Goal: Task Accomplishment & Management: Manage account settings

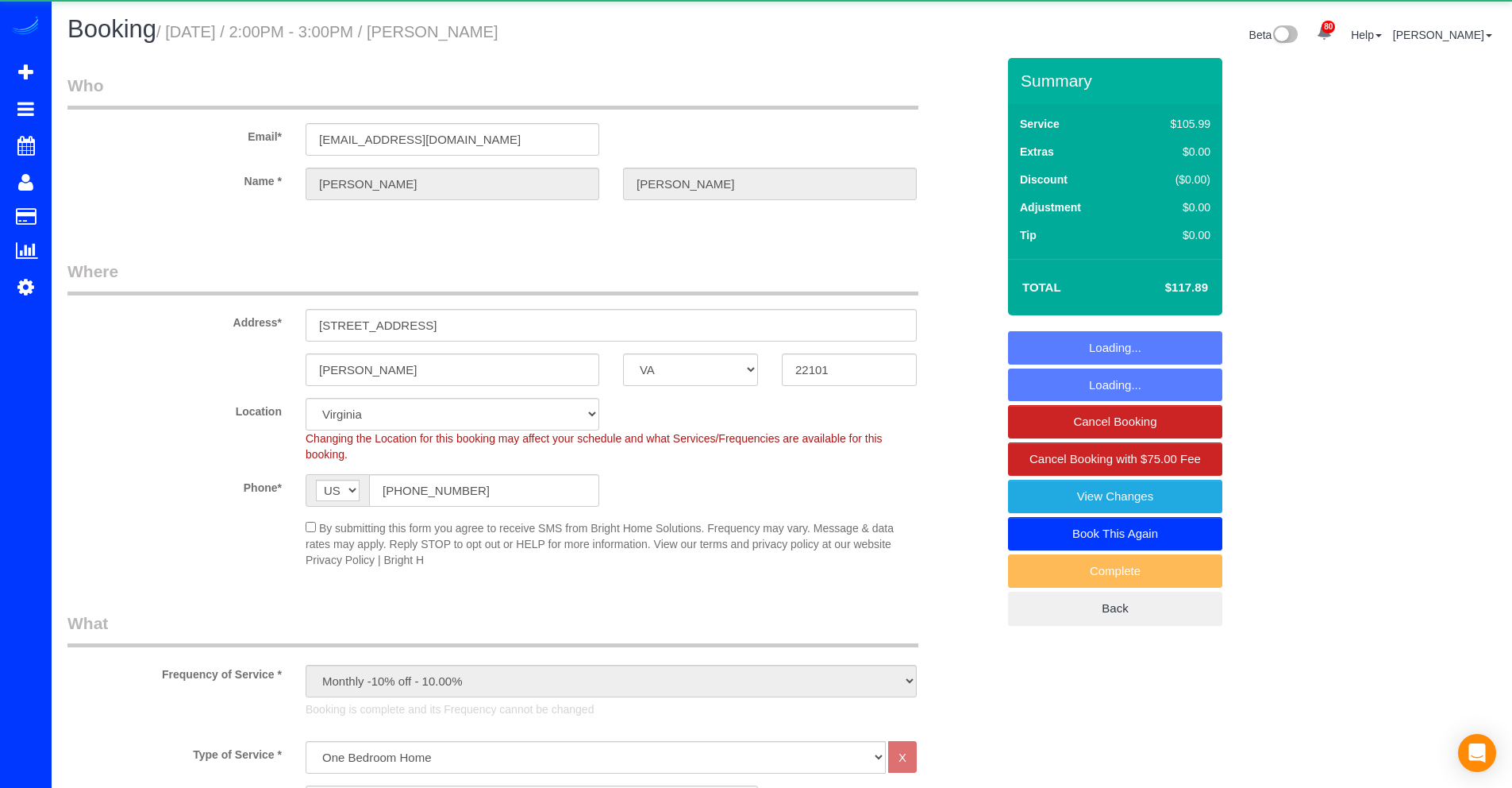
select select "VA"
select select "spot1"
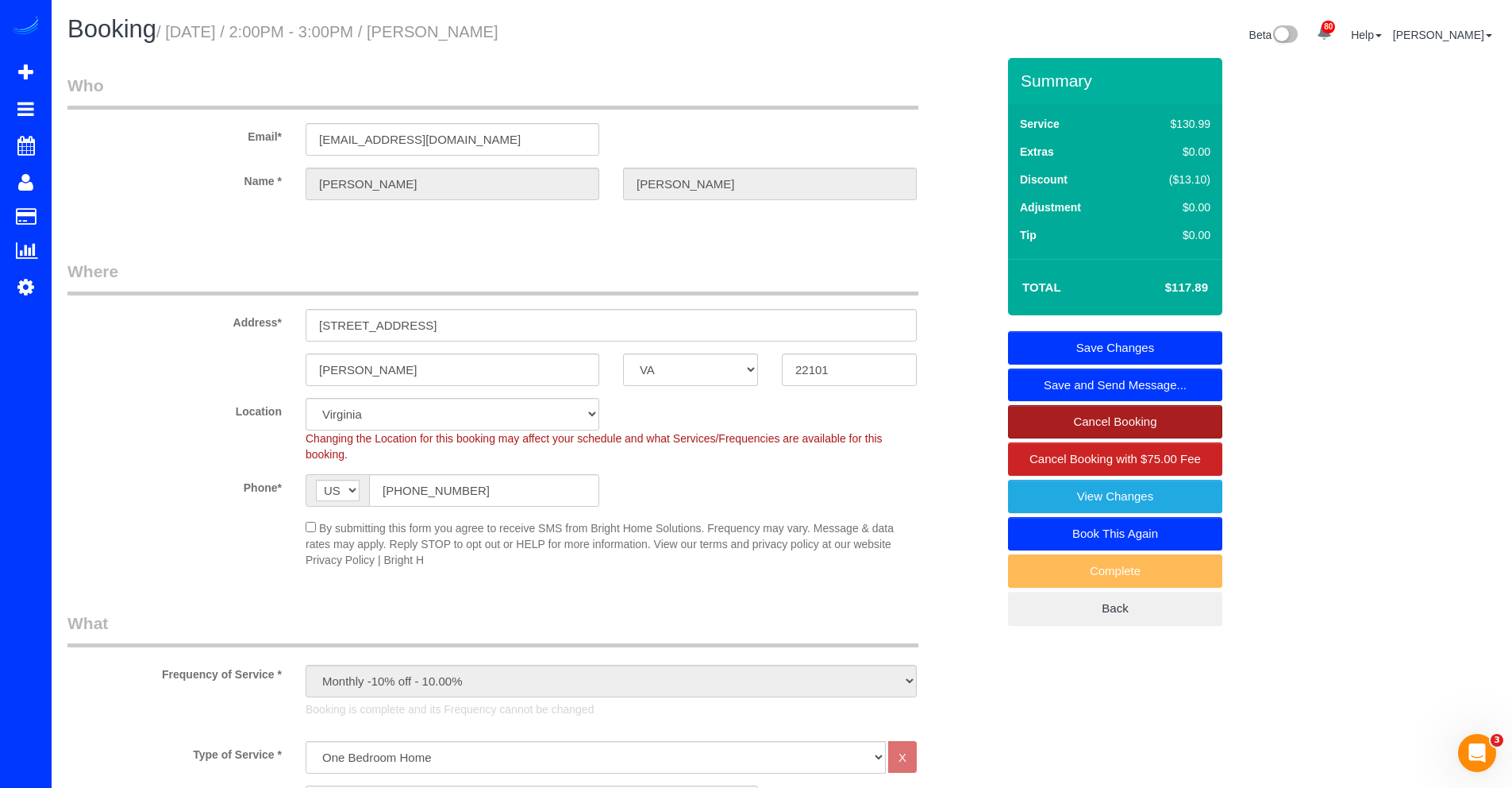
click at [1066, 409] on link "Cancel Booking" at bounding box center [1115, 422] width 214 height 34
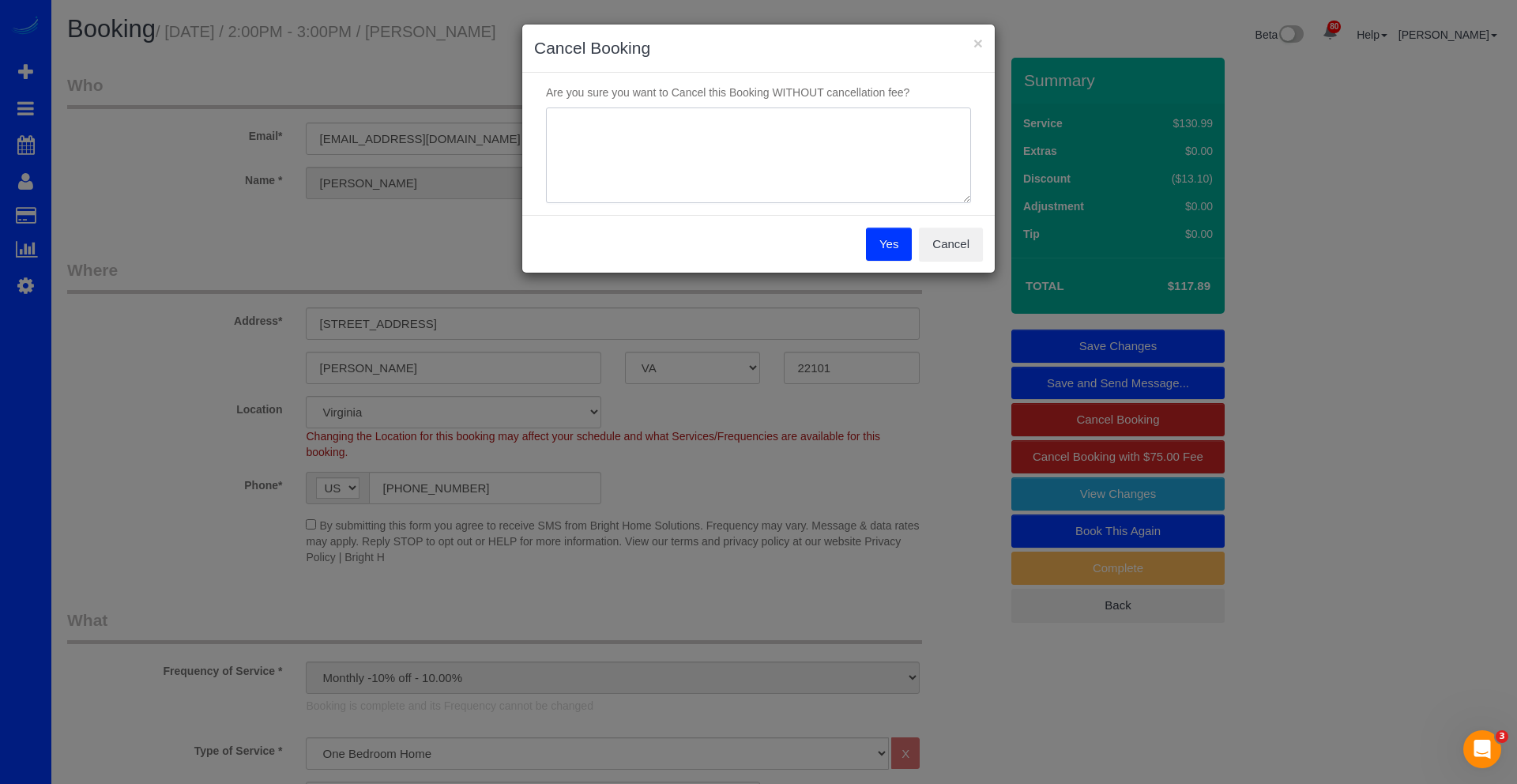
click at [796, 157] on textarea at bounding box center [758, 156] width 425 height 97
type textarea "late arrival"
click at [902, 243] on button "Yes" at bounding box center [889, 244] width 46 height 34
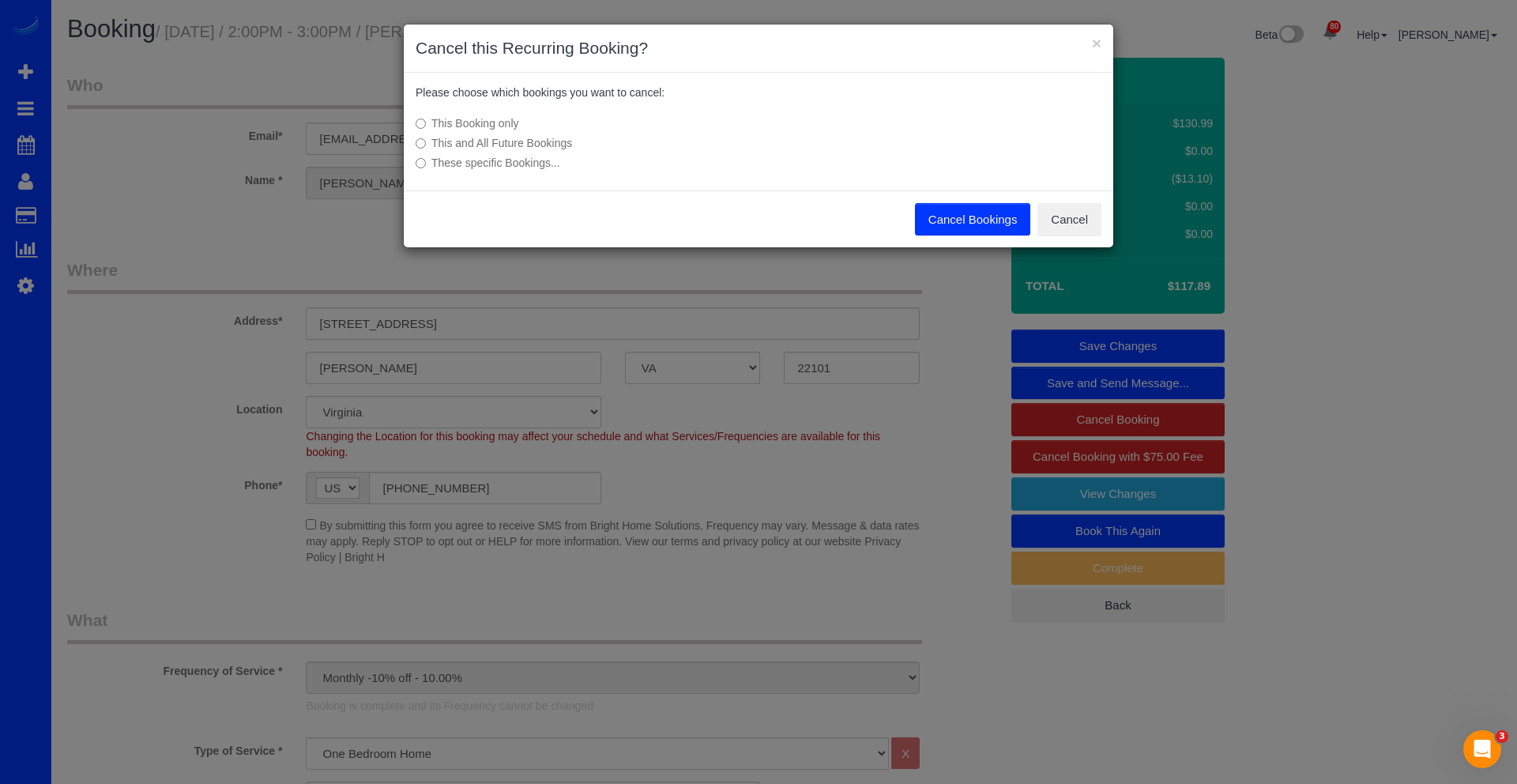
click at [926, 220] on button "Cancel Bookings" at bounding box center [972, 220] width 116 height 34
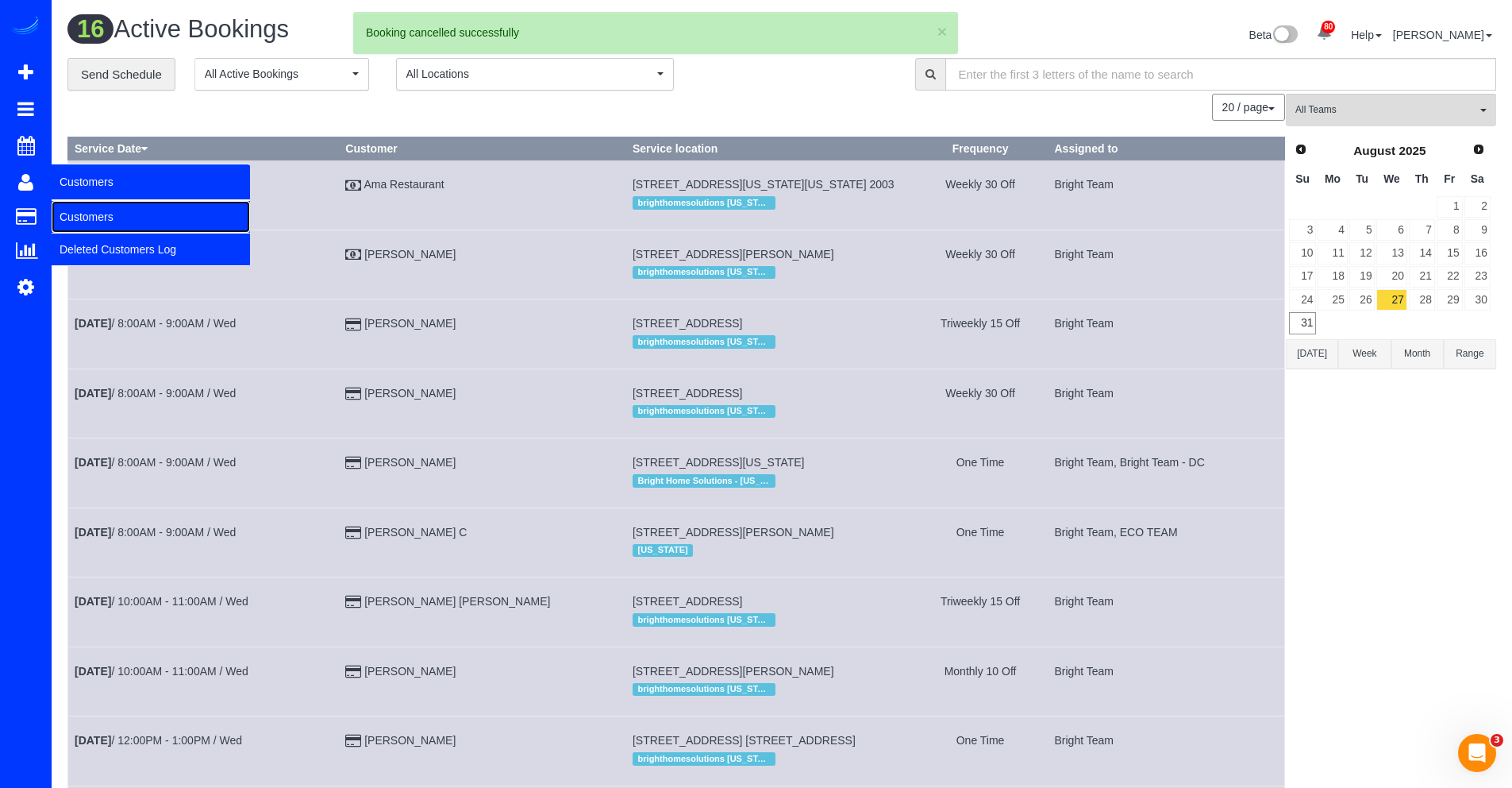
click at [76, 217] on link "Customers" at bounding box center [150, 217] width 198 height 32
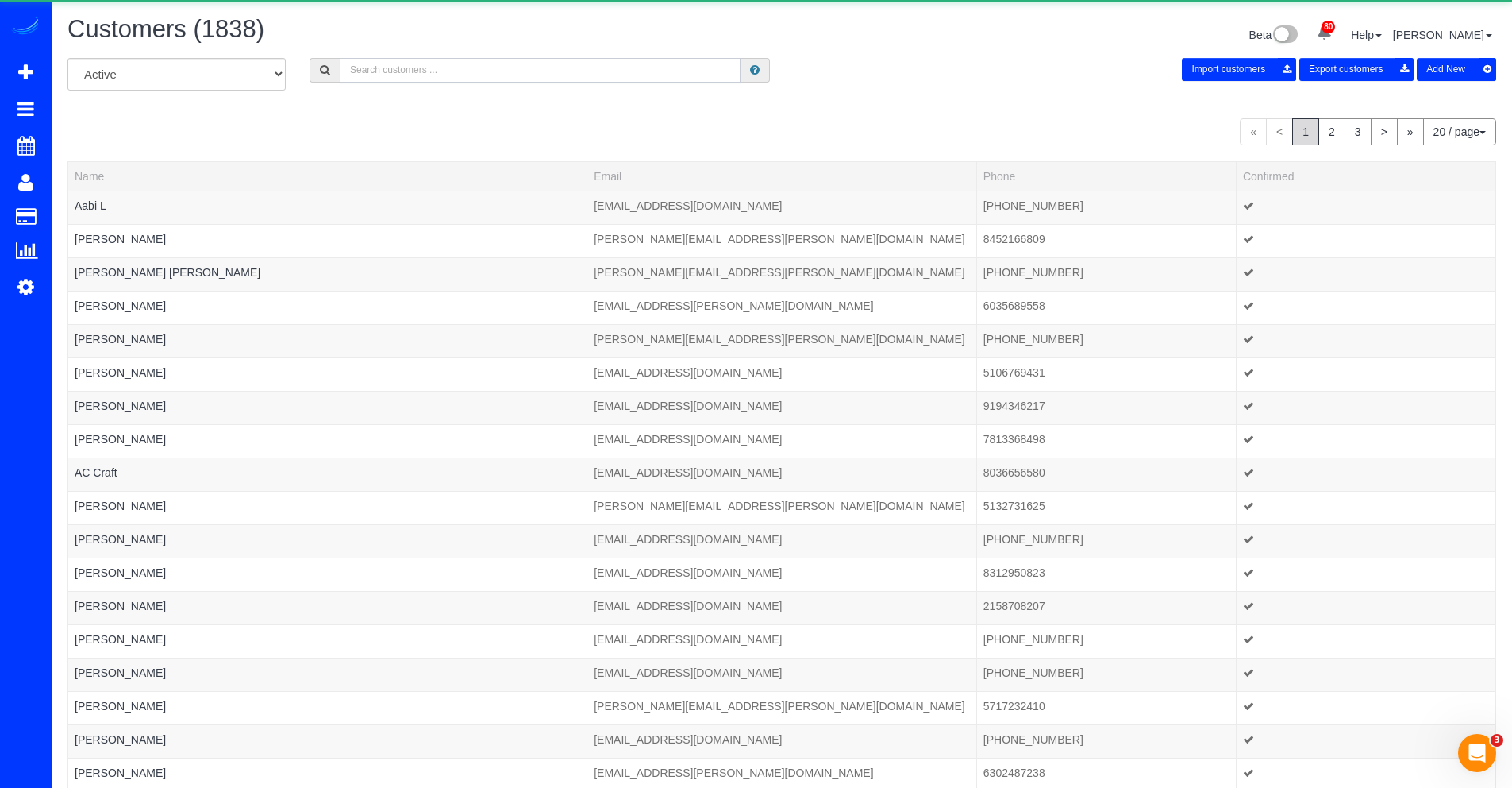
click at [439, 69] on input "text" at bounding box center [541, 70] width 401 height 25
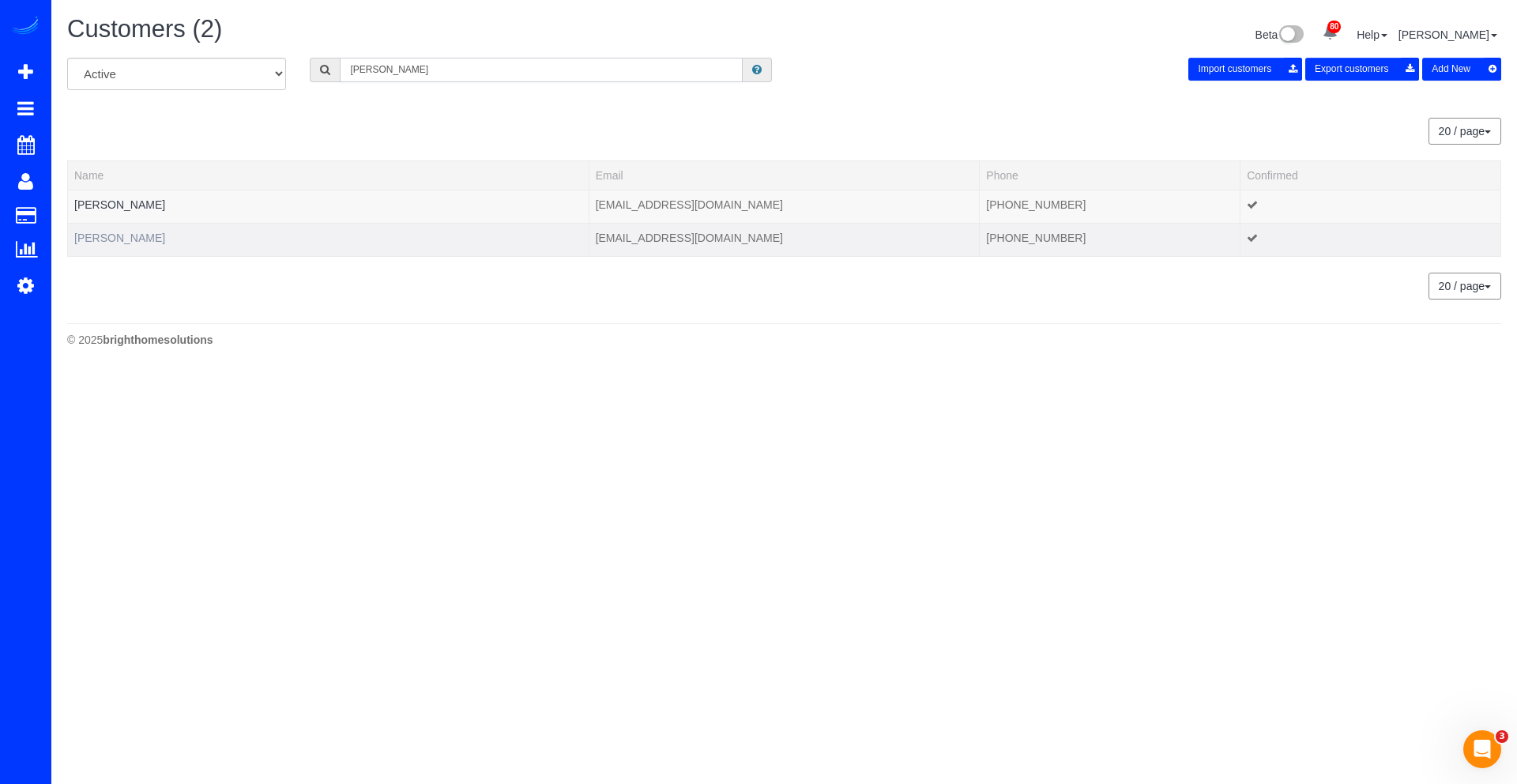
type input "dix"
click at [98, 242] on link "James Dix" at bounding box center [120, 238] width 91 height 13
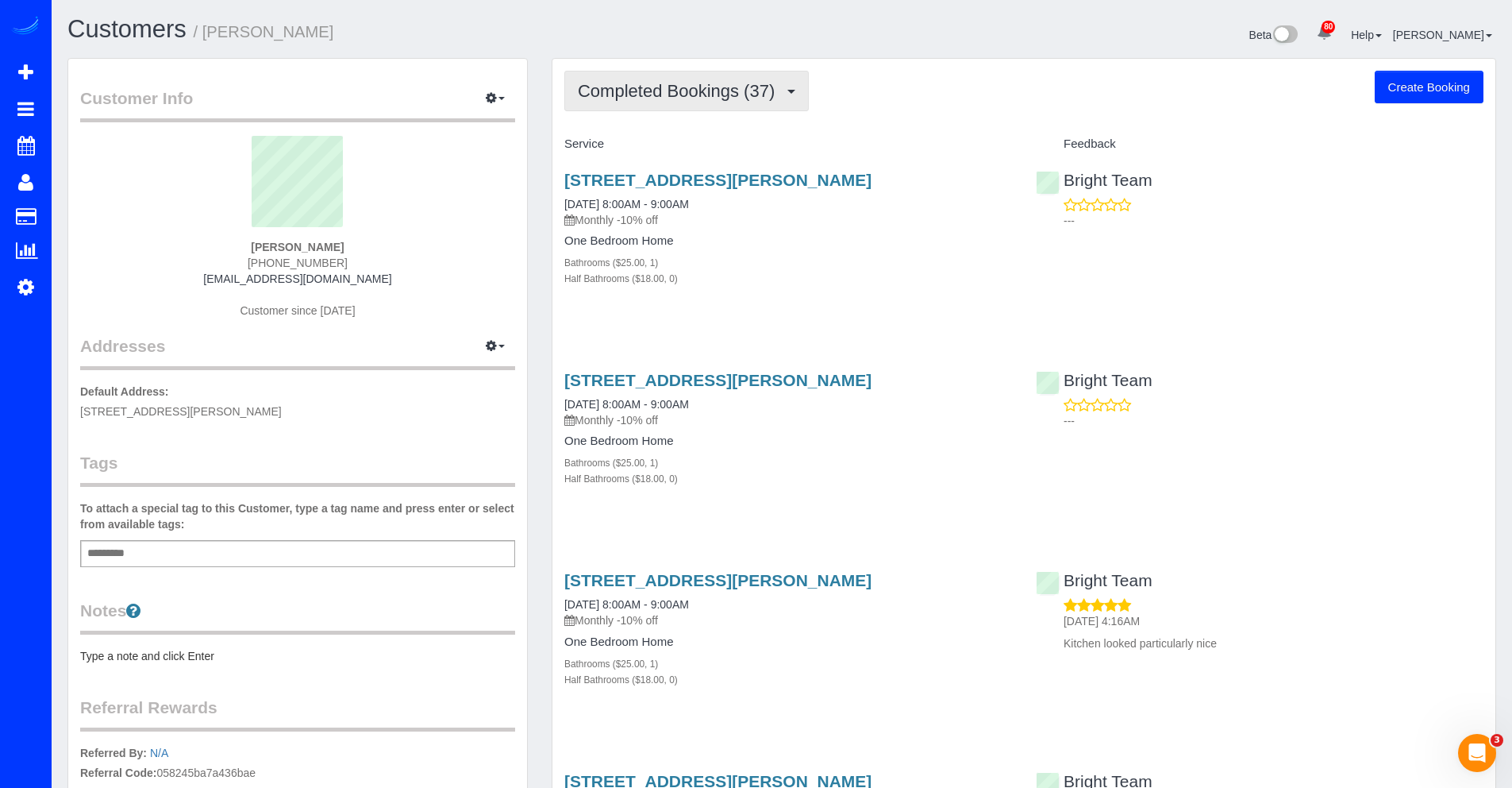
click at [635, 103] on button "Completed Bookings (37)" at bounding box center [687, 91] width 245 height 40
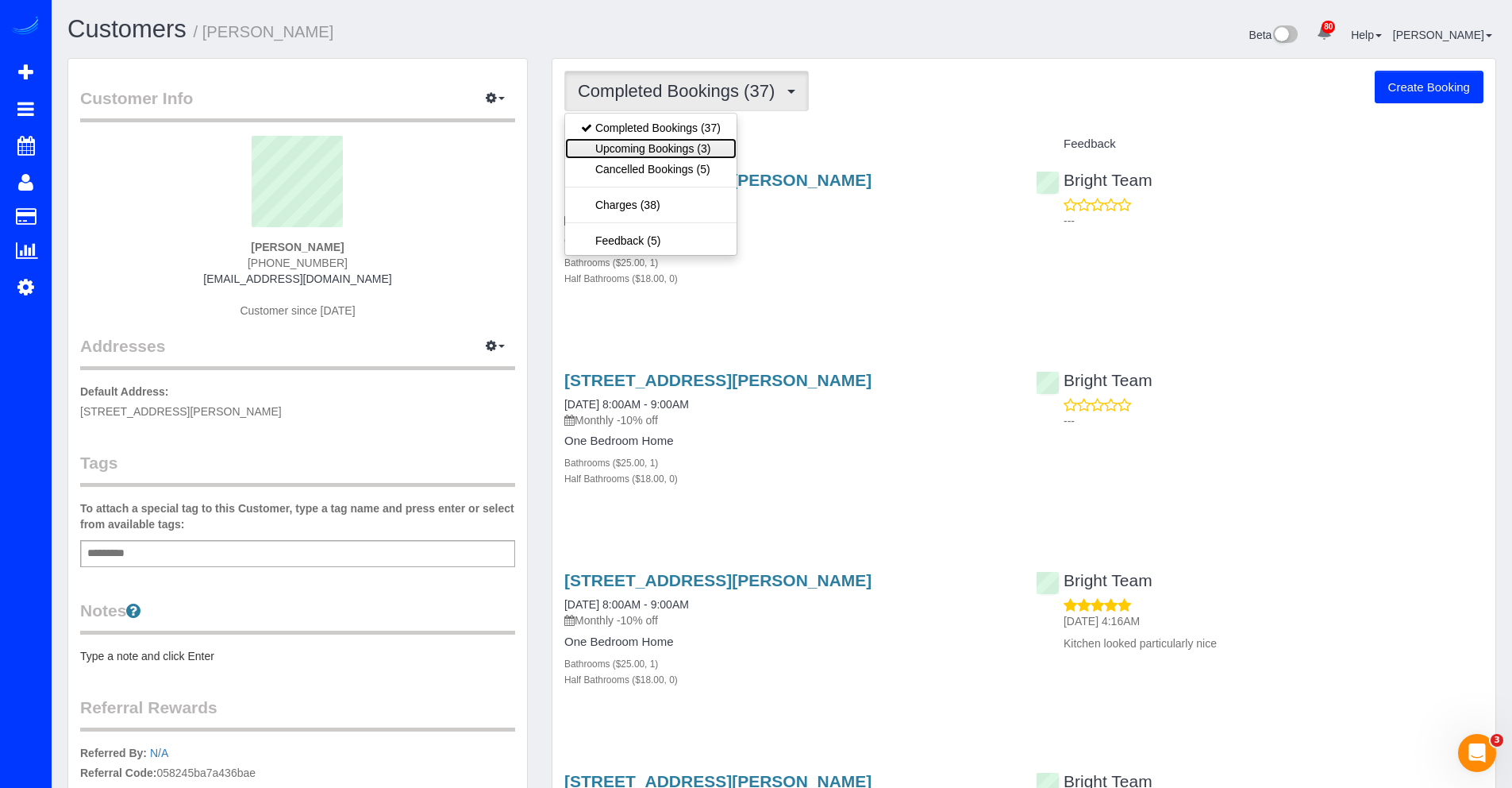
click at [626, 143] on link "Upcoming Bookings (3)" at bounding box center [651, 148] width 172 height 21
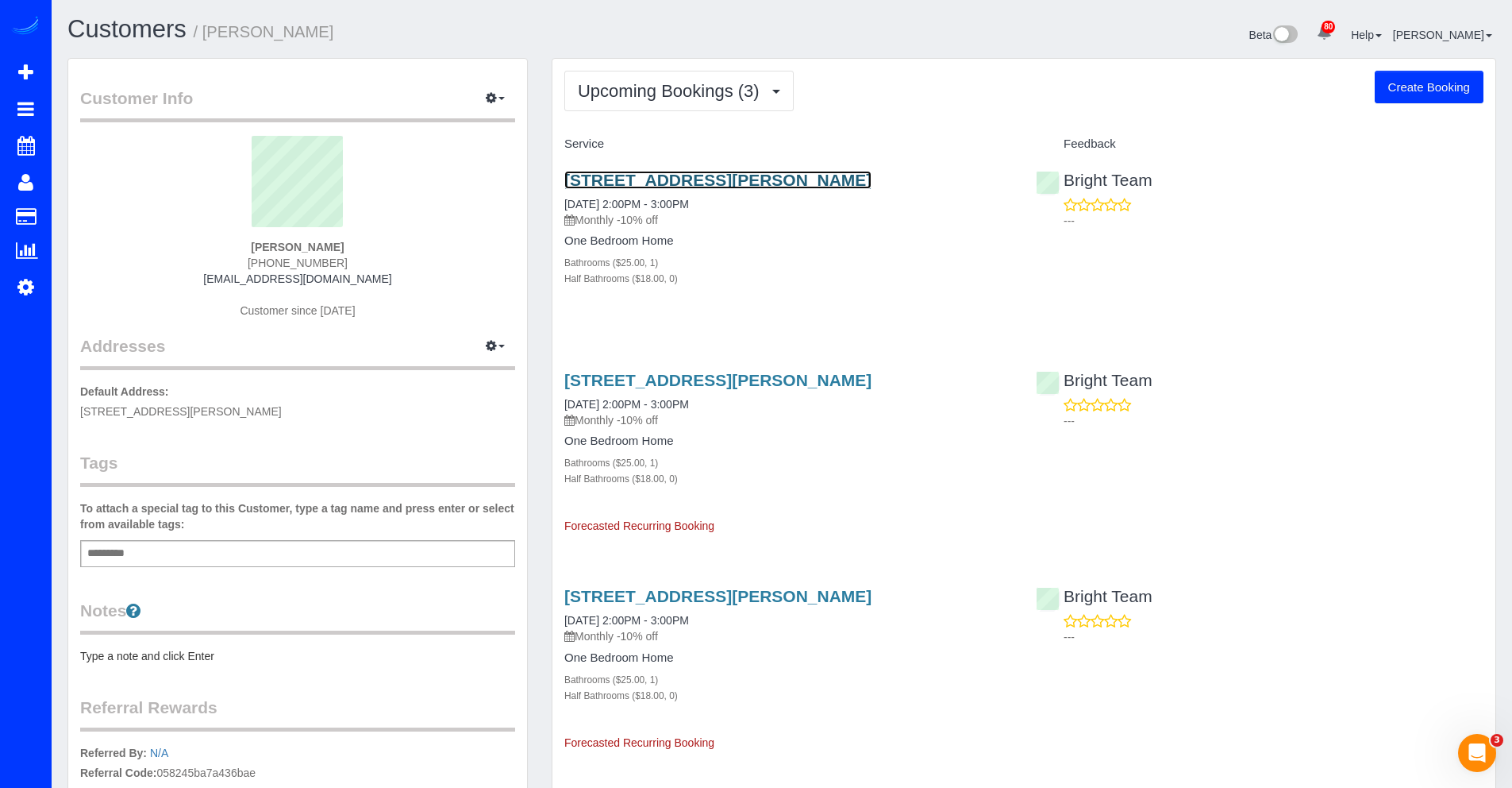
click at [647, 181] on link "6018 Oakdale Rd, Mclean, VA 22101" at bounding box center [718, 180] width 307 height 18
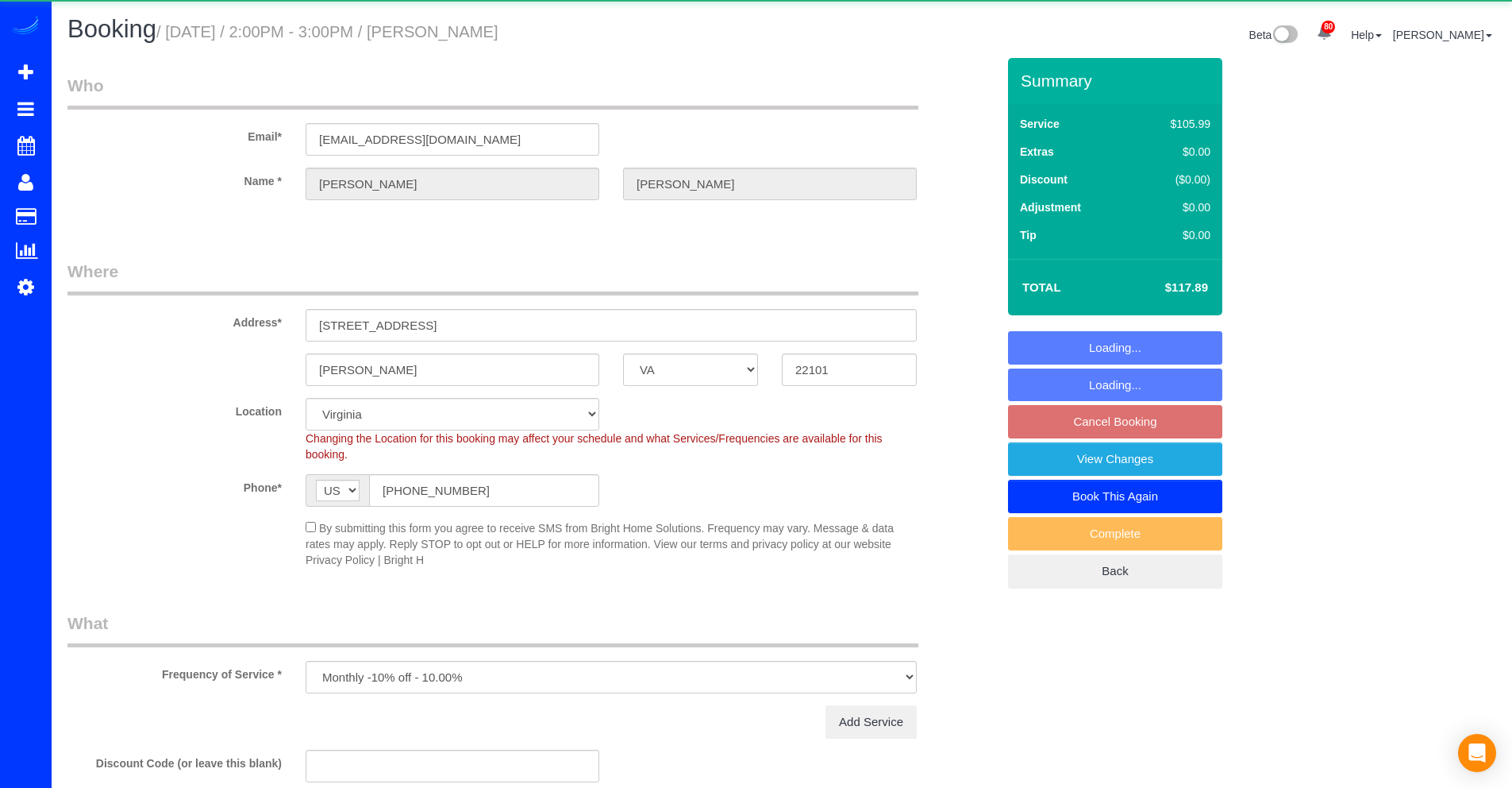
select select "VA"
select select "spot4"
select select "object:854"
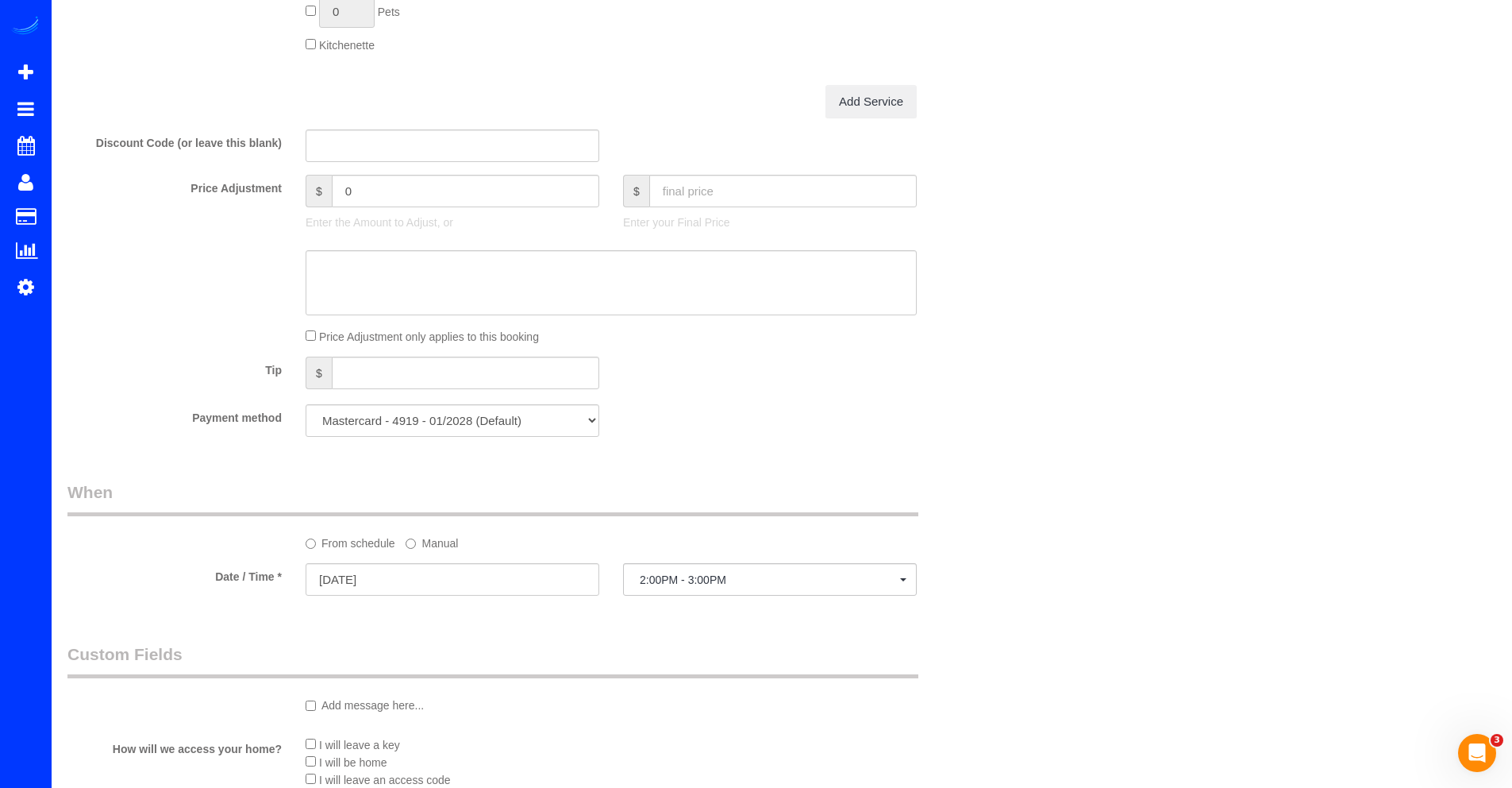
scroll to position [1172, 0]
click at [383, 567] on input "[DATE]" at bounding box center [452, 576] width 294 height 33
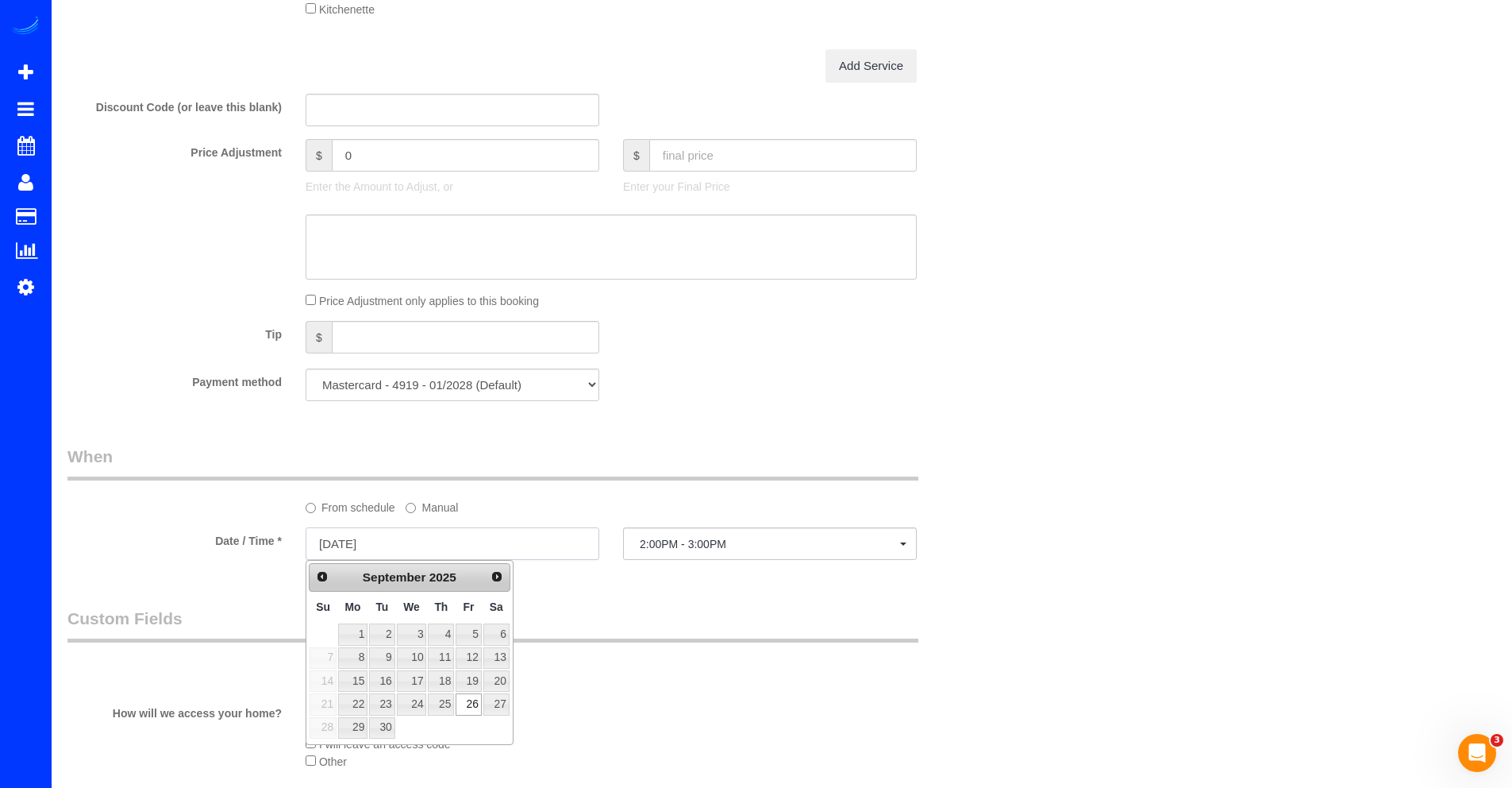
scroll to position [1211, 0]
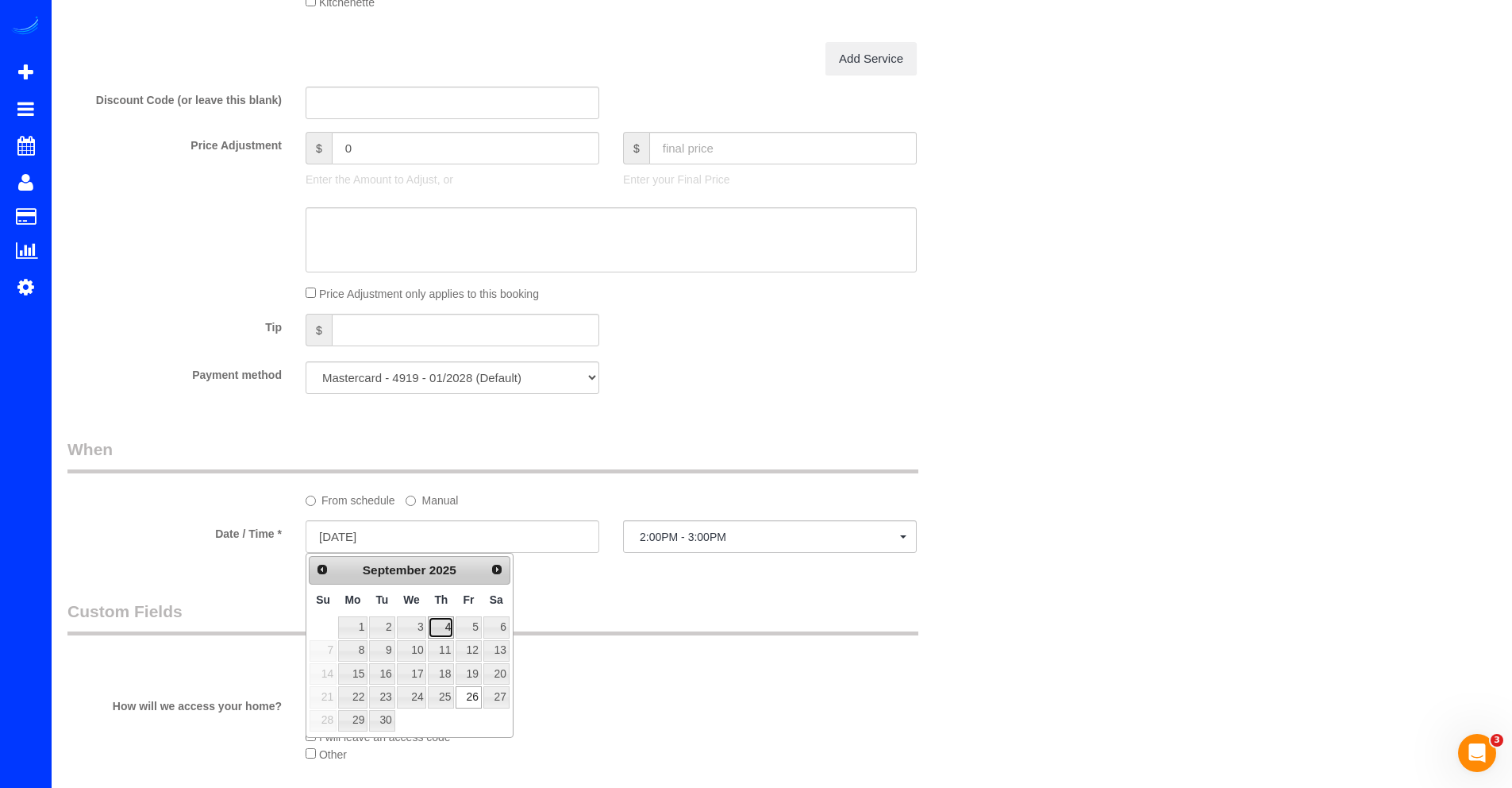
click at [448, 628] on link "4" at bounding box center [440, 627] width 26 height 22
type input "[DATE]"
select select "spot17"
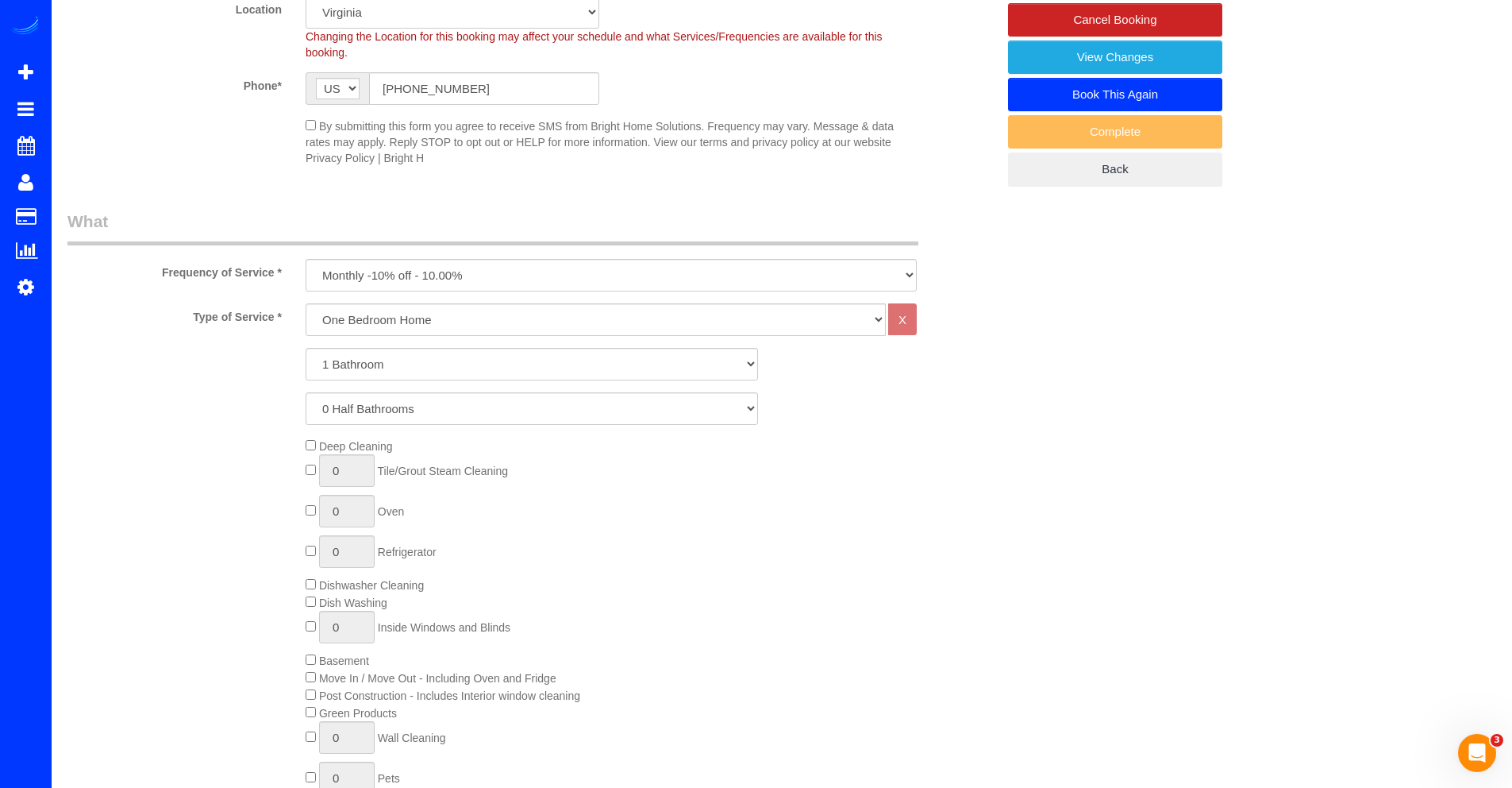
scroll to position [94, 0]
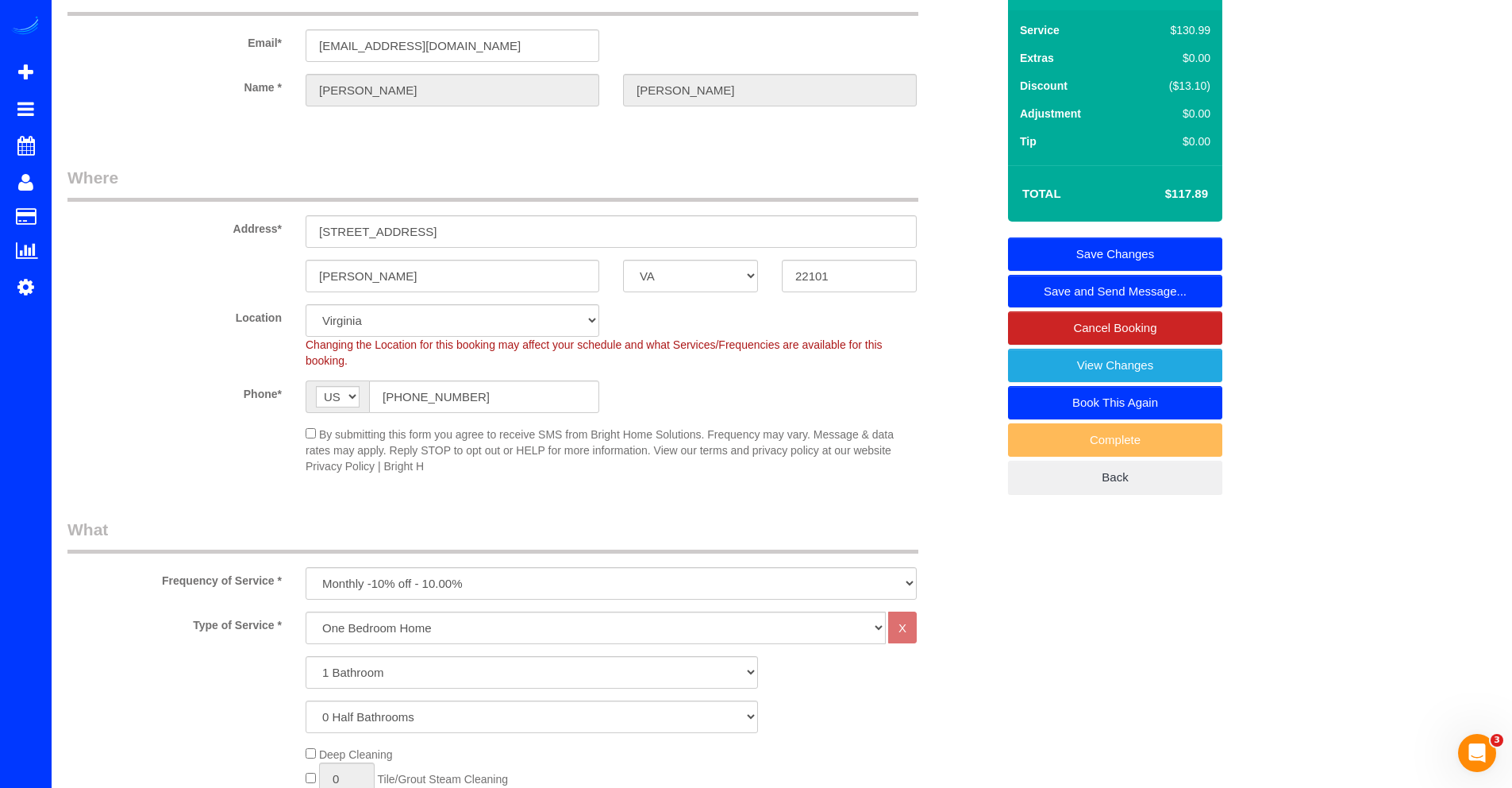
click at [1144, 254] on link "Save Changes" at bounding box center [1115, 254] width 214 height 34
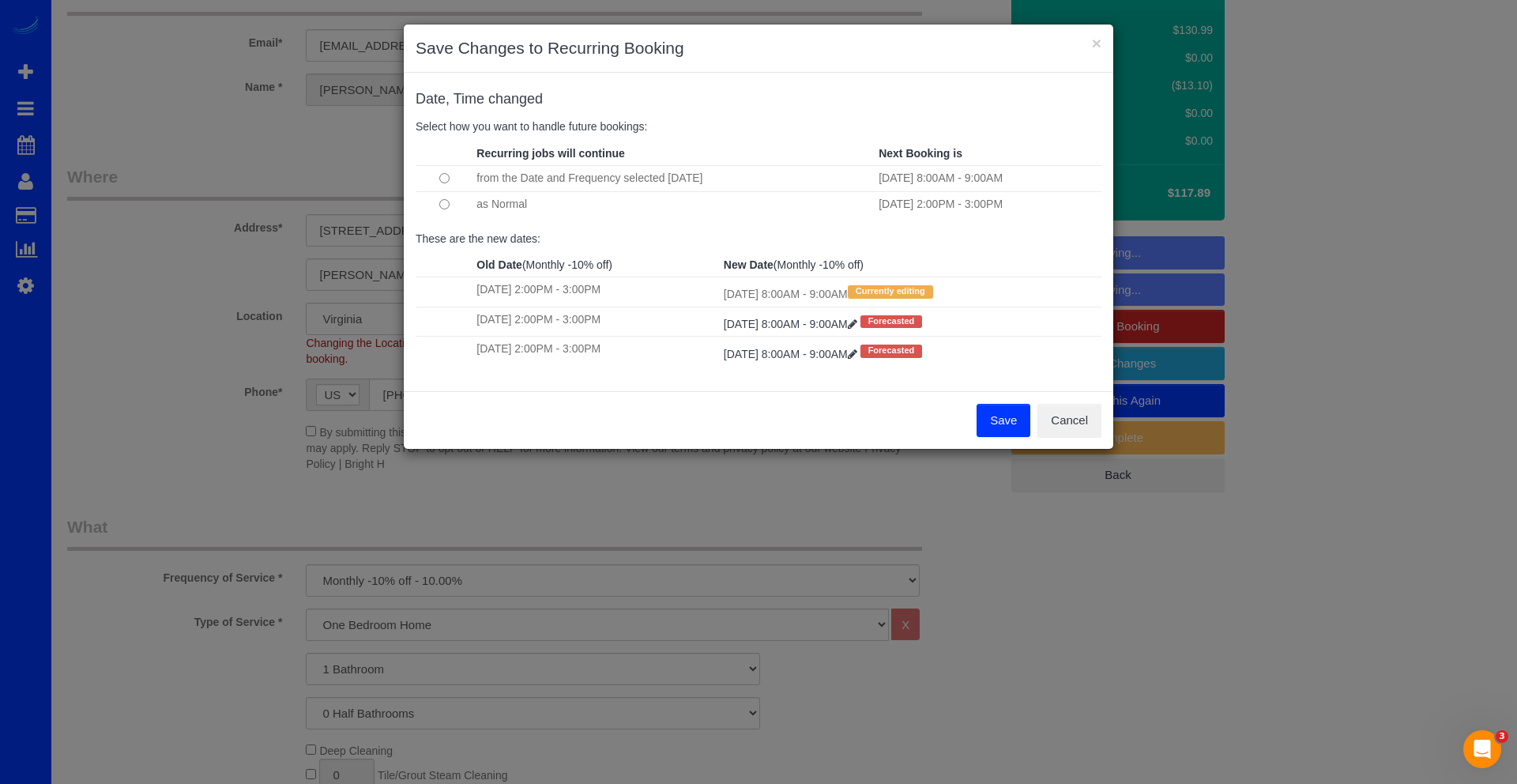
click at [1000, 423] on button "Save" at bounding box center [1003, 421] width 53 height 34
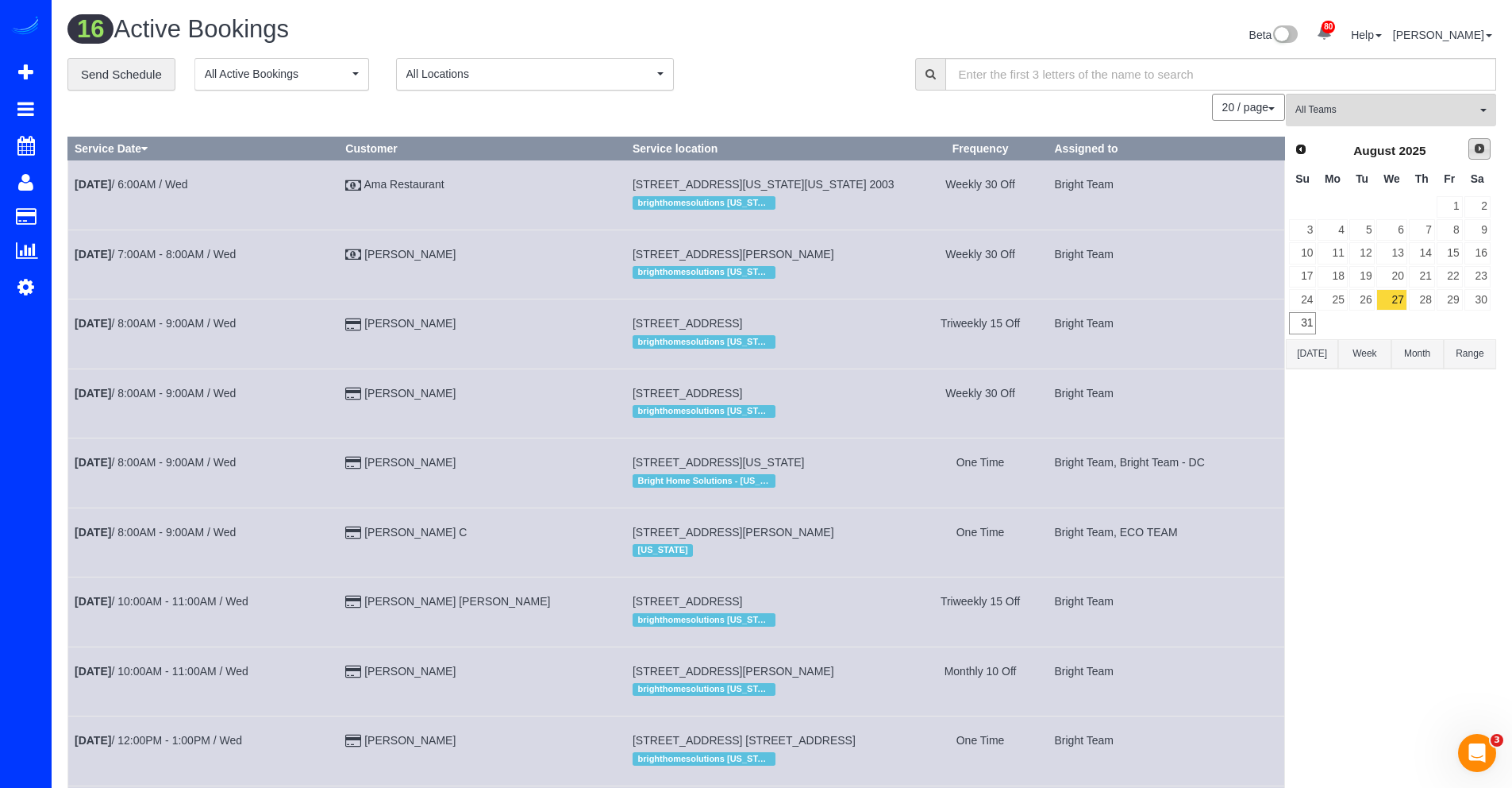
click at [1475, 158] on link "Next" at bounding box center [1480, 149] width 22 height 22
click at [1425, 204] on link "4" at bounding box center [1421, 206] width 26 height 22
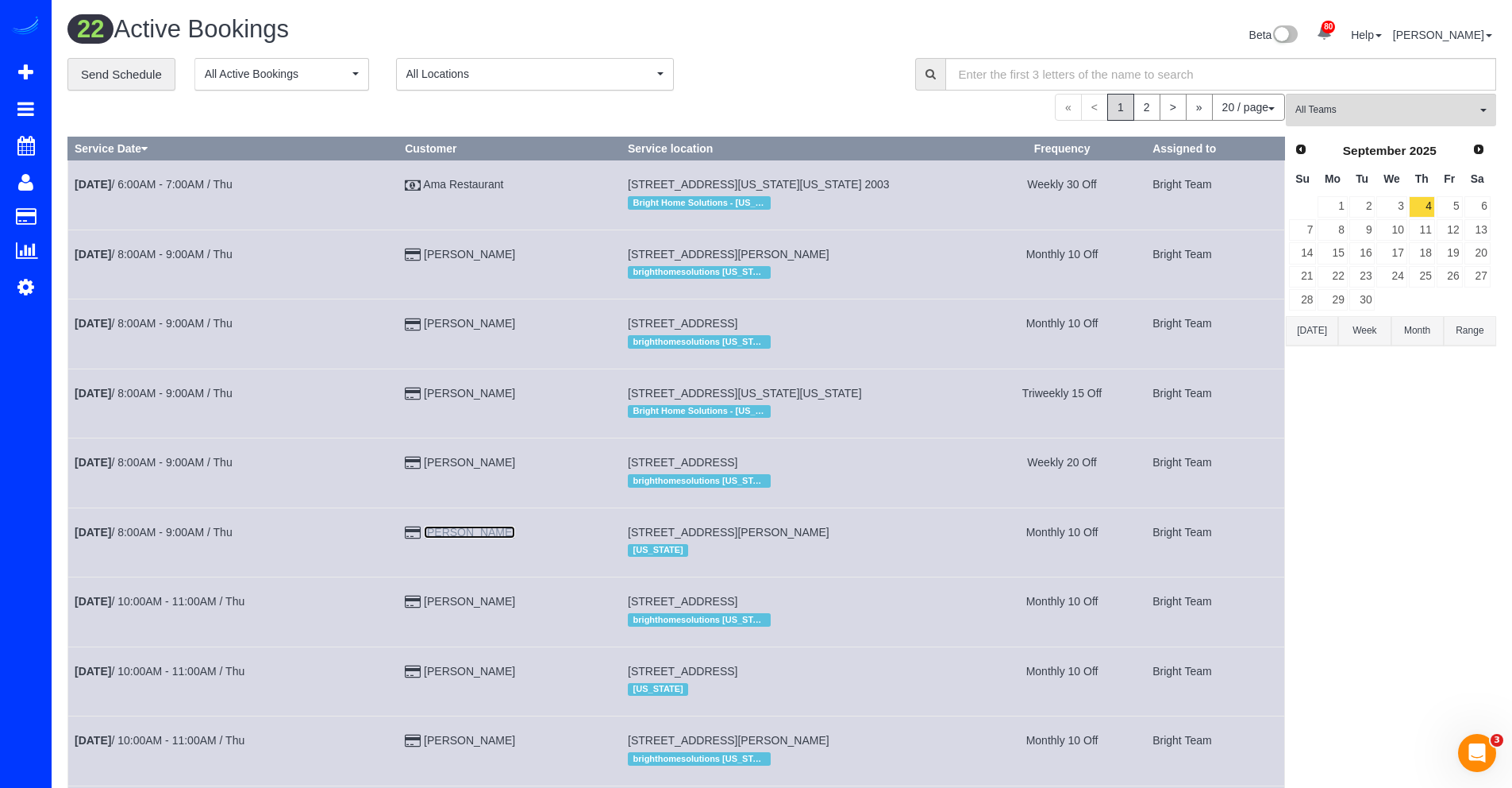
click at [448, 529] on link "James Dix" at bounding box center [469, 532] width 91 height 13
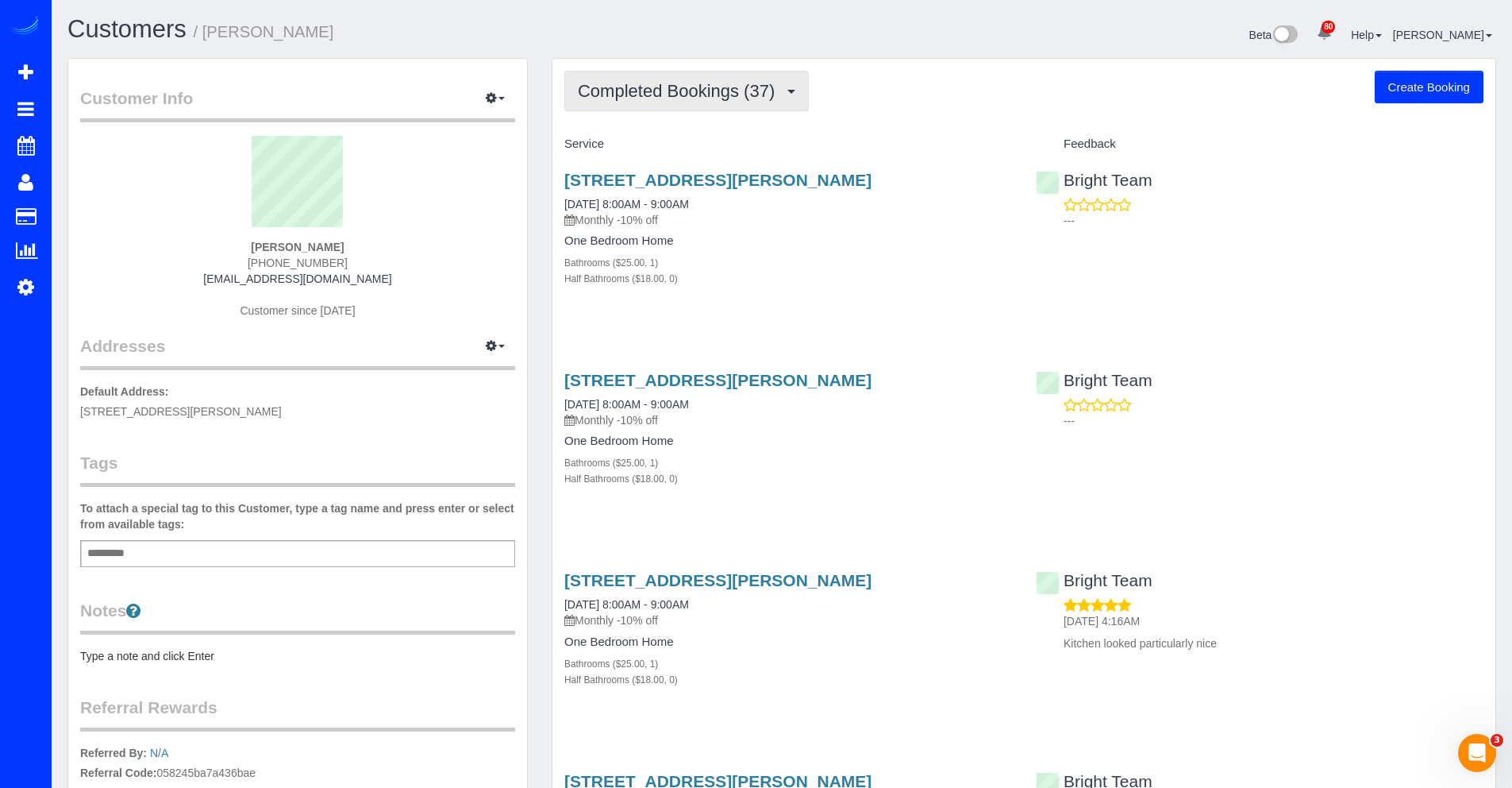
click at [651, 104] on button "Completed Bookings (37)" at bounding box center [687, 91] width 245 height 40
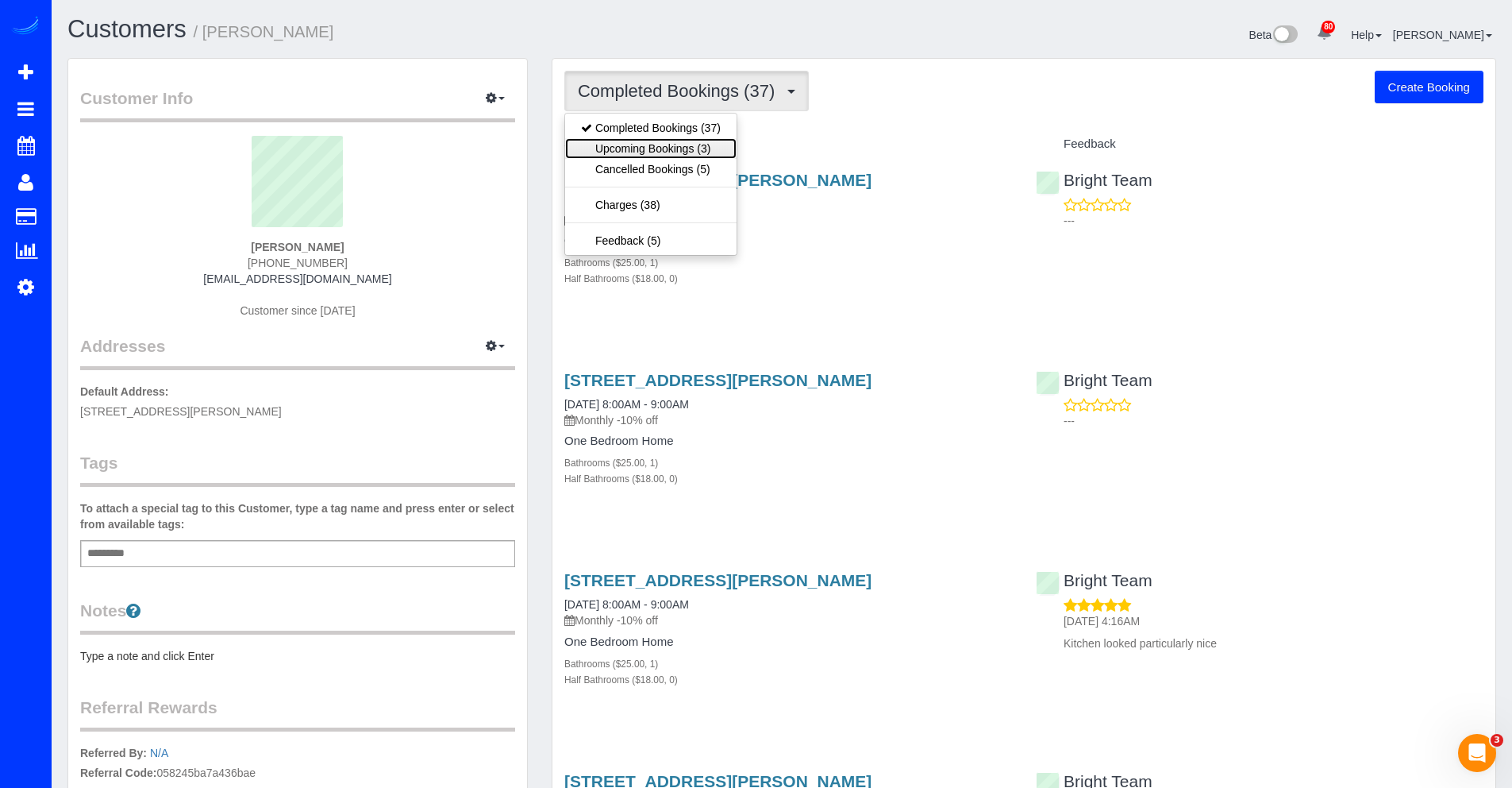
click at [647, 145] on link "Upcoming Bookings (3)" at bounding box center [651, 148] width 172 height 21
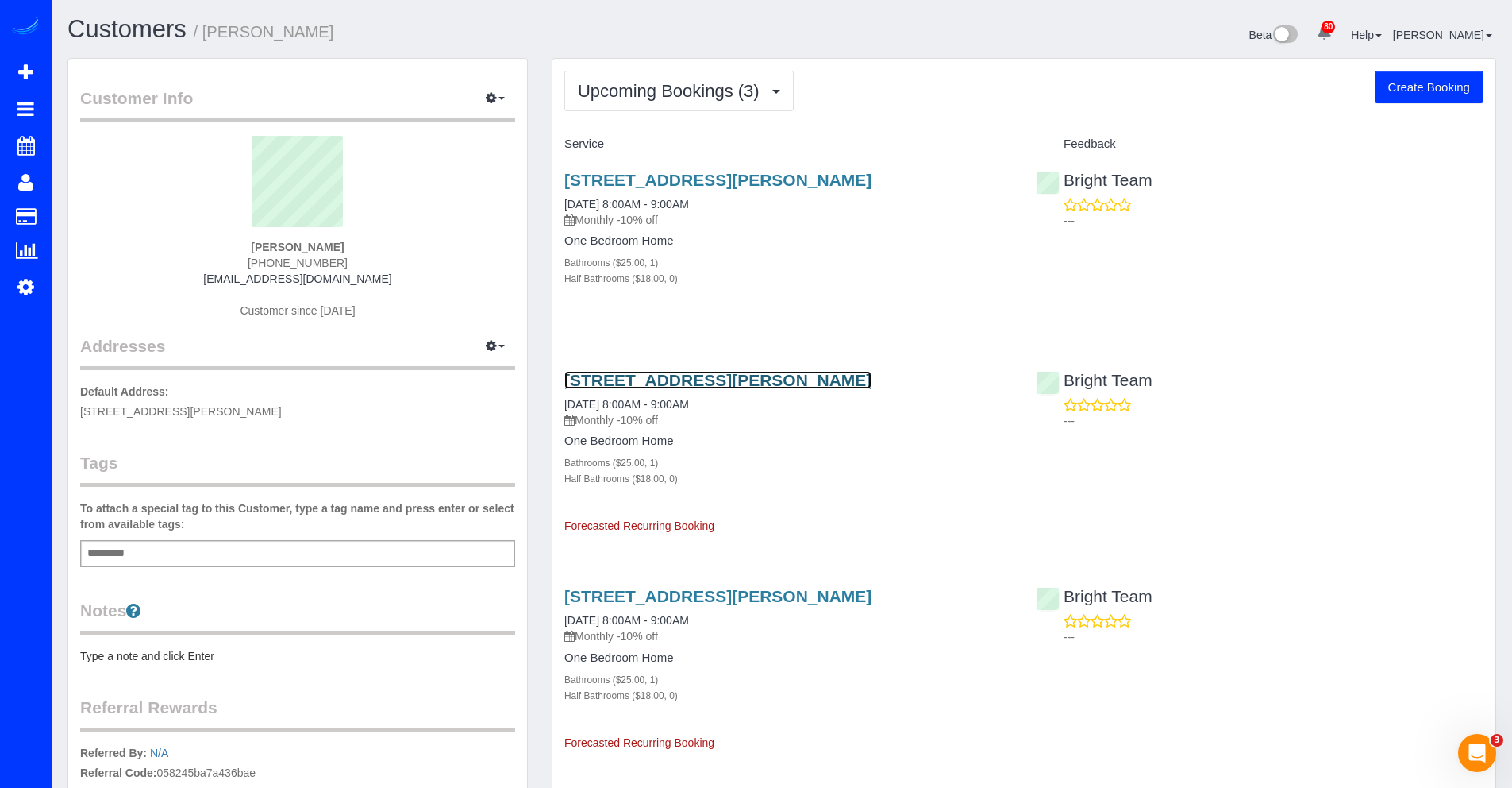
click at [598, 384] on link "6018 Oakdale Rd, Mclean, VA 22101" at bounding box center [718, 380] width 307 height 18
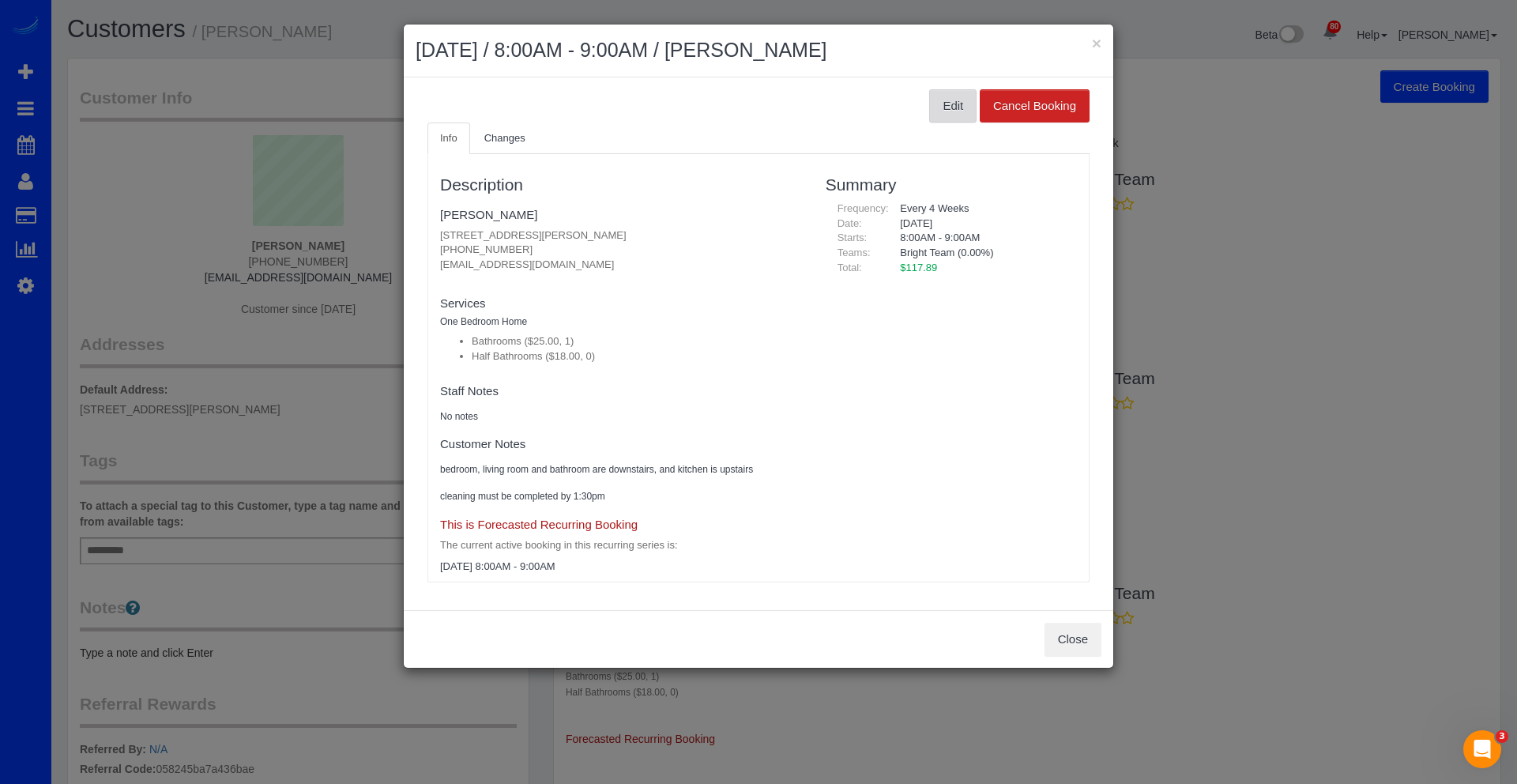
click at [945, 110] on button "Edit" at bounding box center [953, 106] width 47 height 34
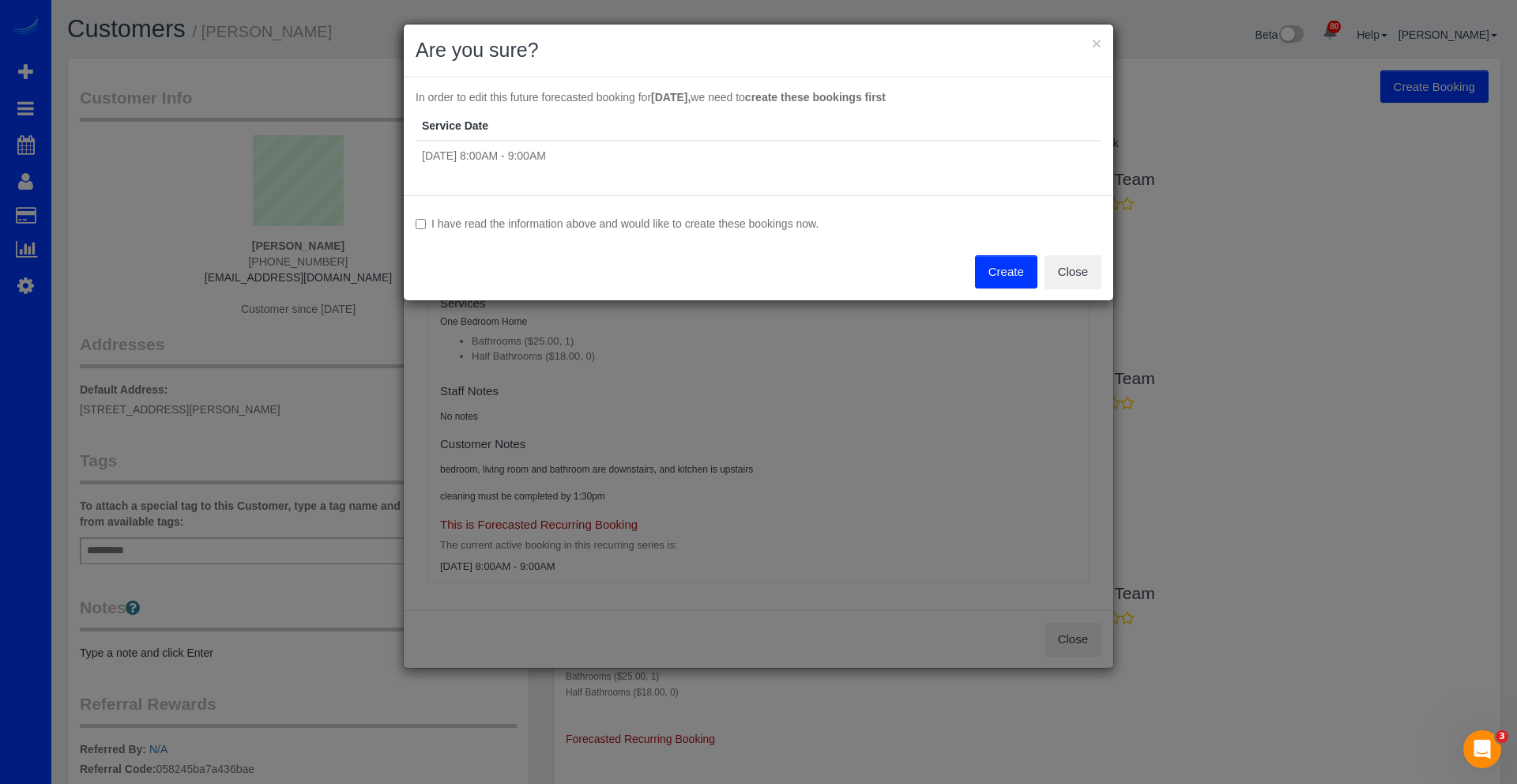
click at [1019, 271] on button "Create" at bounding box center [1006, 272] width 62 height 34
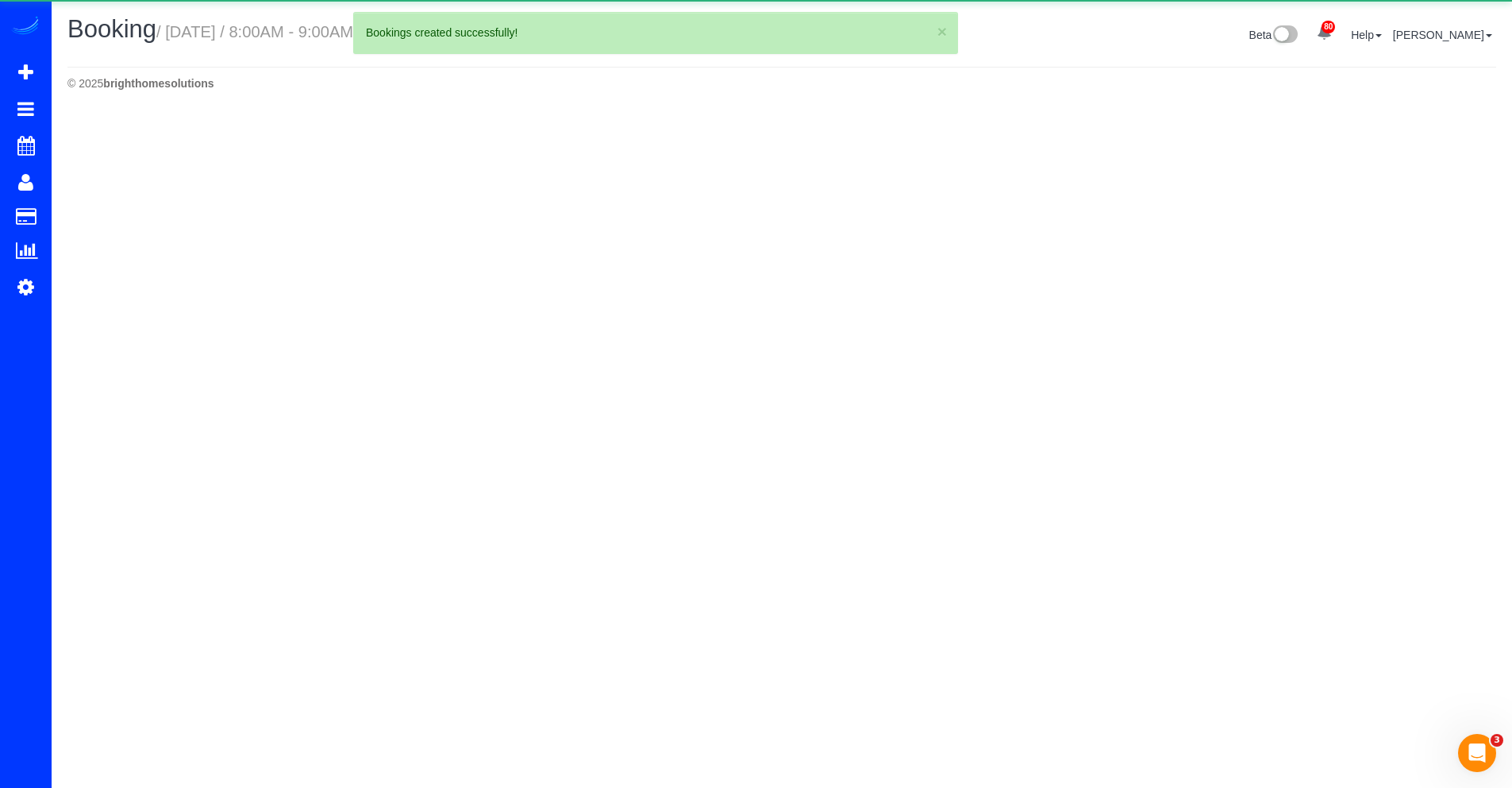
select select "VA"
select select "spot34"
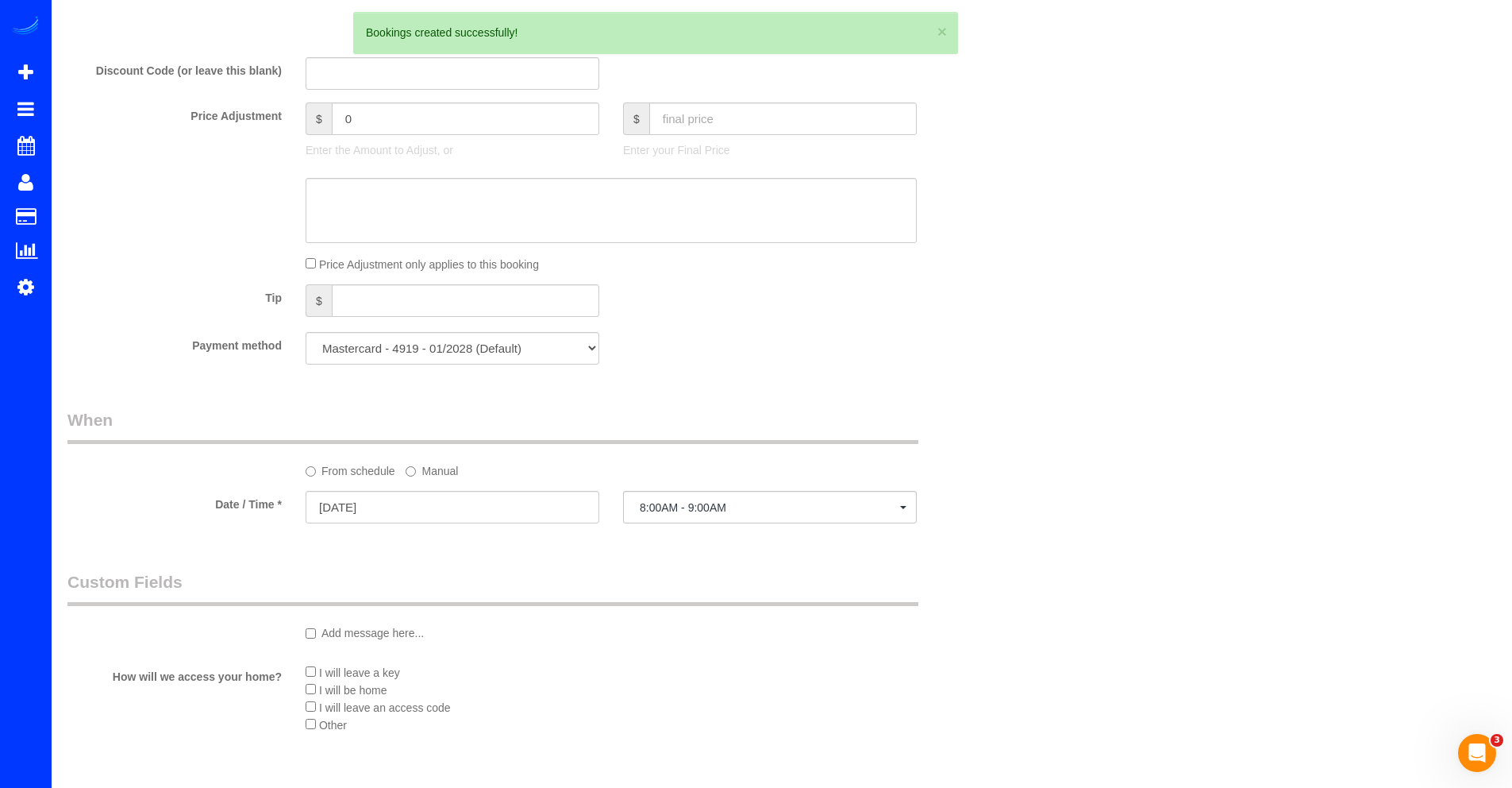
scroll to position [1431, 0]
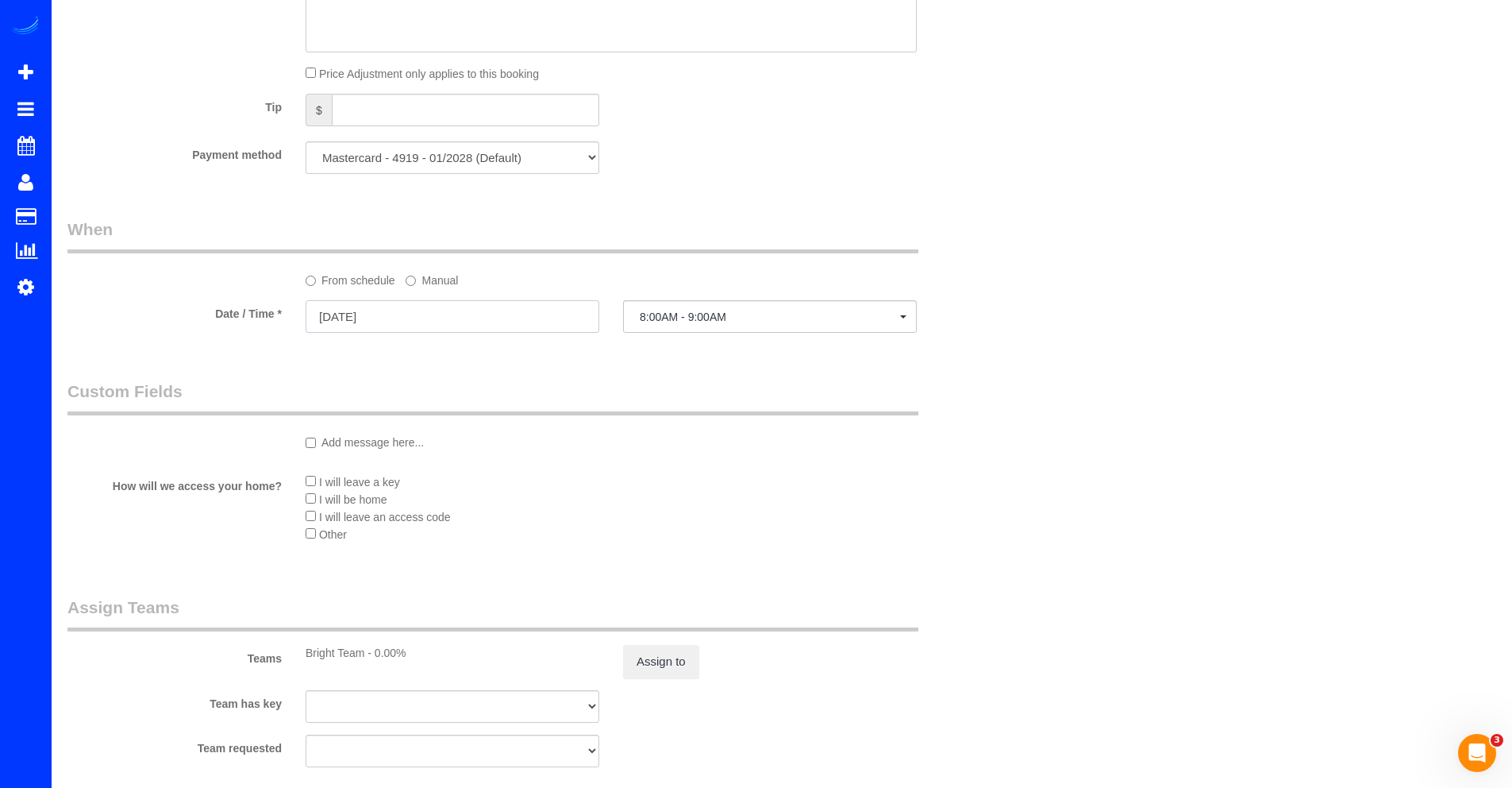
click at [391, 317] on input "10/02/2025" at bounding box center [452, 316] width 294 height 33
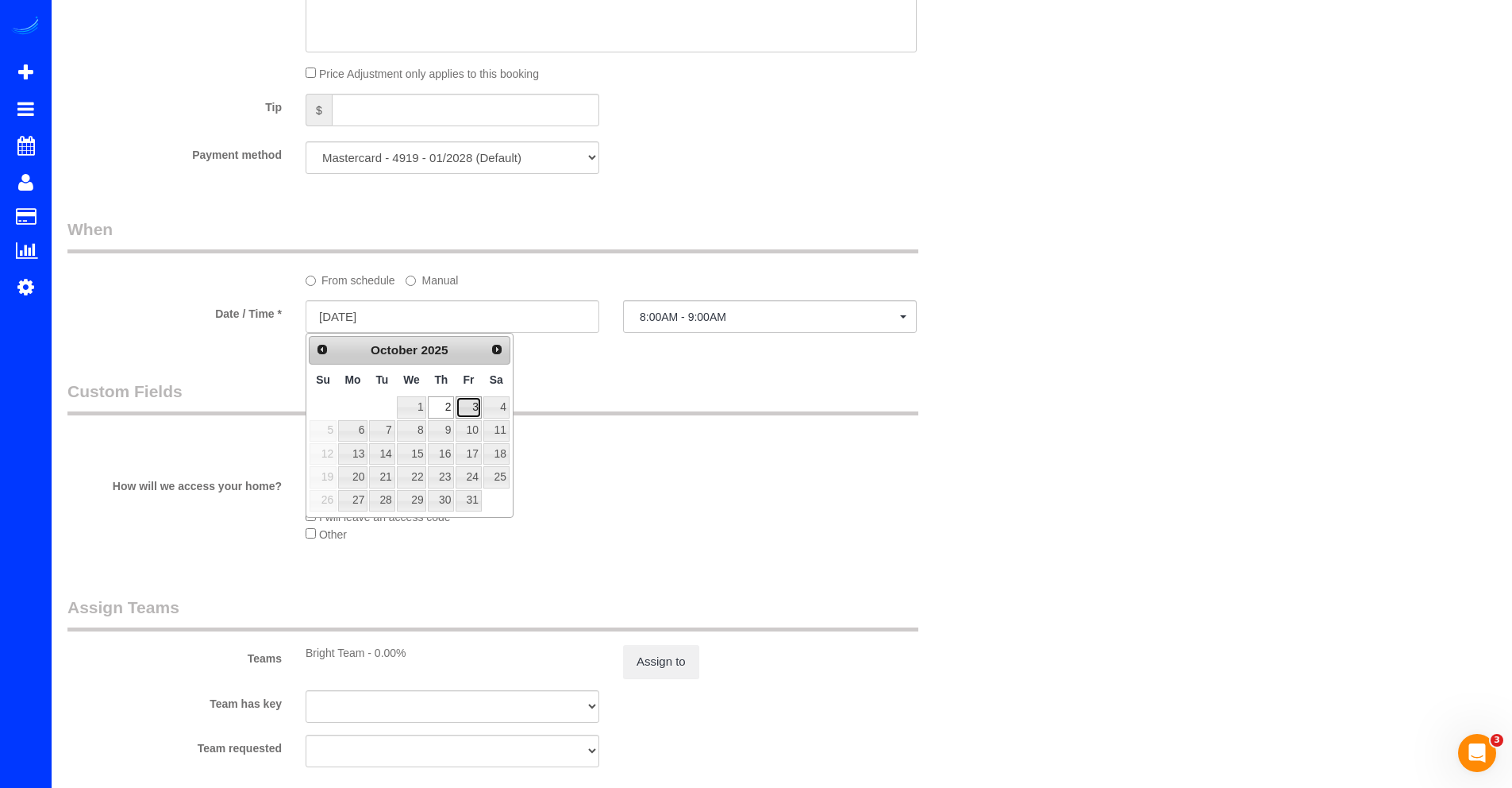
click at [463, 401] on link "3" at bounding box center [468, 407] width 26 height 22
type input "10/03/2025"
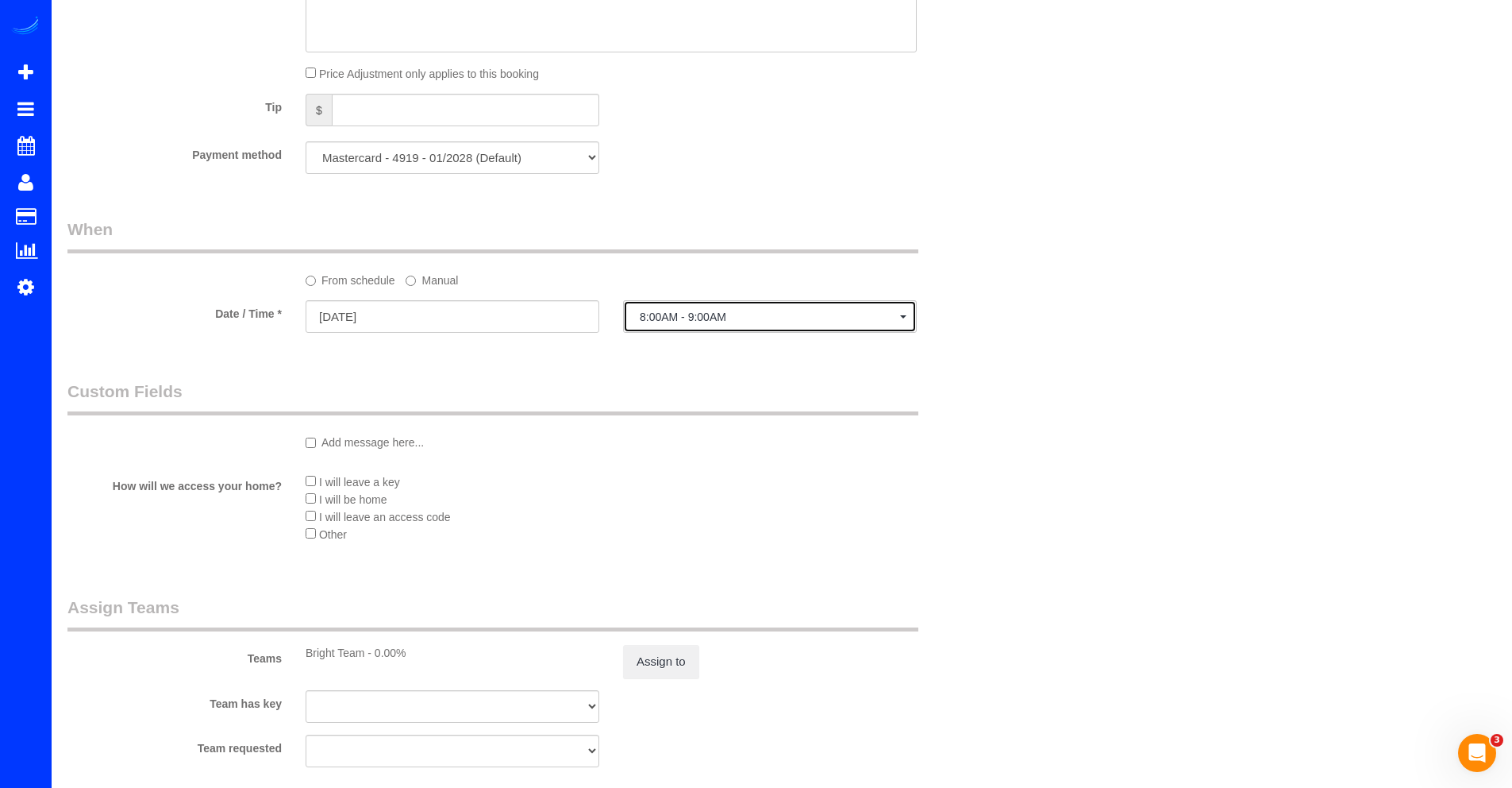
click at [699, 323] on button "8:00AM - 9:00AM" at bounding box center [770, 316] width 294 height 33
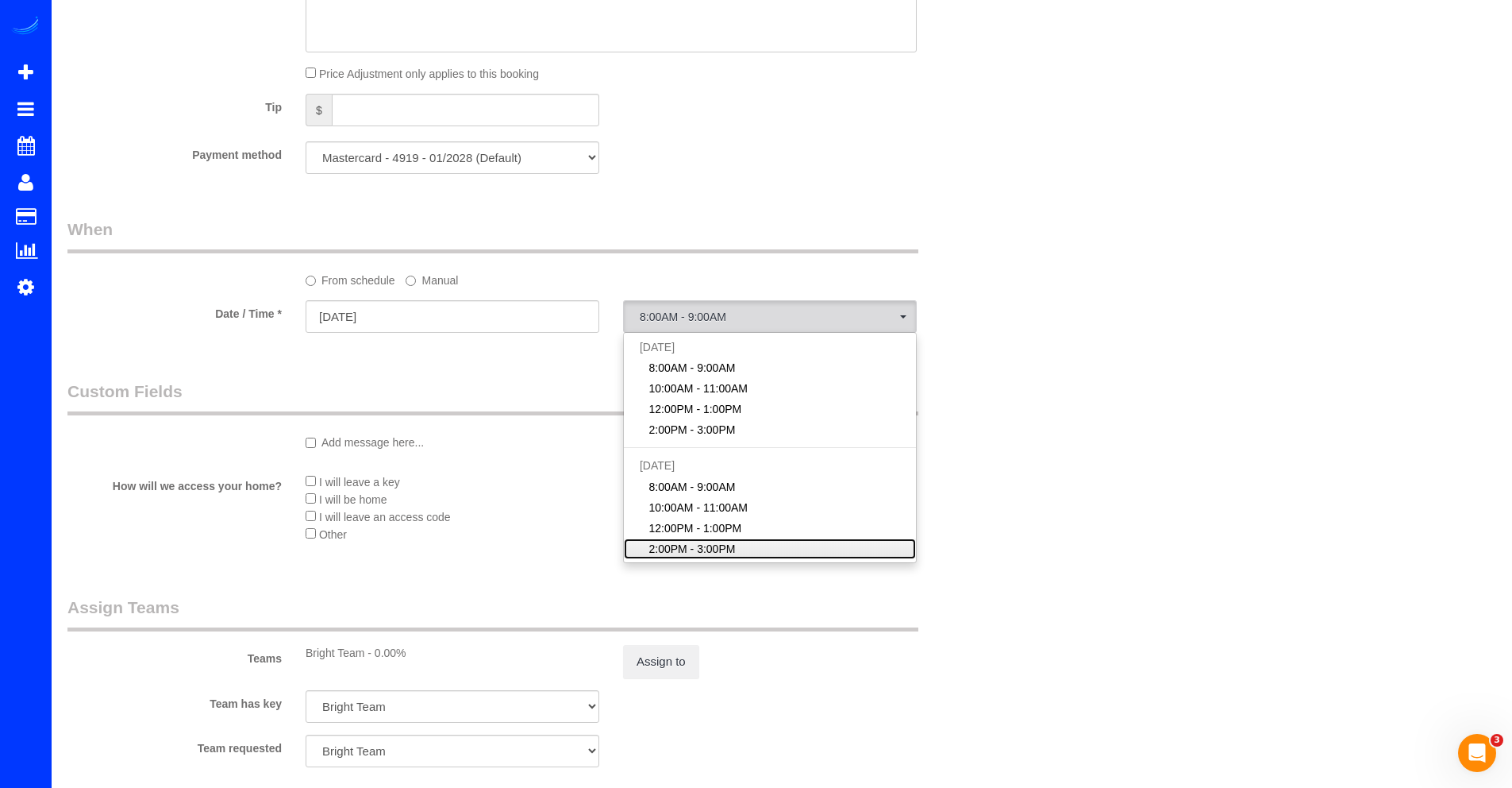
click at [676, 542] on span "2:00PM - 3:00PM" at bounding box center [691, 549] width 87 height 16
select select "spot41"
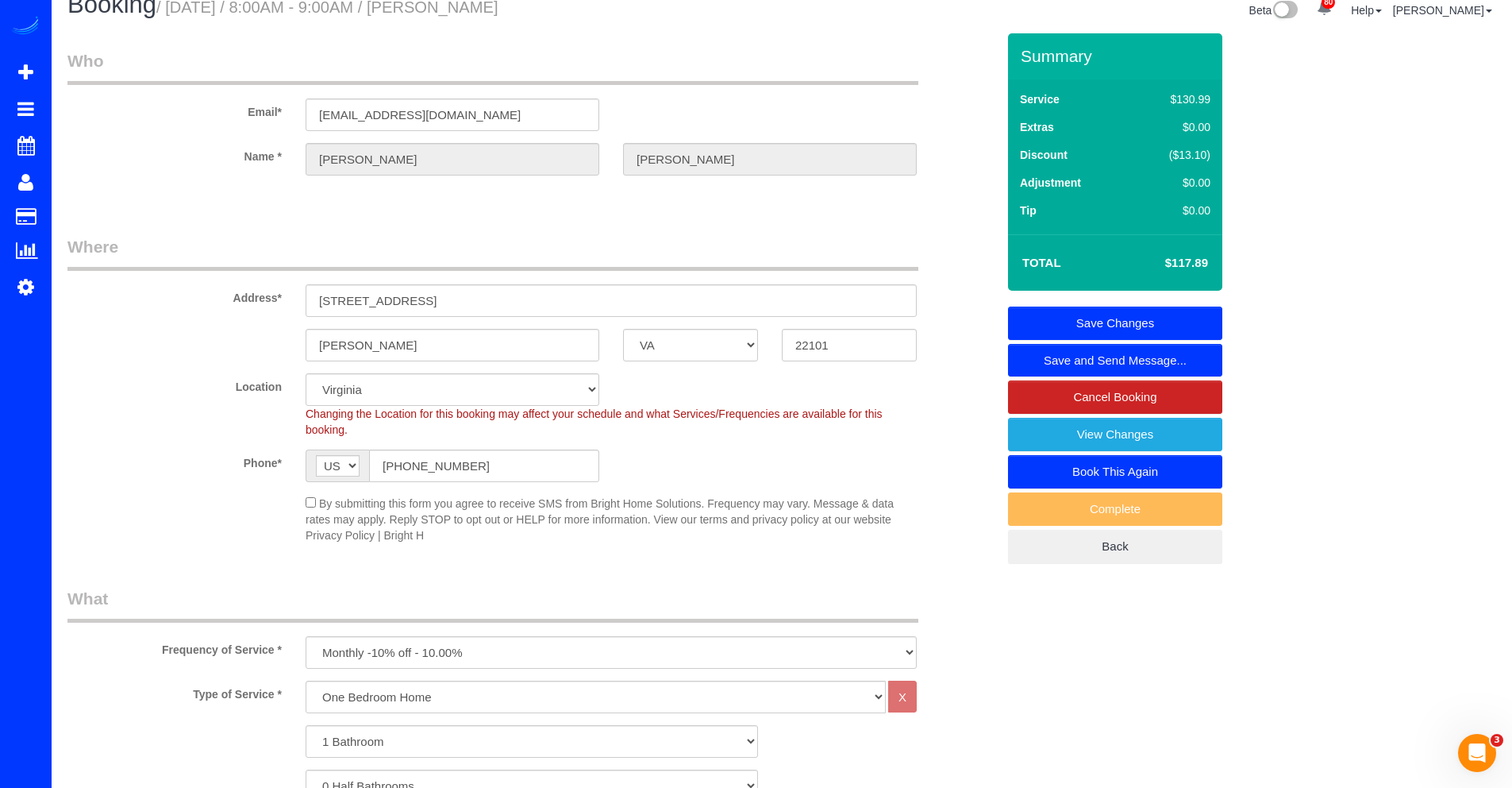
scroll to position [0, 0]
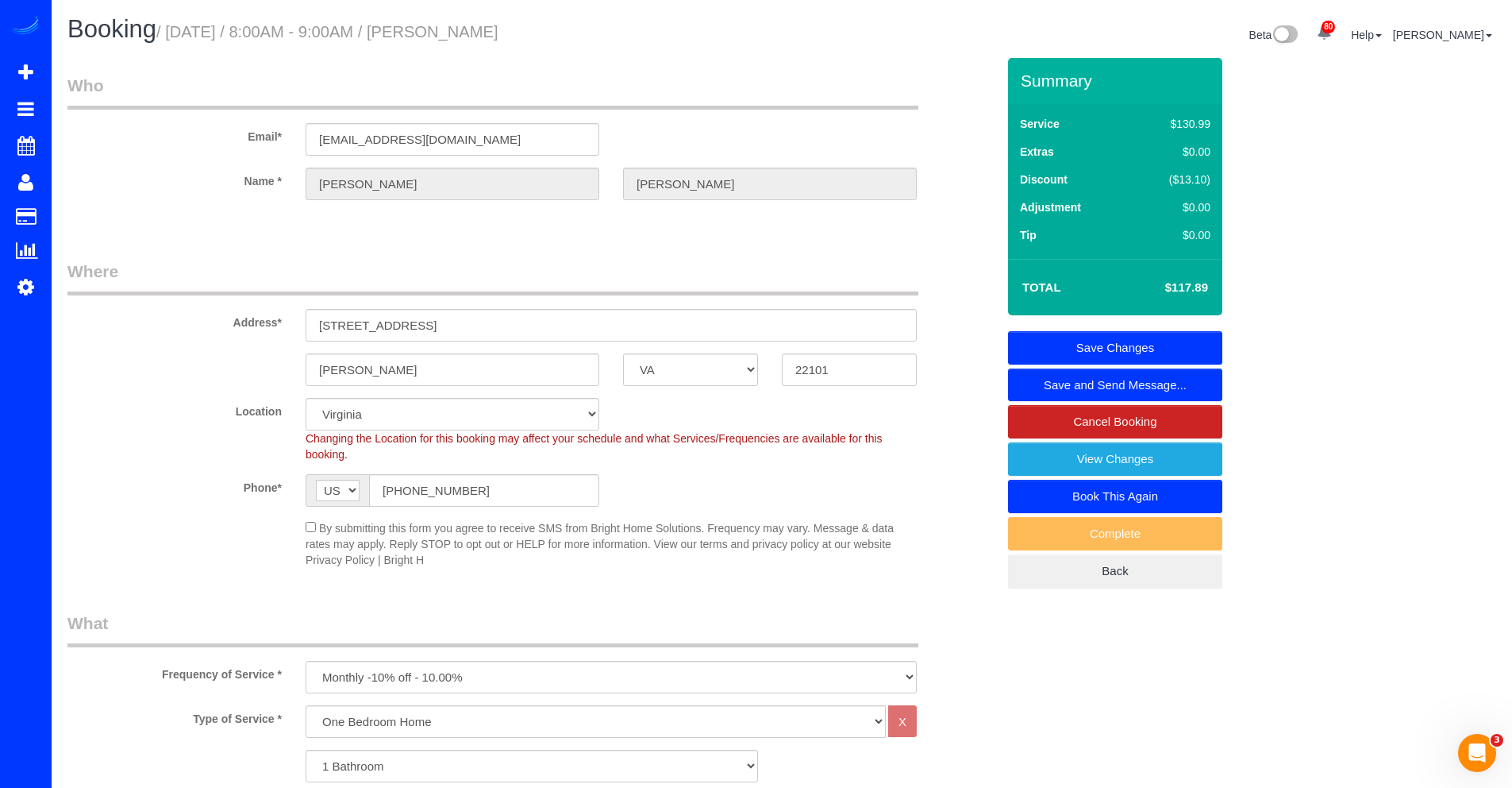
click at [1149, 339] on link "Save Changes" at bounding box center [1115, 348] width 214 height 34
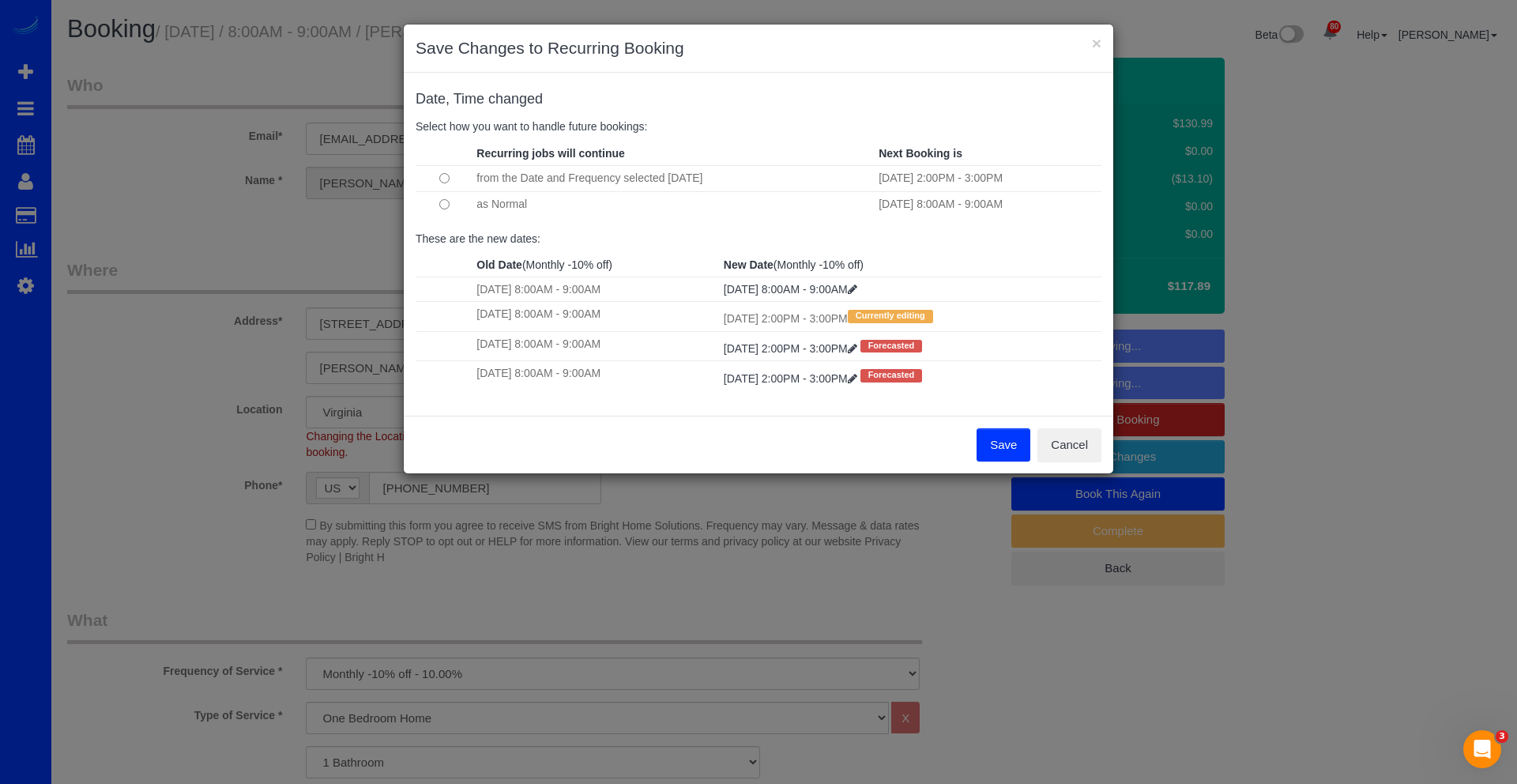
click at [992, 444] on button "Save" at bounding box center [1003, 445] width 53 height 34
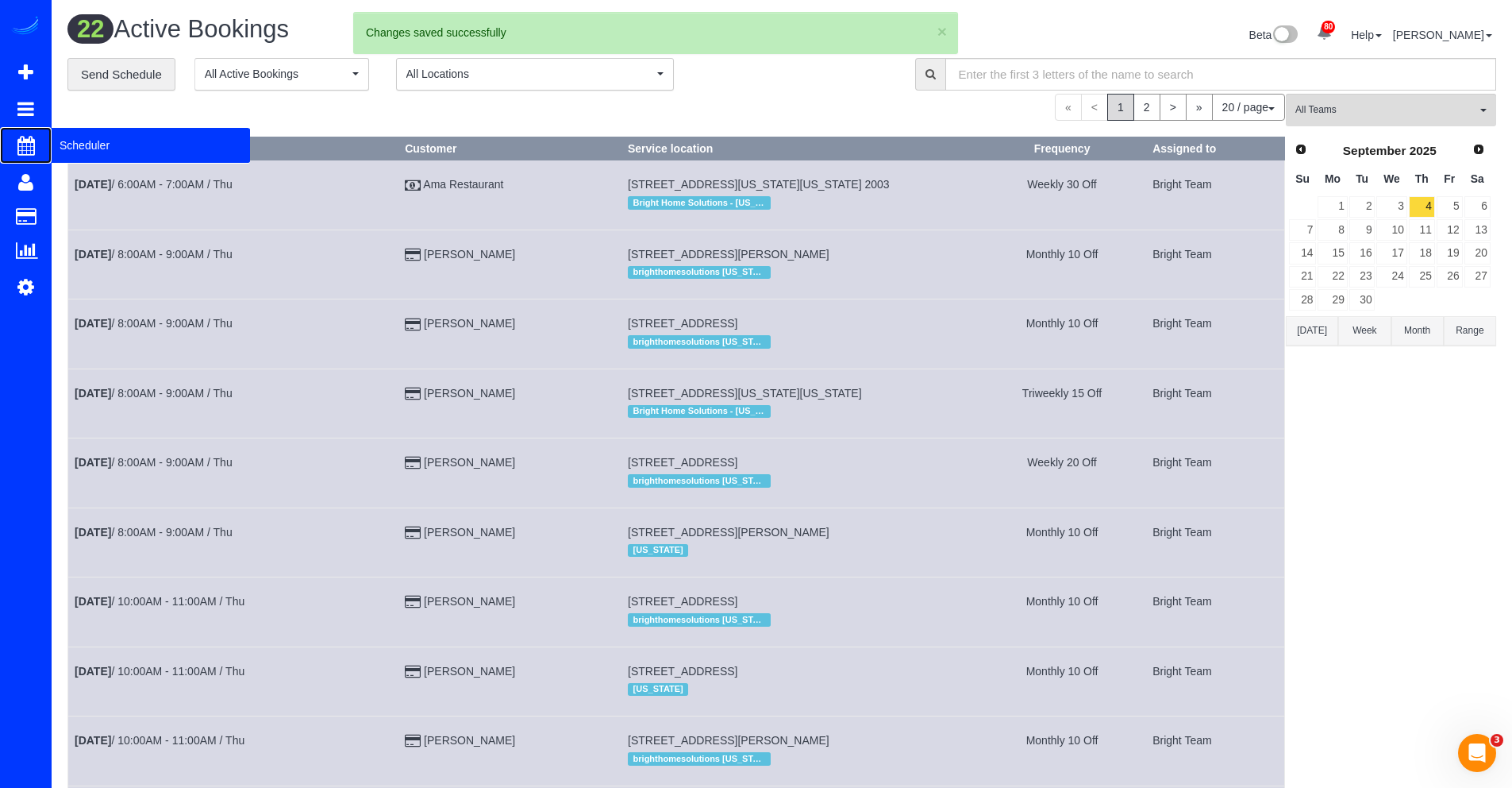
click at [88, 147] on span "Scheduler" at bounding box center [150, 145] width 198 height 37
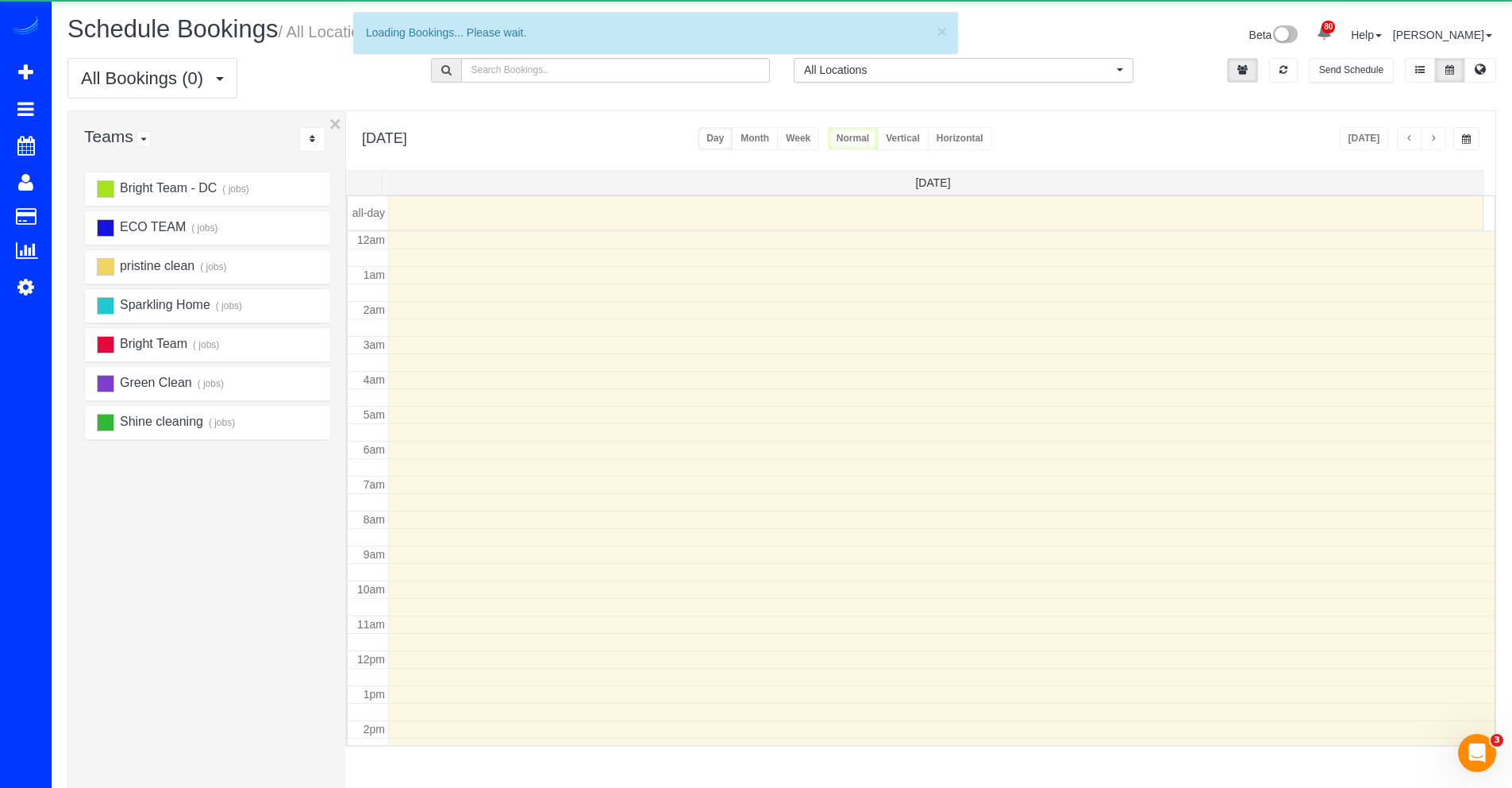
scroll to position [210, 0]
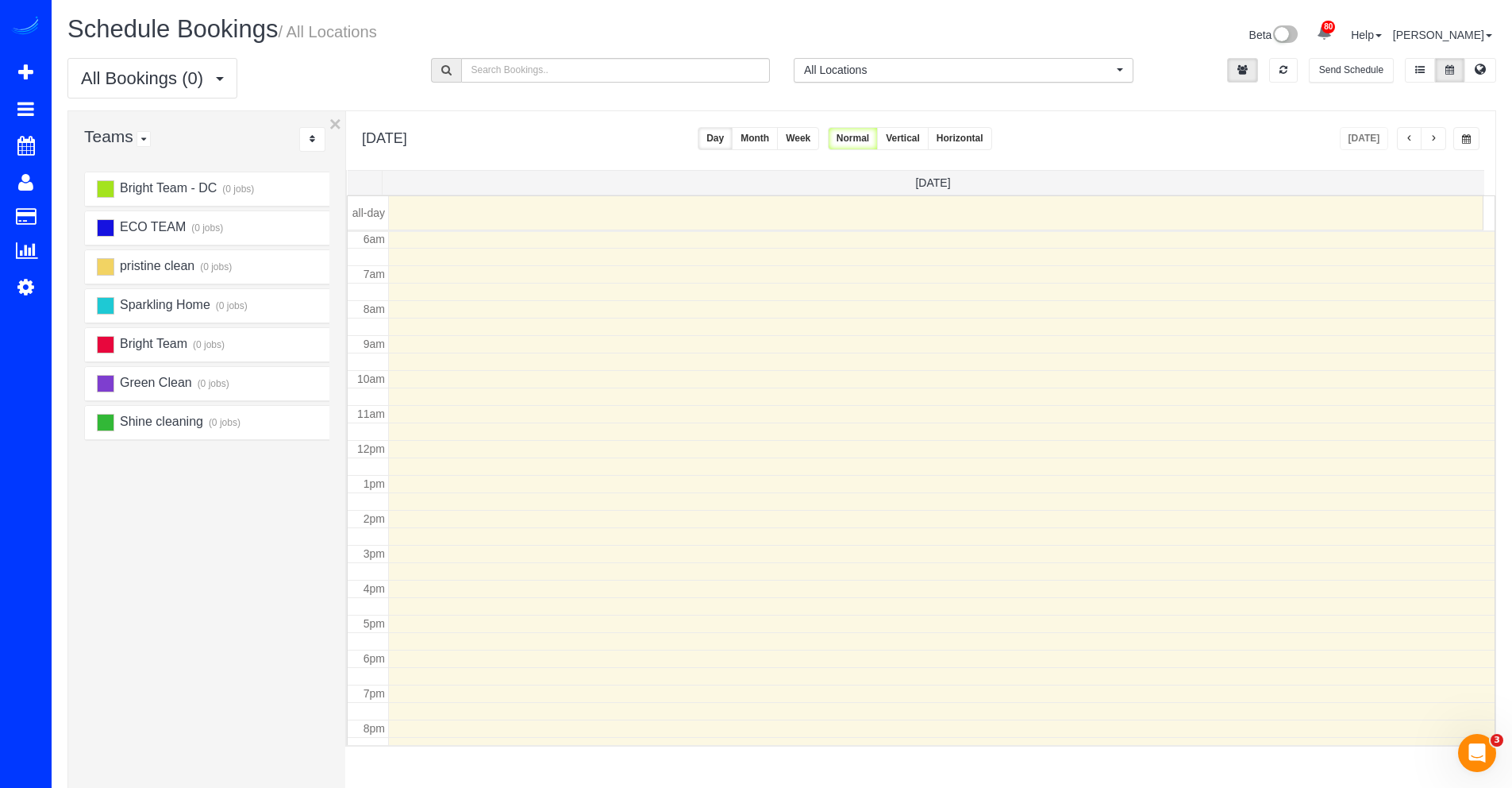
click at [1436, 137] on span "button" at bounding box center [1433, 139] width 8 height 10
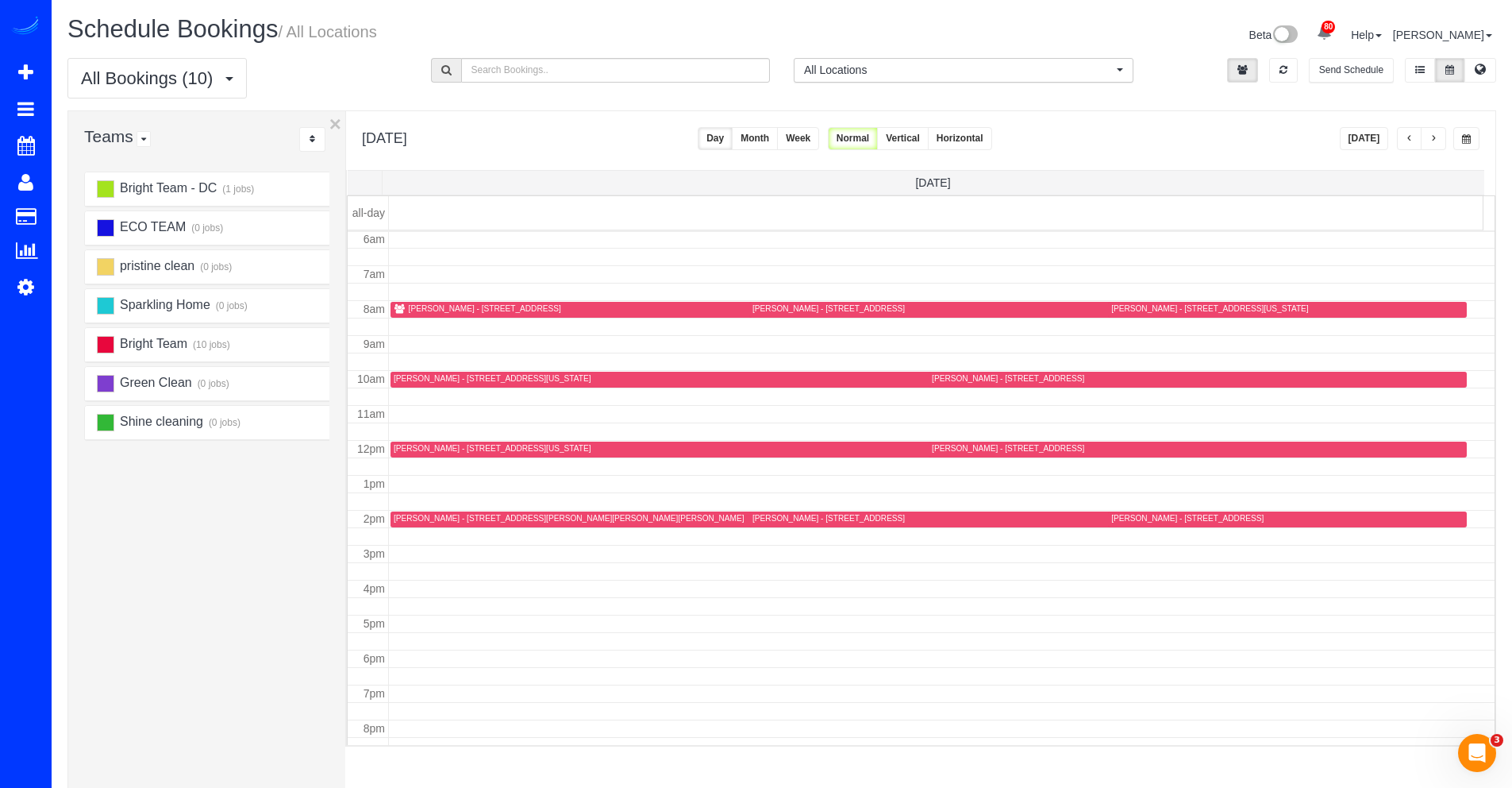
click at [1406, 144] on button "button" at bounding box center [1410, 138] width 26 height 23
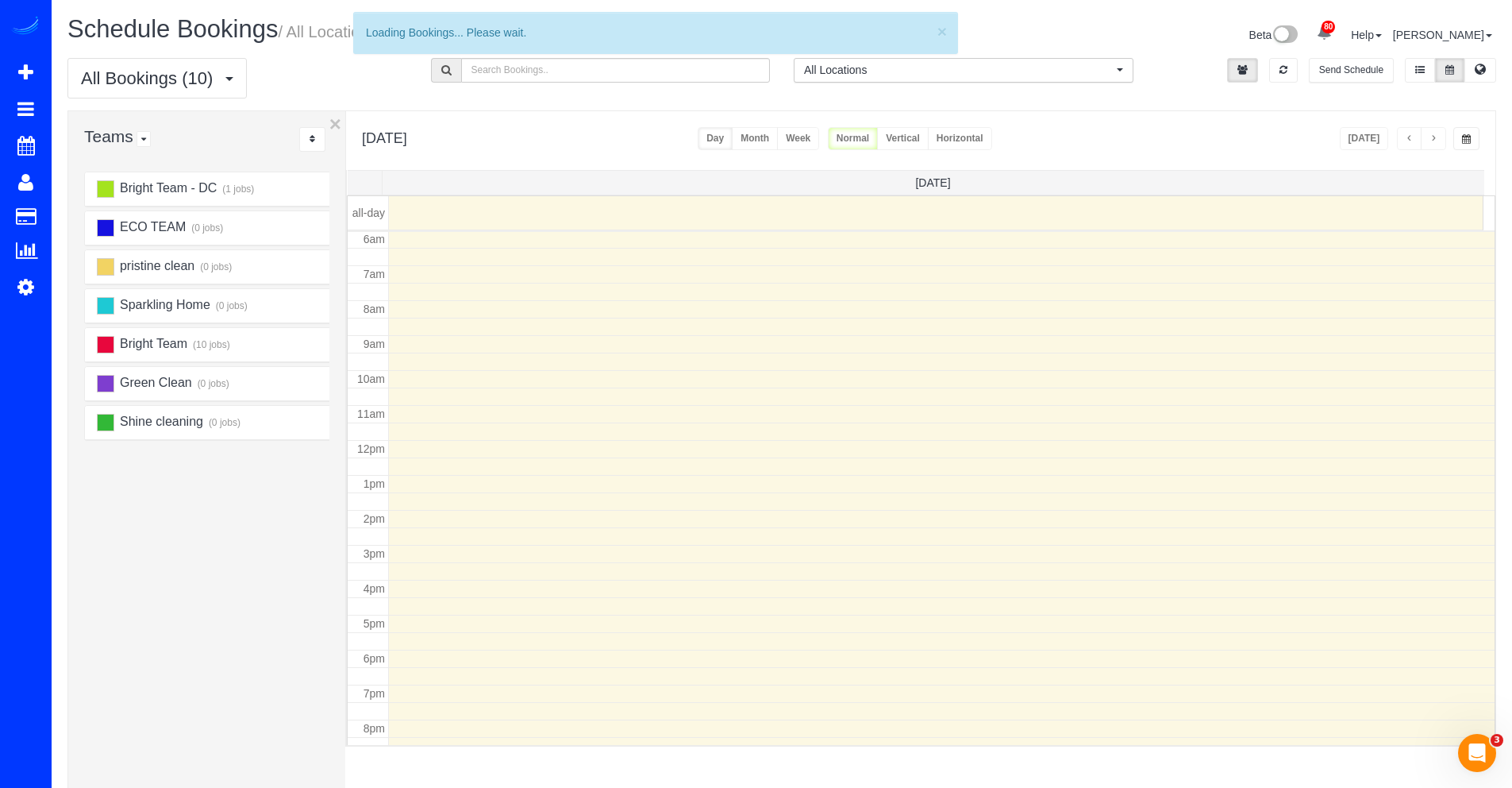
click at [1406, 144] on button "button" at bounding box center [1410, 138] width 26 height 23
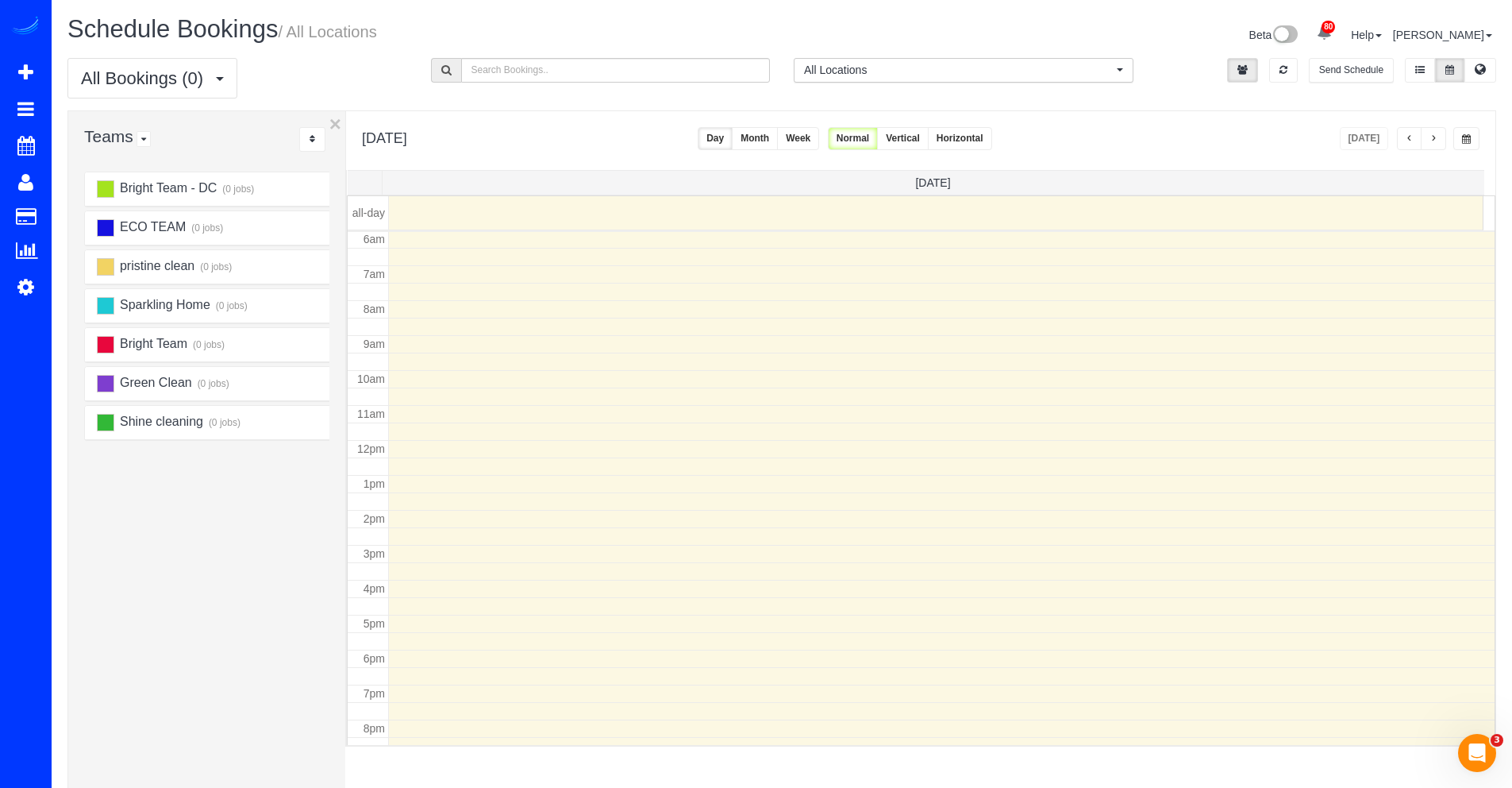
click at [1406, 144] on button "button" at bounding box center [1410, 138] width 26 height 23
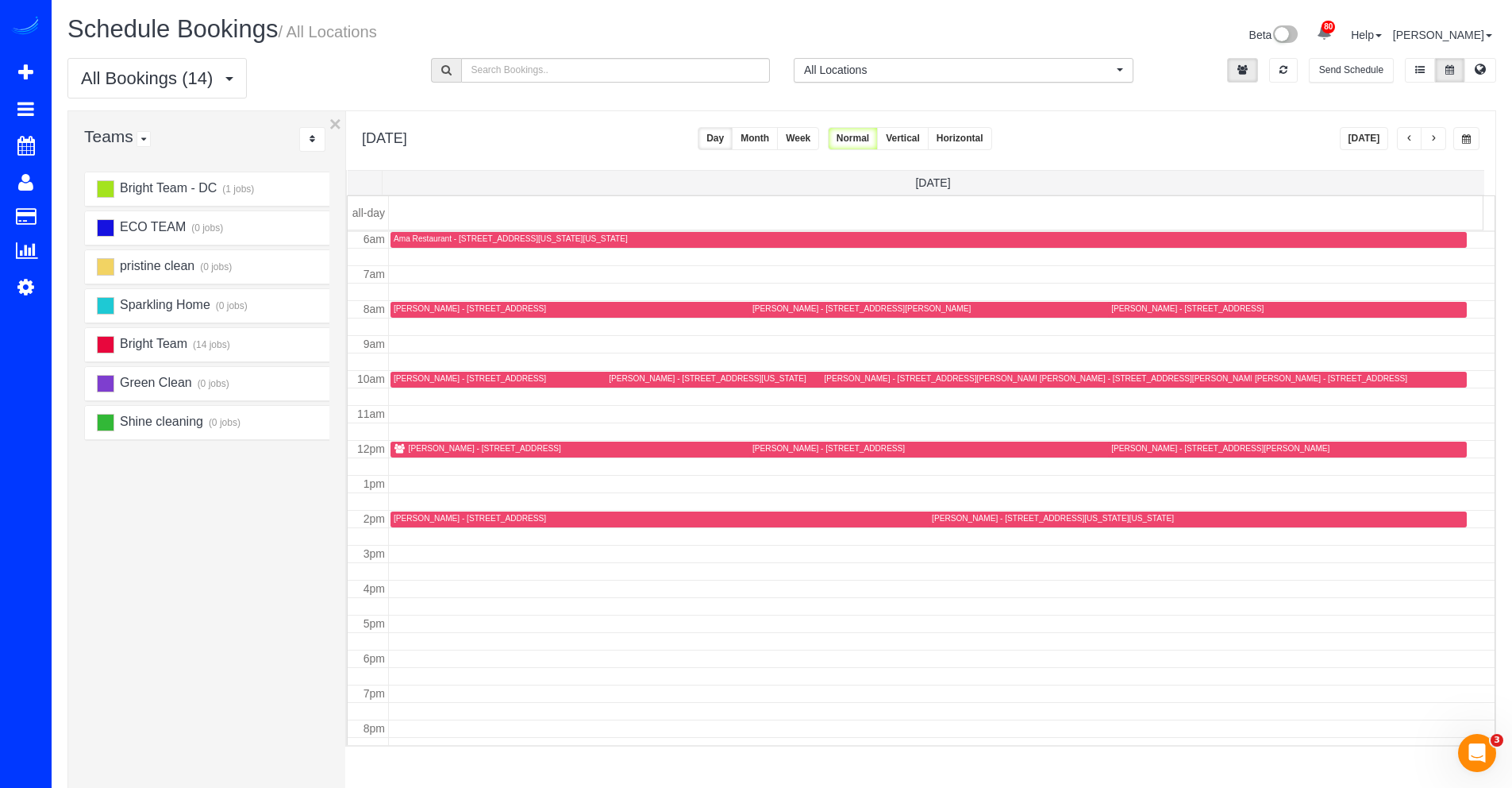
click at [1406, 144] on button "button" at bounding box center [1410, 138] width 26 height 23
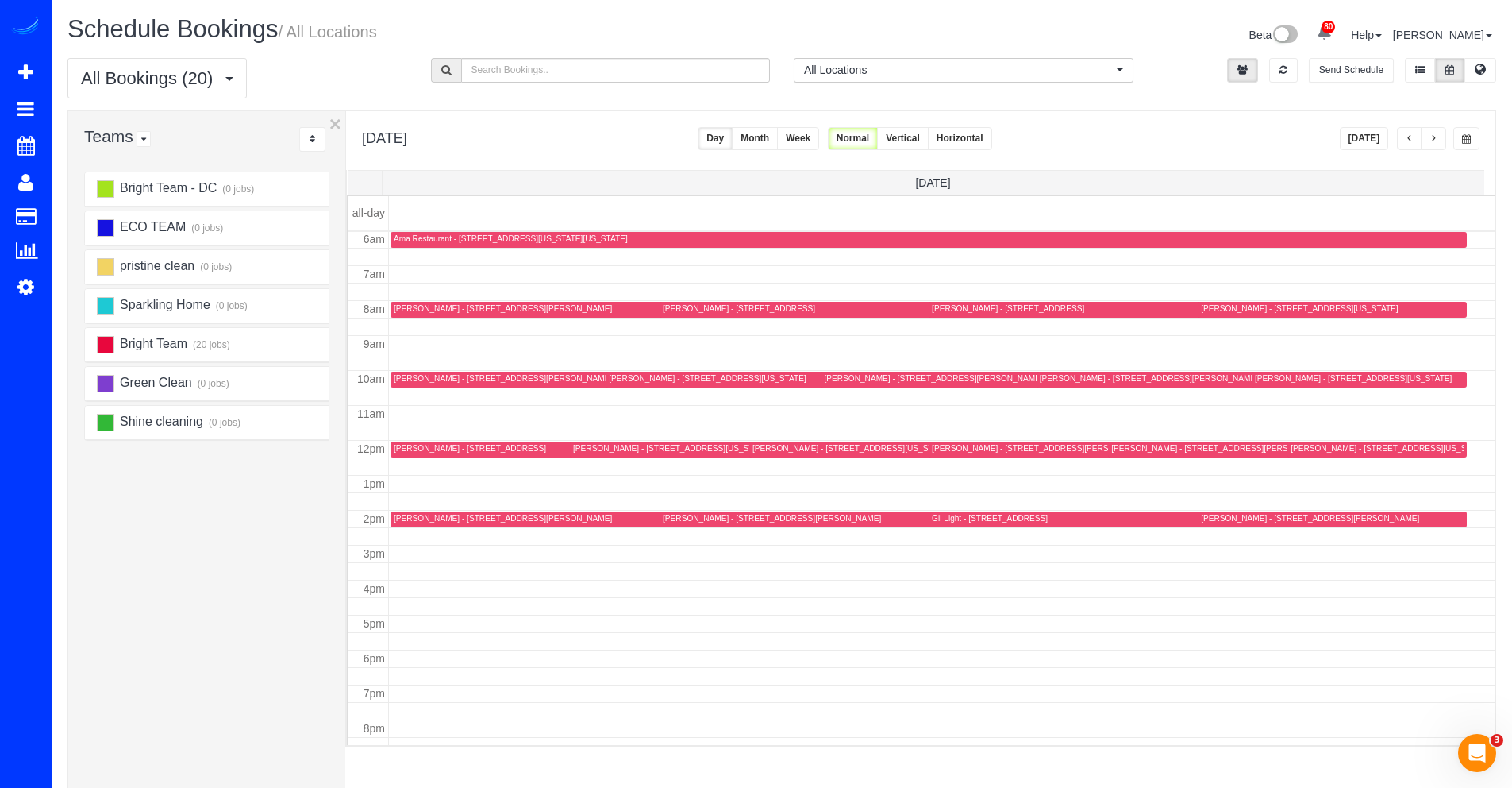
click at [1406, 144] on button "button" at bounding box center [1410, 138] width 26 height 23
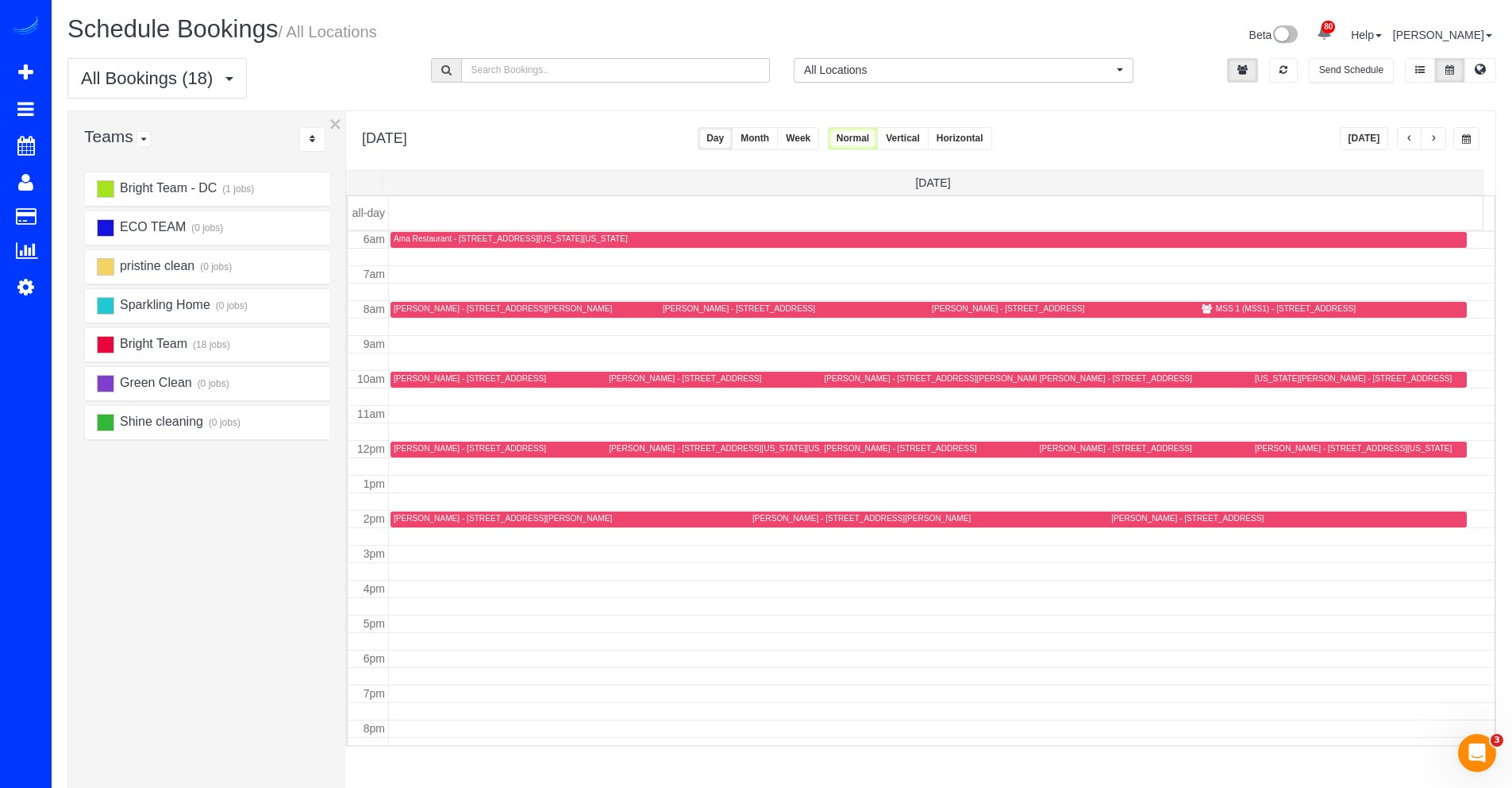
click at [819, 144] on button "Week" at bounding box center [798, 138] width 42 height 23
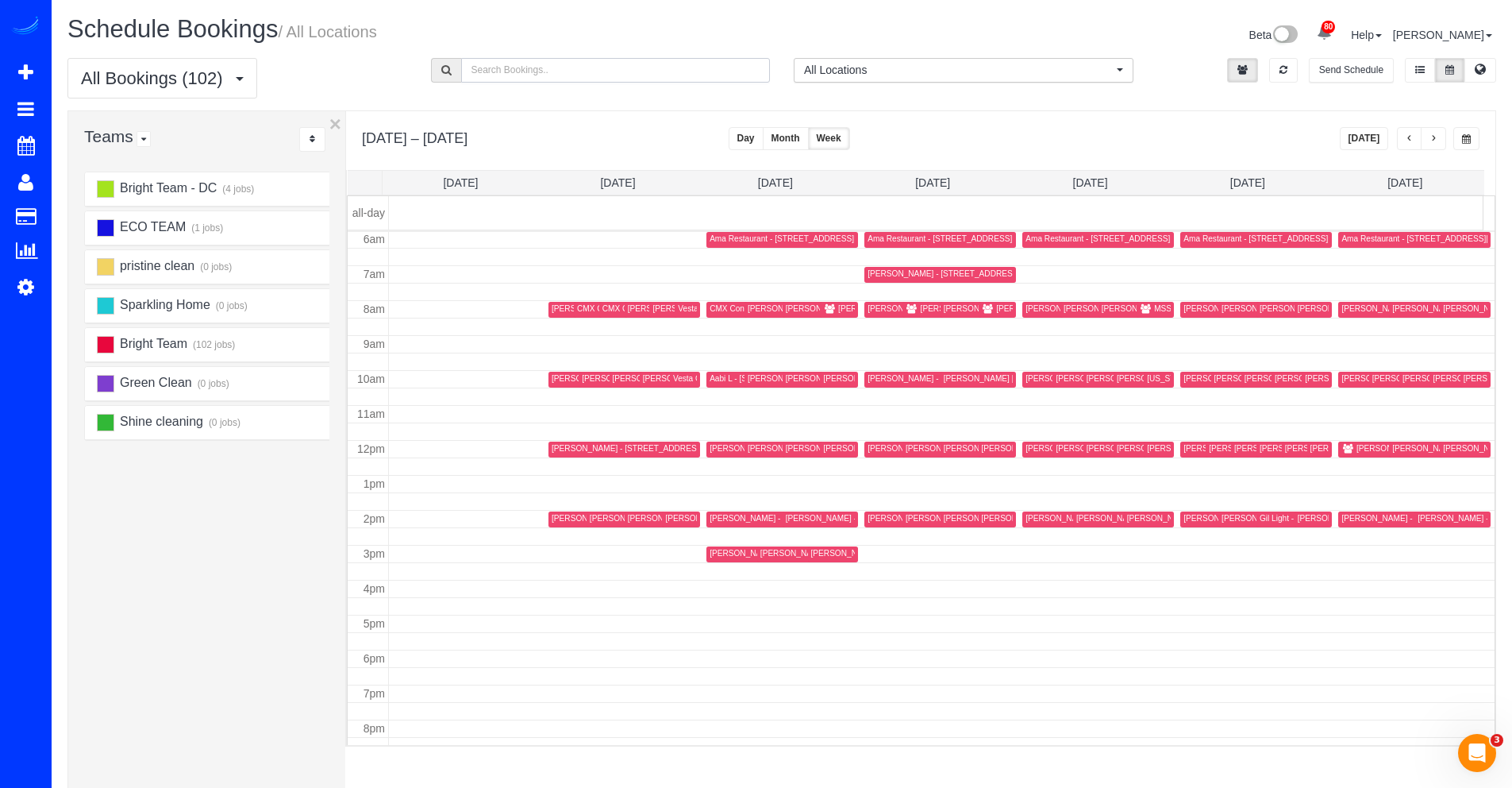
click at [715, 75] on input "text" at bounding box center [616, 70] width 310 height 25
type input "florence"
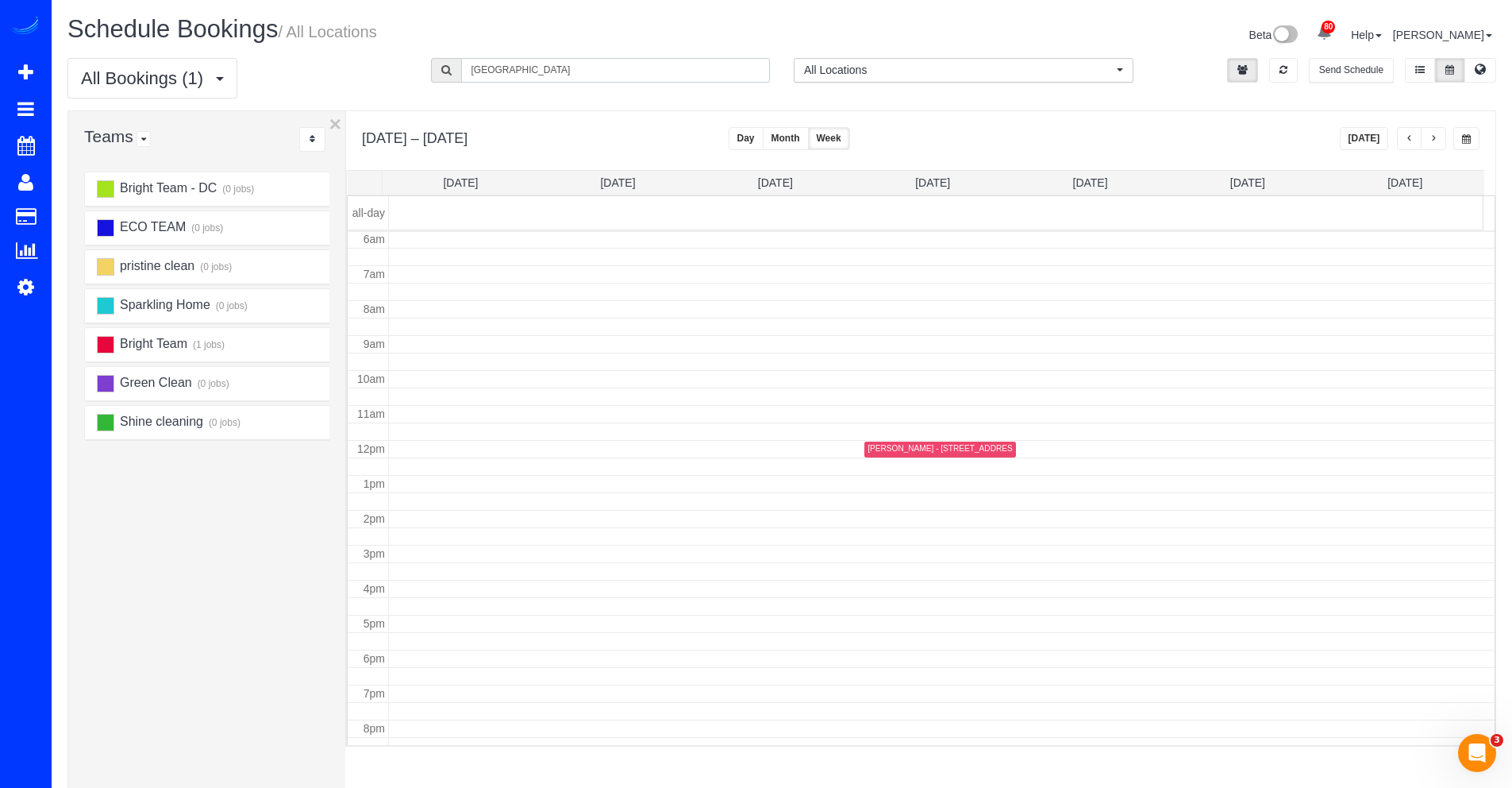
click at [893, 449] on div "Florence Talley - 20469 Waters Point Ln, Germantown, MD 20874" at bounding box center [944, 448] width 152 height 10
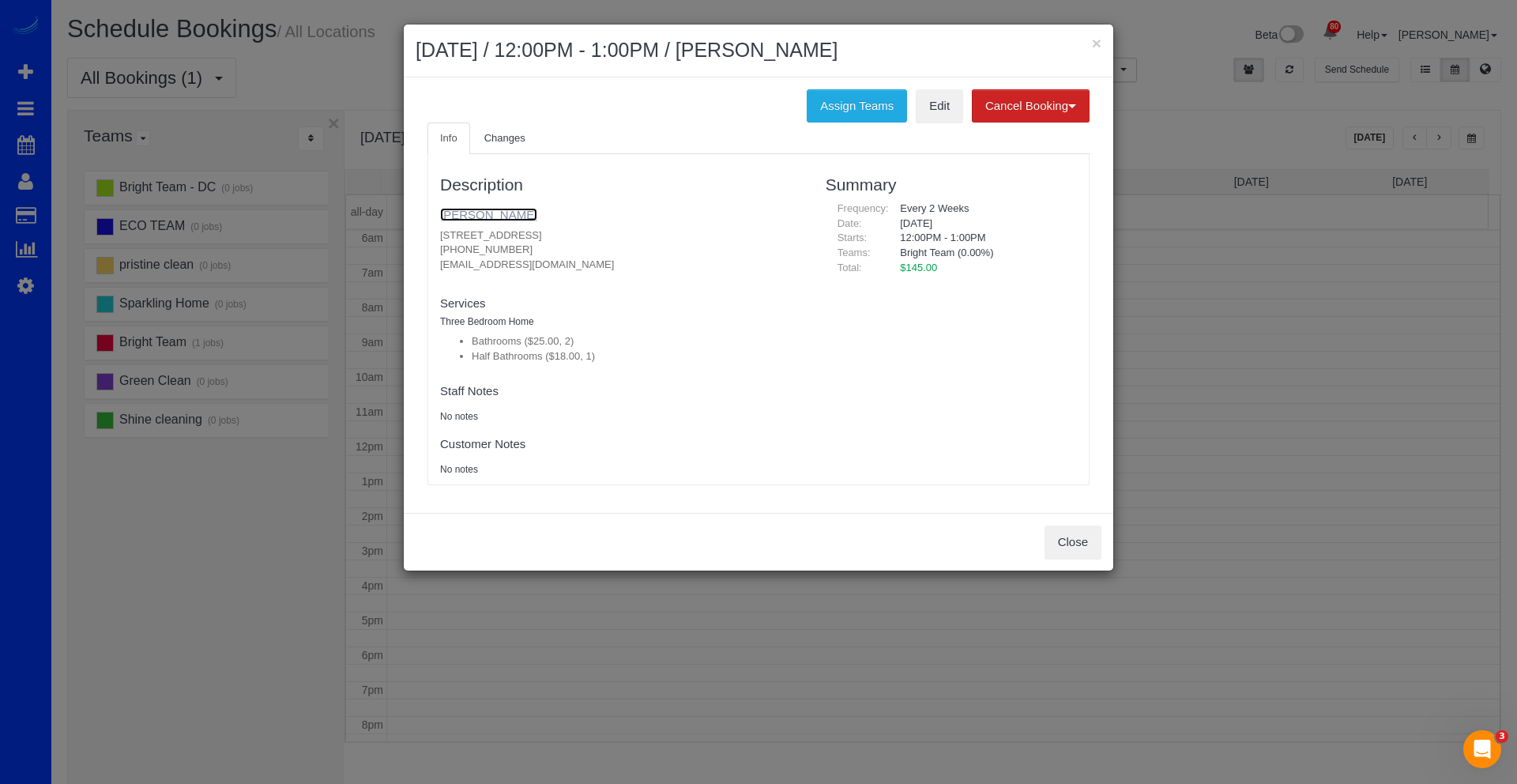
click at [479, 212] on link "Florence Talley" at bounding box center [489, 214] width 97 height 14
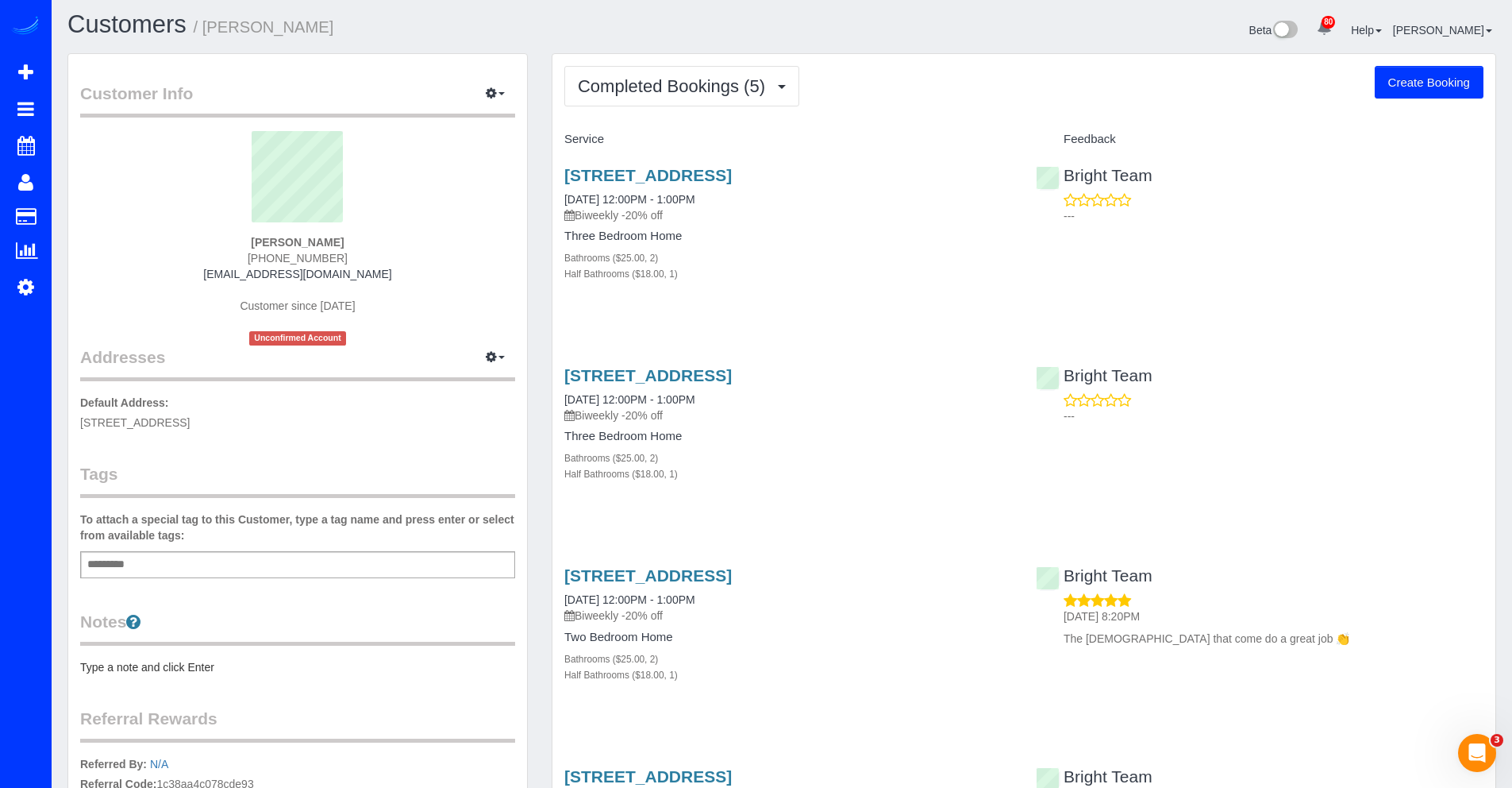
scroll to position [6, 0]
click at [667, 96] on button "Completed Bookings (5)" at bounding box center [682, 84] width 235 height 40
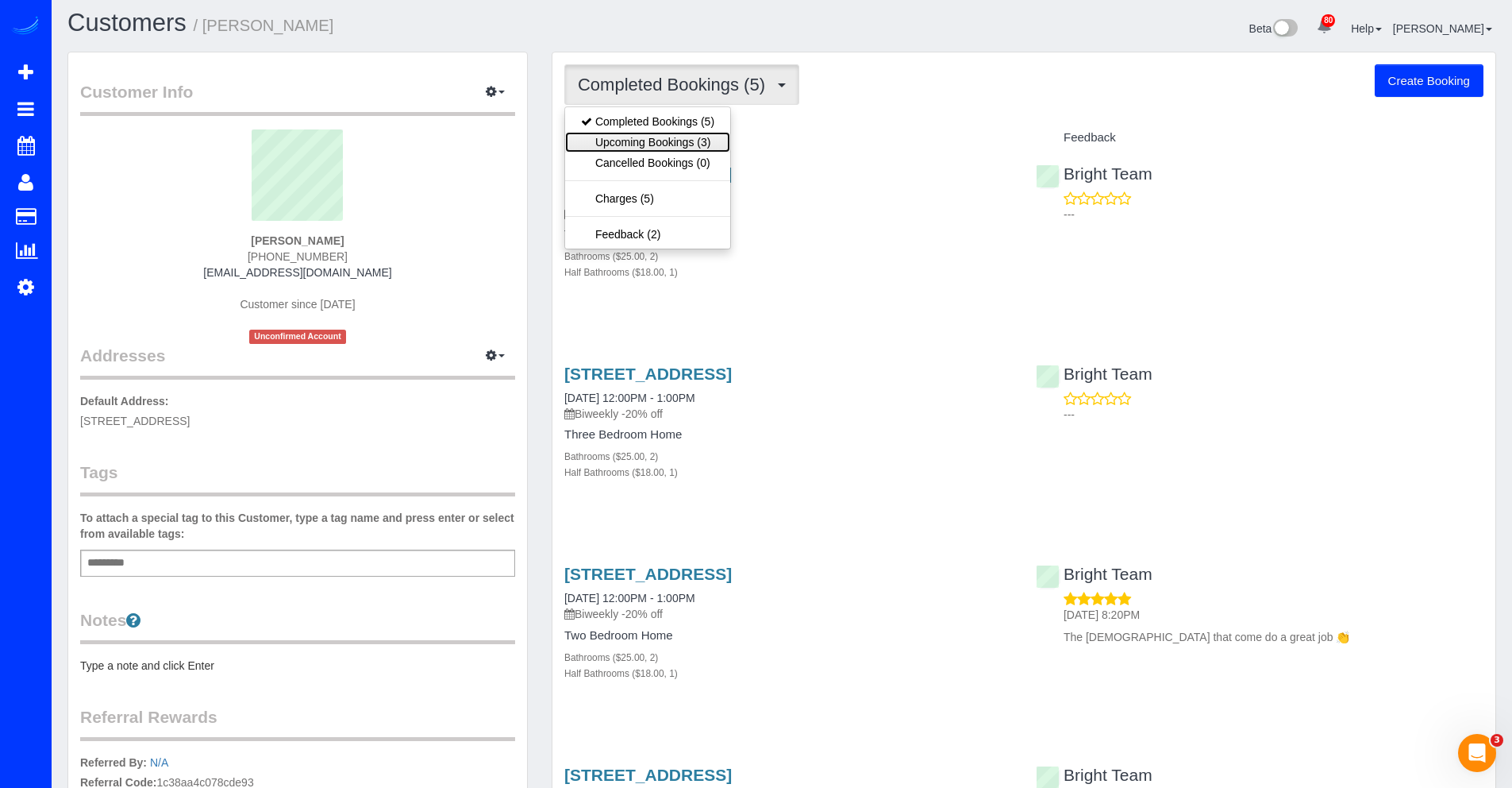
click at [652, 134] on link "Upcoming Bookings (3)" at bounding box center [648, 142] width 165 height 21
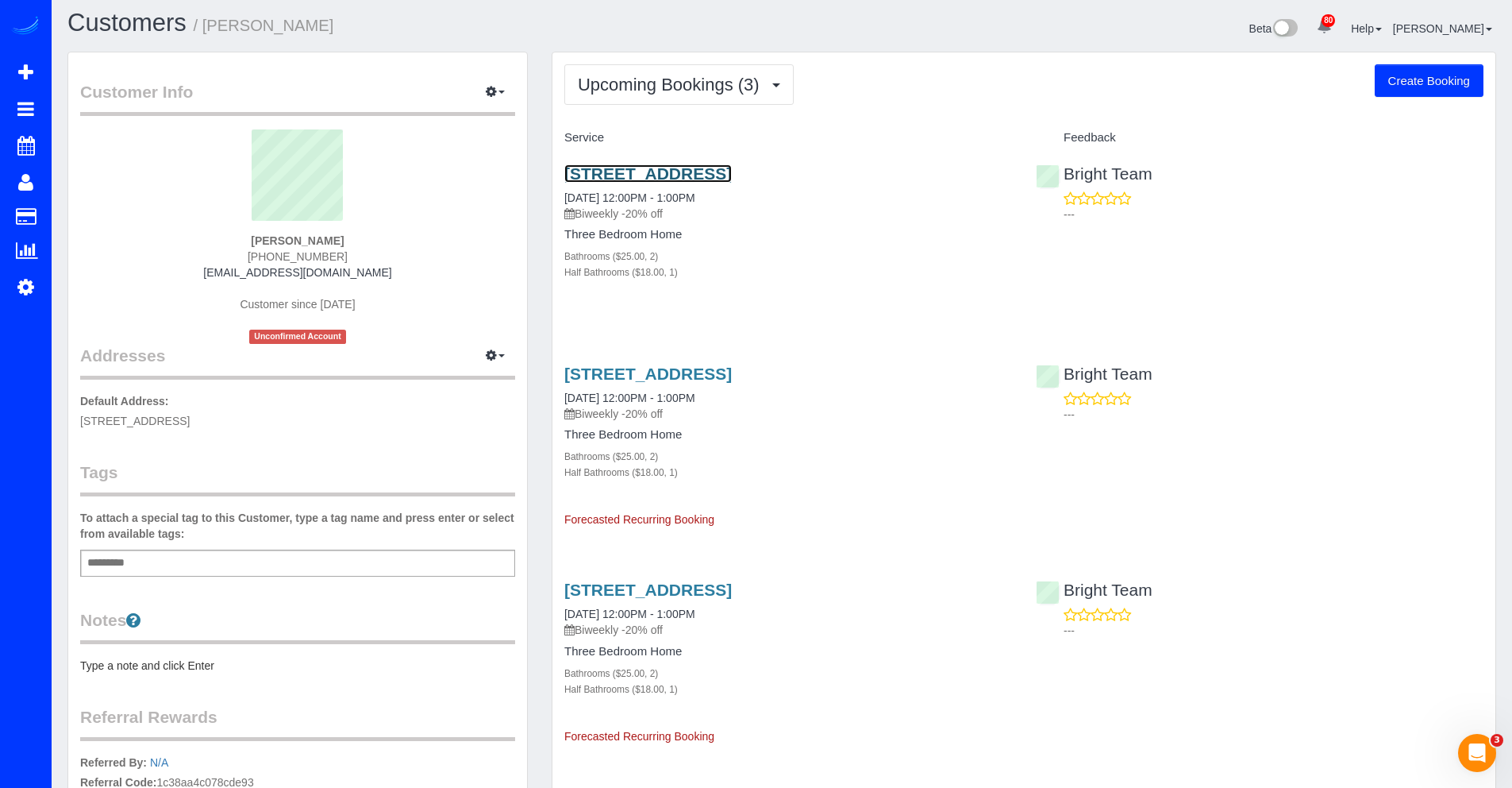
click at [662, 171] on link "[STREET_ADDRESS]" at bounding box center [648, 173] width 168 height 18
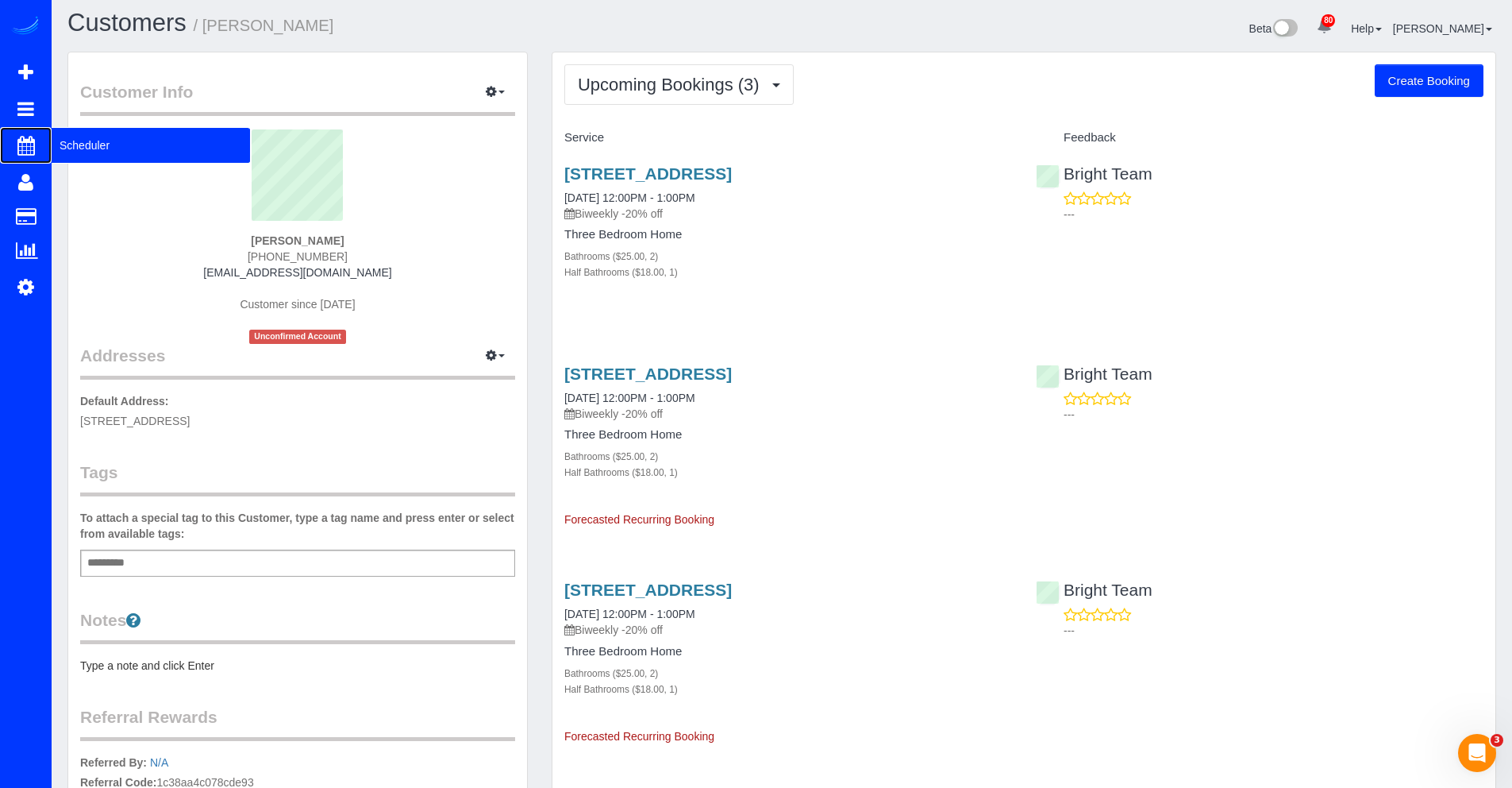
click at [99, 149] on span "Scheduler" at bounding box center [150, 145] width 198 height 37
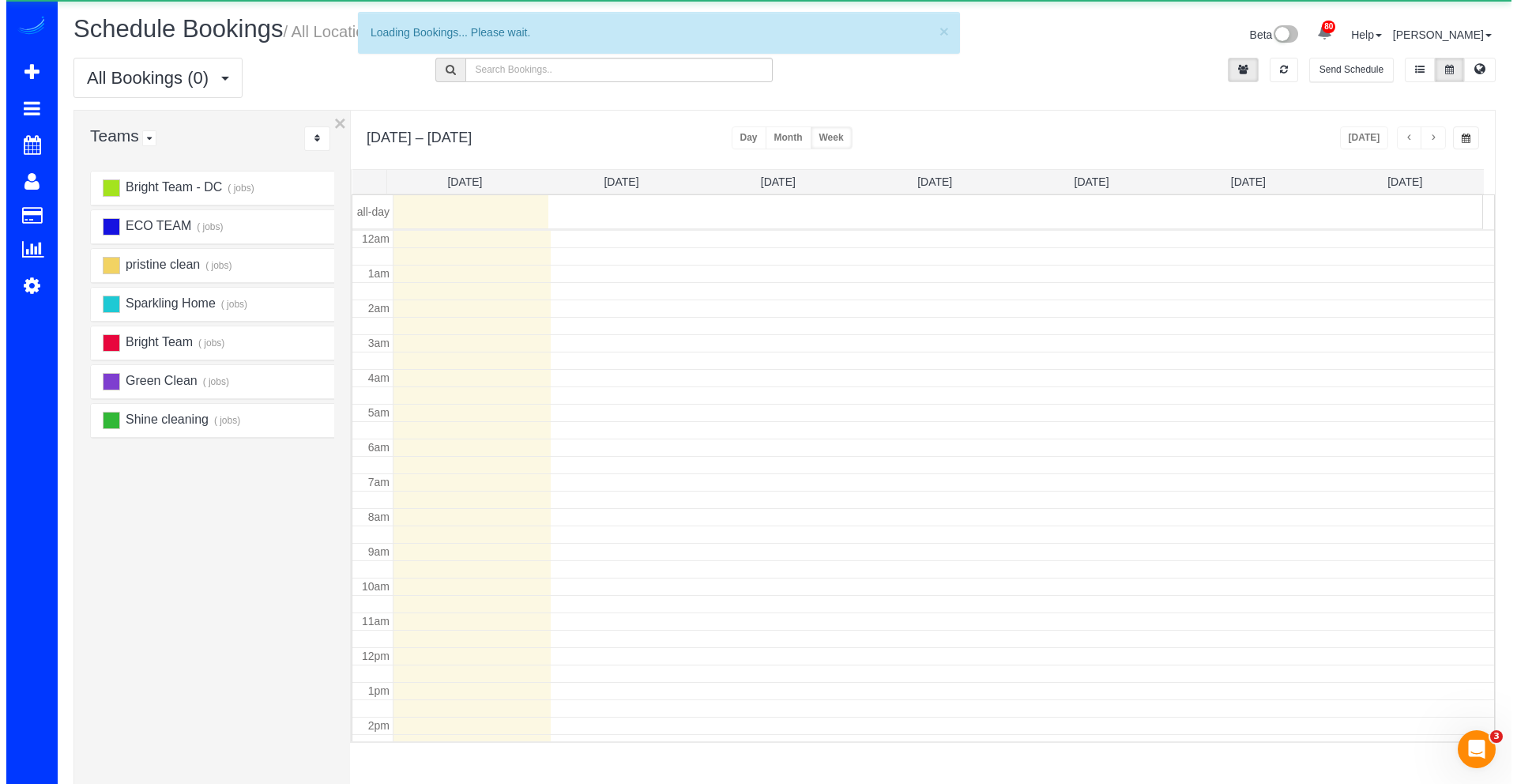
scroll to position [209, 0]
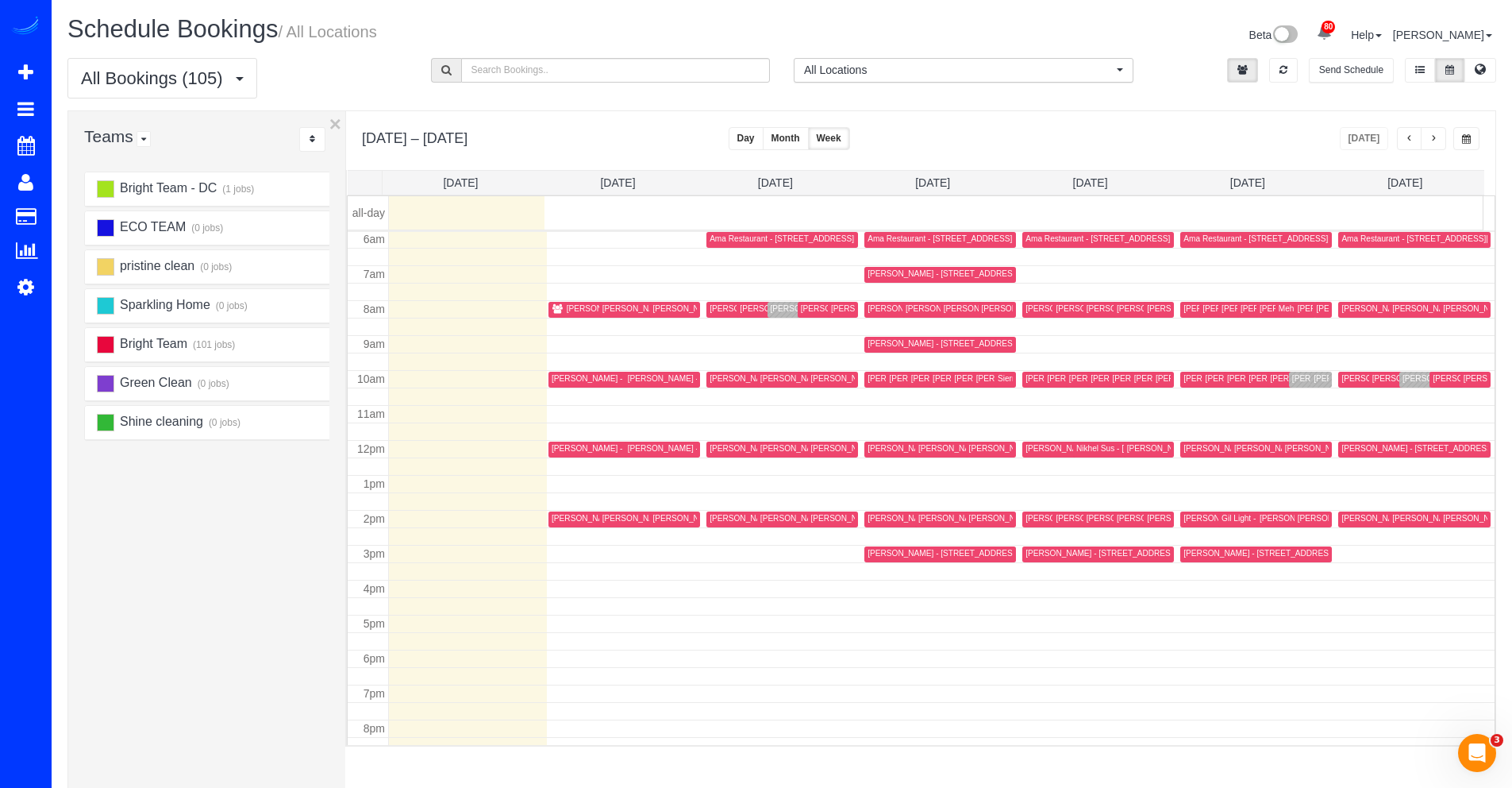
click at [772, 310] on div "[PERSON_NAME] [PERSON_NAME] - [STREET_ADDRESS]" at bounding box center [881, 308] width 221 height 10
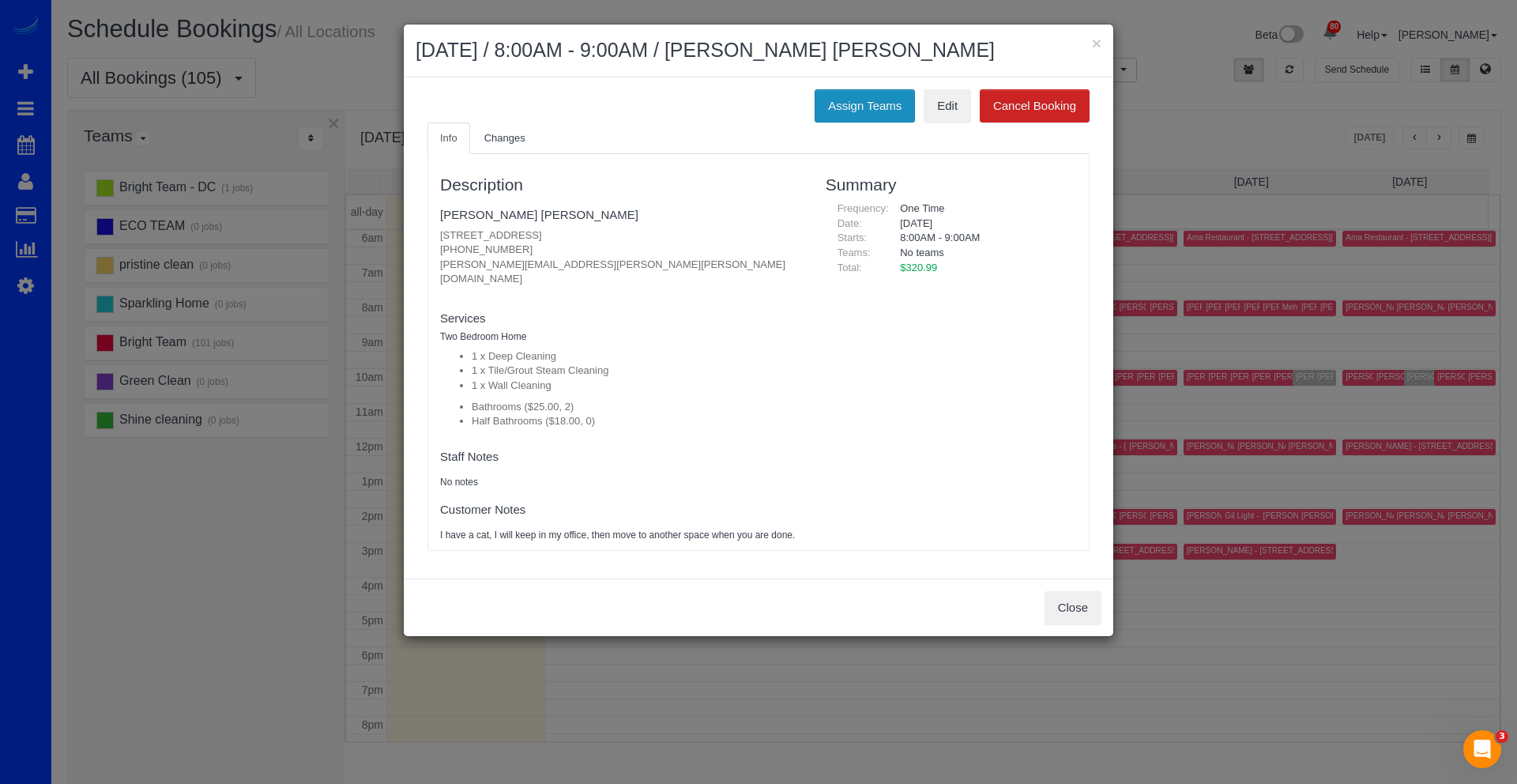
click at [876, 114] on button "Assign Teams" at bounding box center [865, 106] width 101 height 34
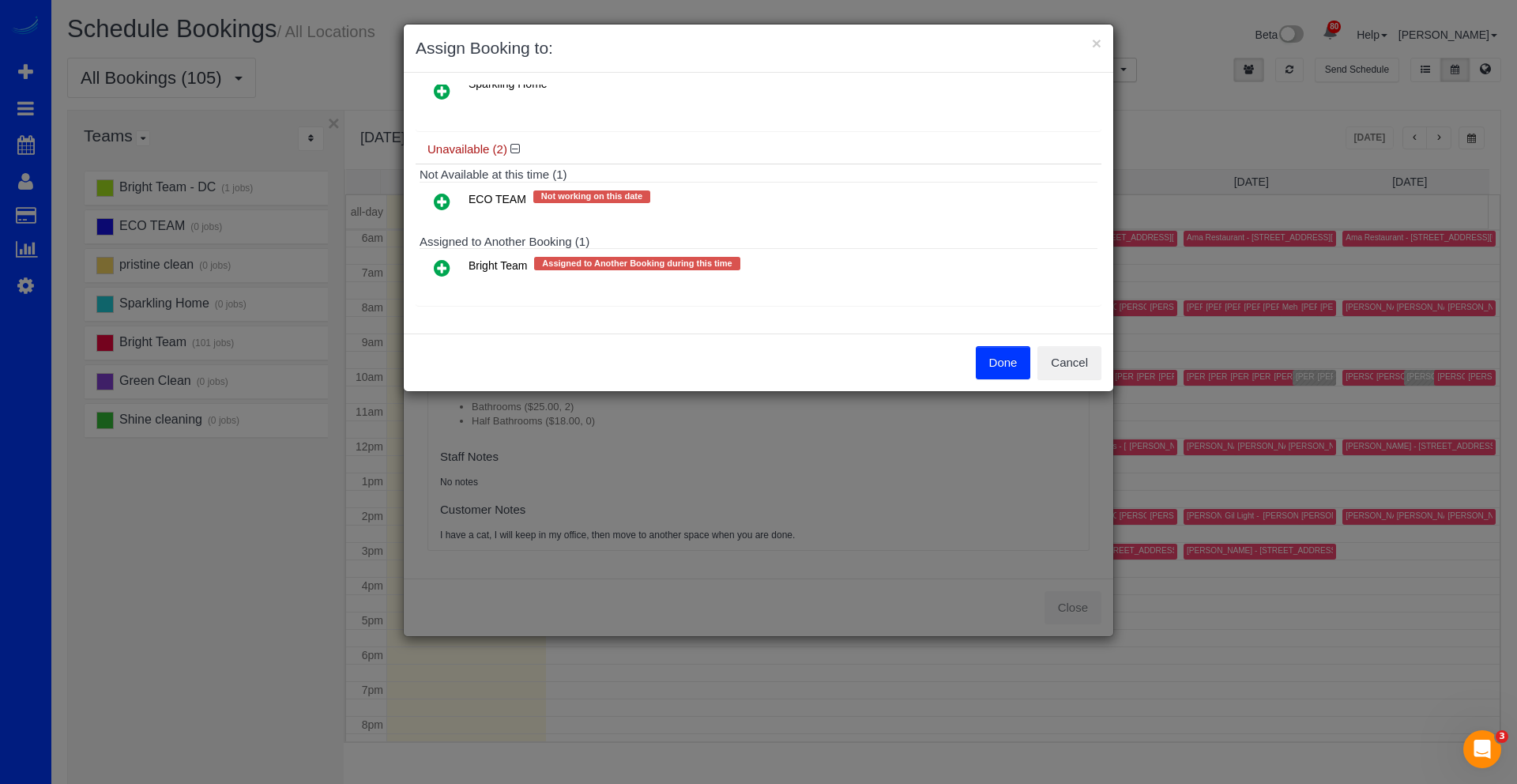
click at [444, 267] on icon at bounding box center [442, 268] width 17 height 19
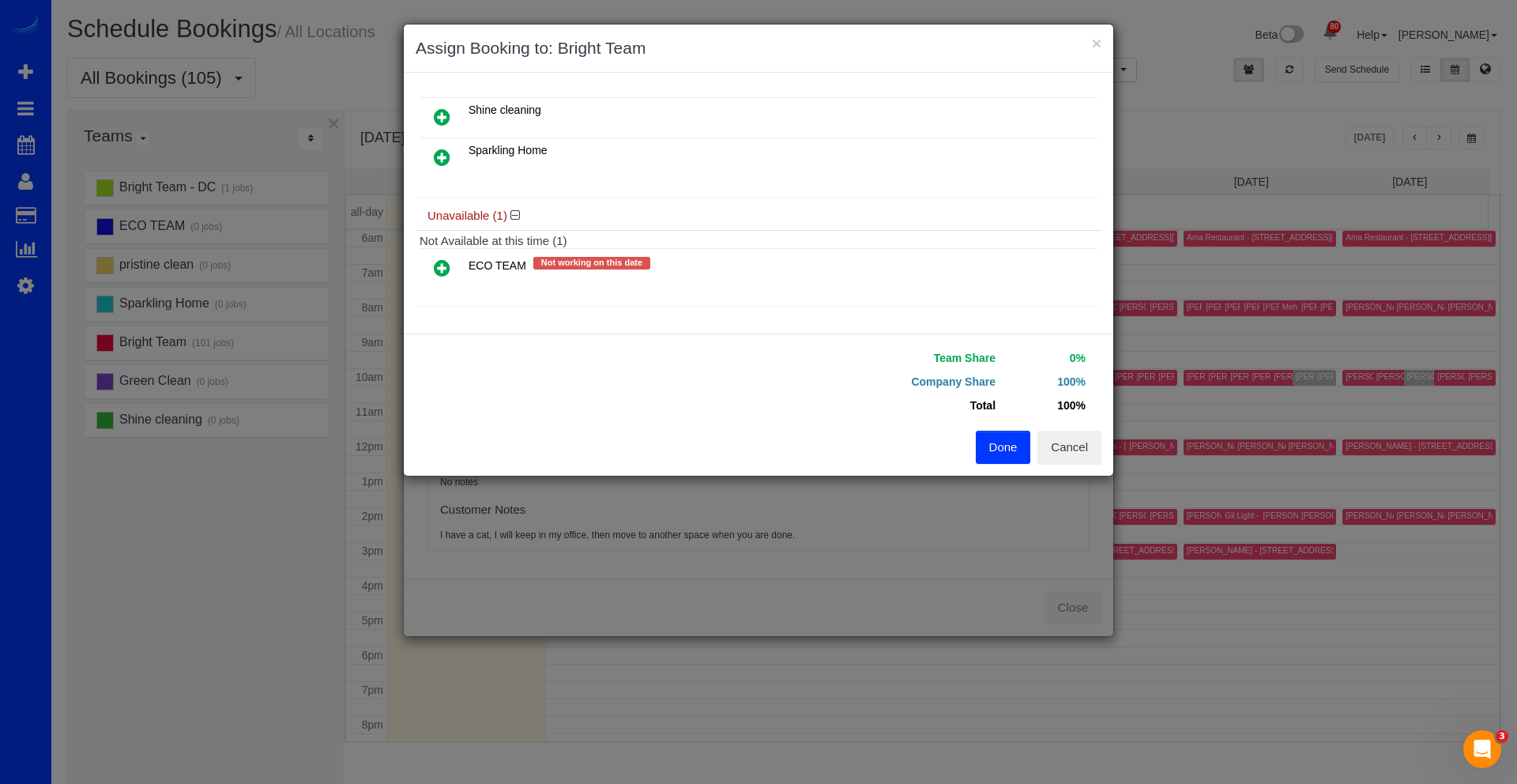
click at [975, 427] on div "Team Share 0% Company Share 100% Total 100% Warning: The Company share is 0%. I…" at bounding box center [929, 388] width 343 height 85
click at [991, 436] on button "Done" at bounding box center [1003, 447] width 55 height 34
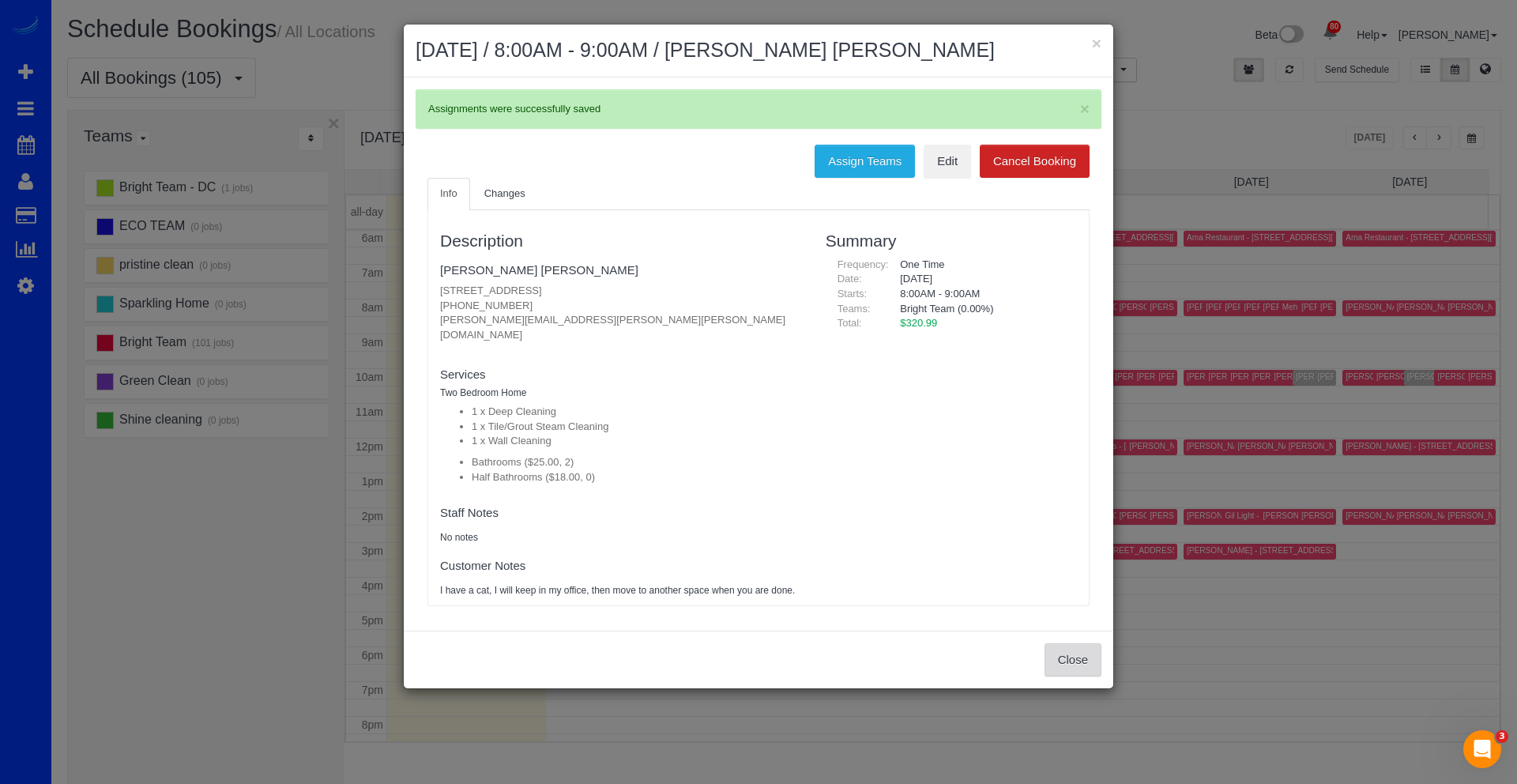
click at [1062, 643] on button "Close" at bounding box center [1072, 660] width 57 height 34
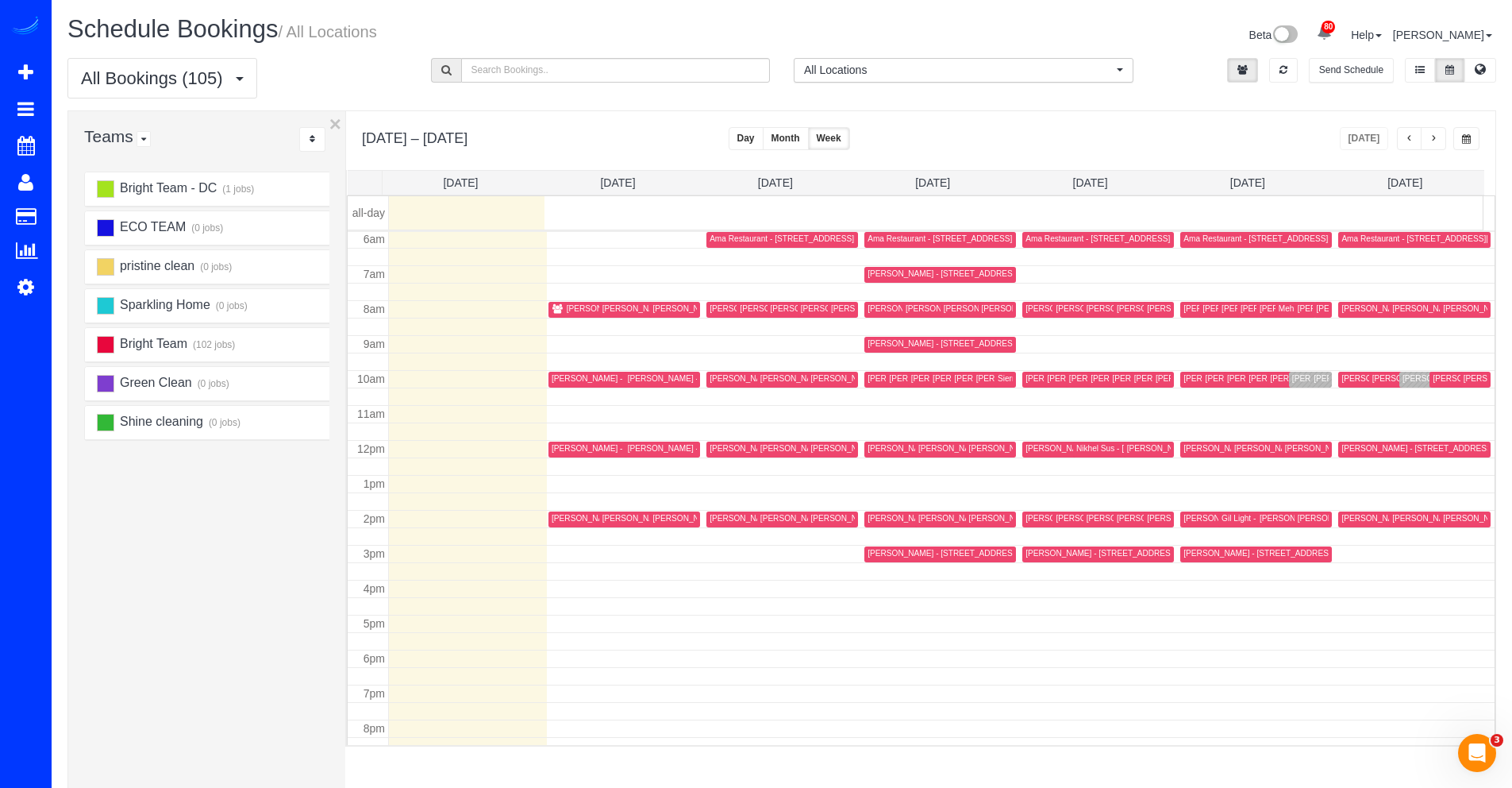
click at [1294, 380] on div "Jon Gold - 1503 Swann St. Nw, Unit A, Washington, DC 20009" at bounding box center [1424, 378] width 264 height 10
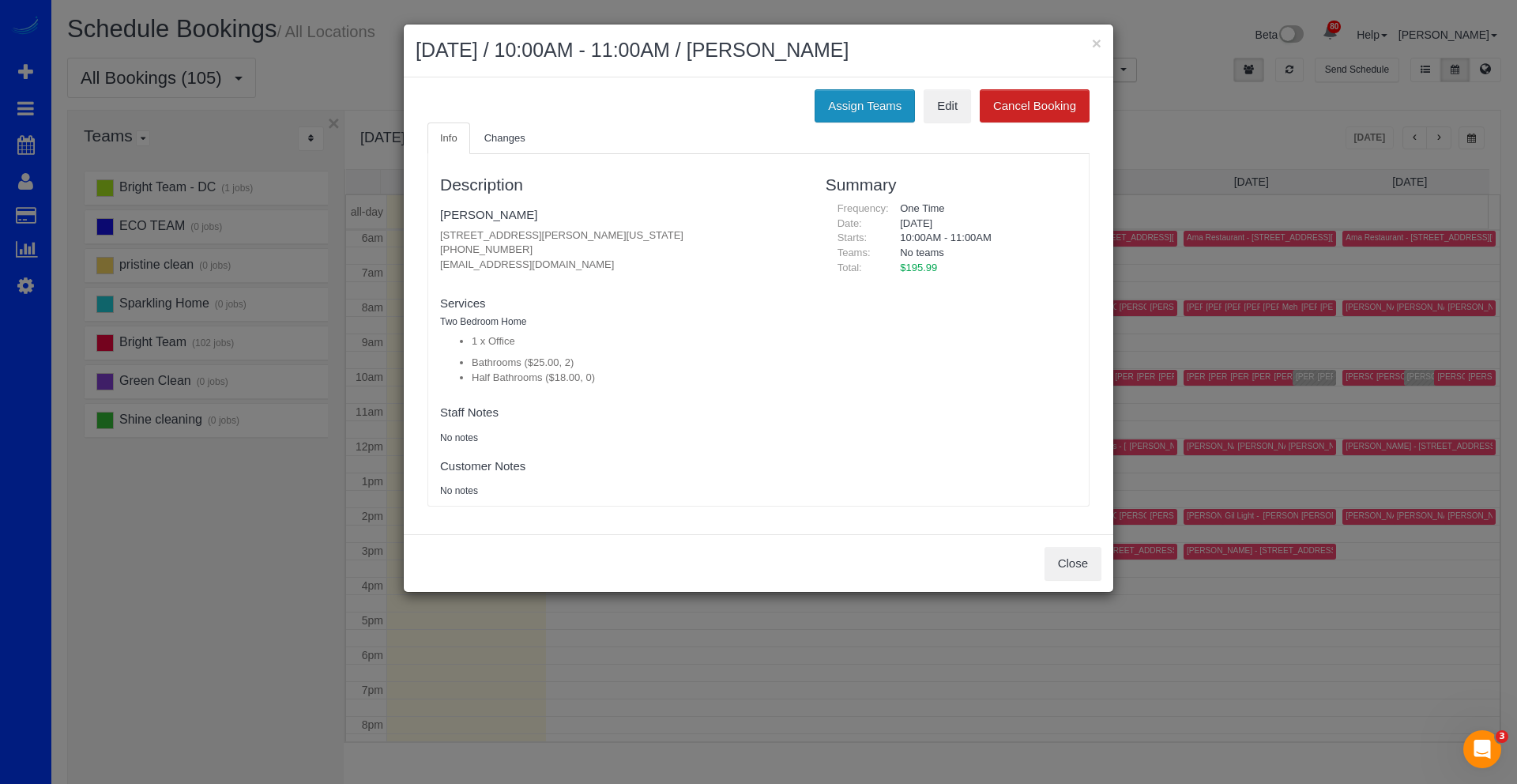
click at [871, 113] on button "Assign Teams" at bounding box center [865, 106] width 101 height 34
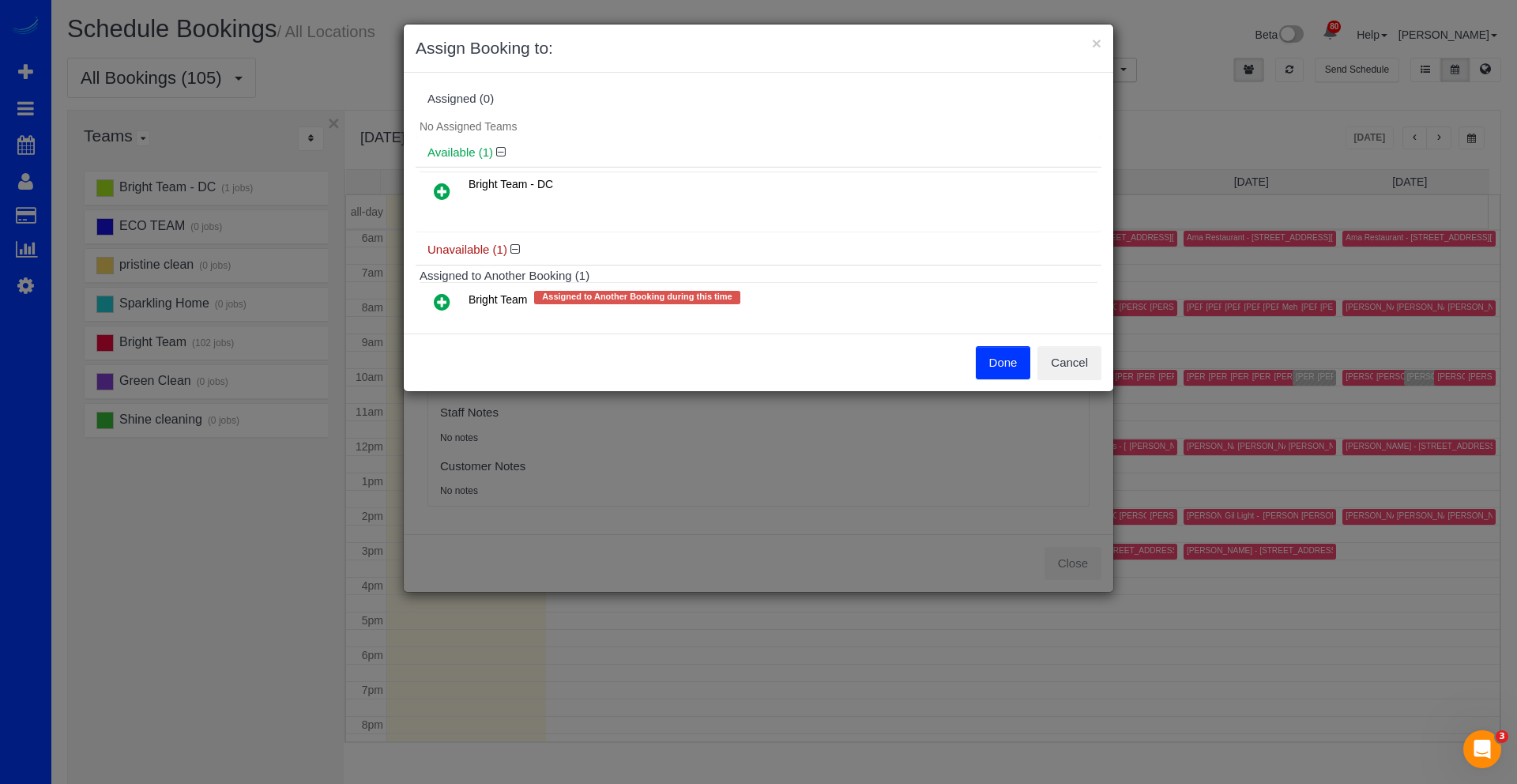
click at [443, 300] on icon at bounding box center [442, 302] width 17 height 19
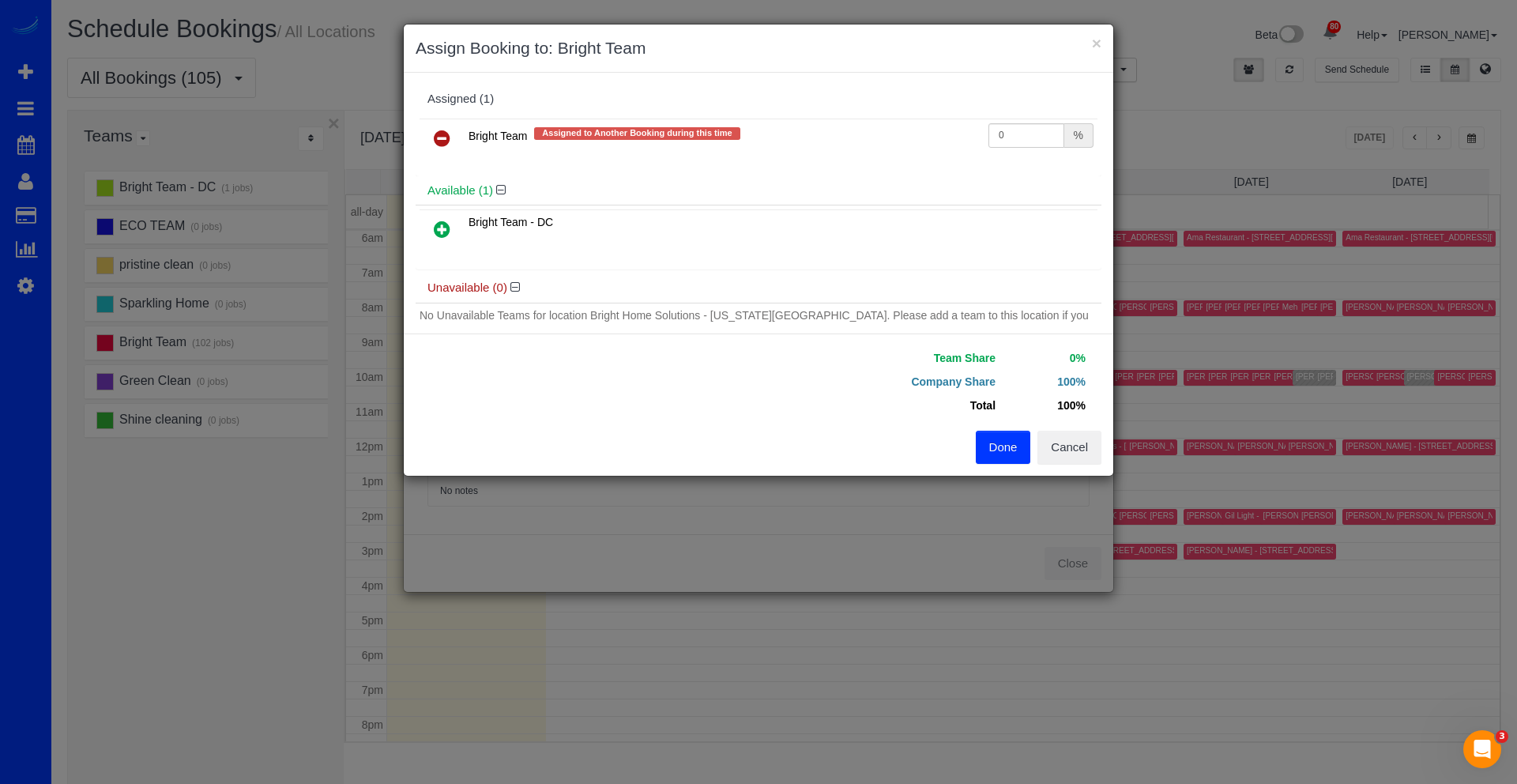
click at [1007, 451] on button "Done" at bounding box center [1003, 447] width 55 height 34
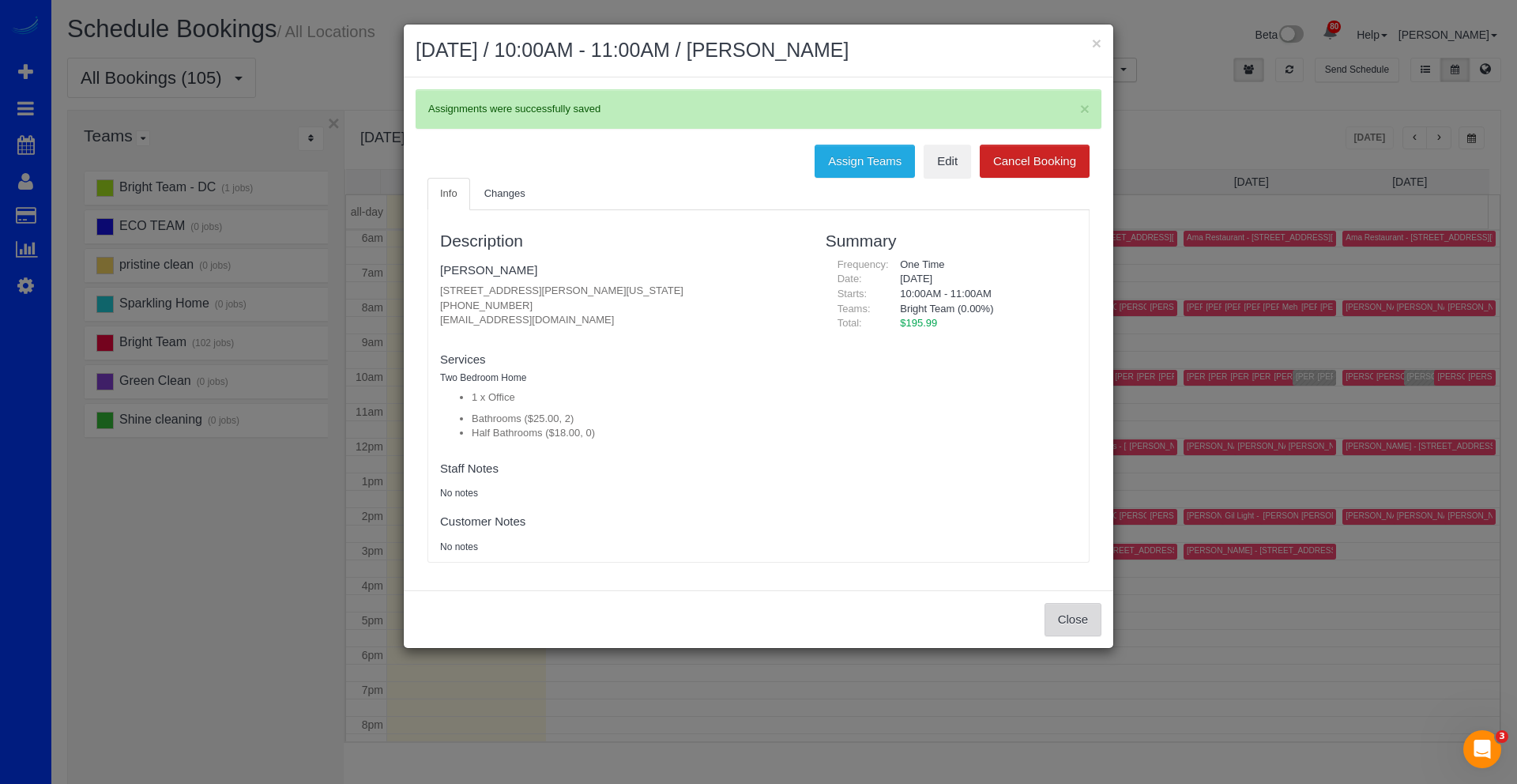
click at [1057, 606] on button "Close" at bounding box center [1072, 620] width 57 height 34
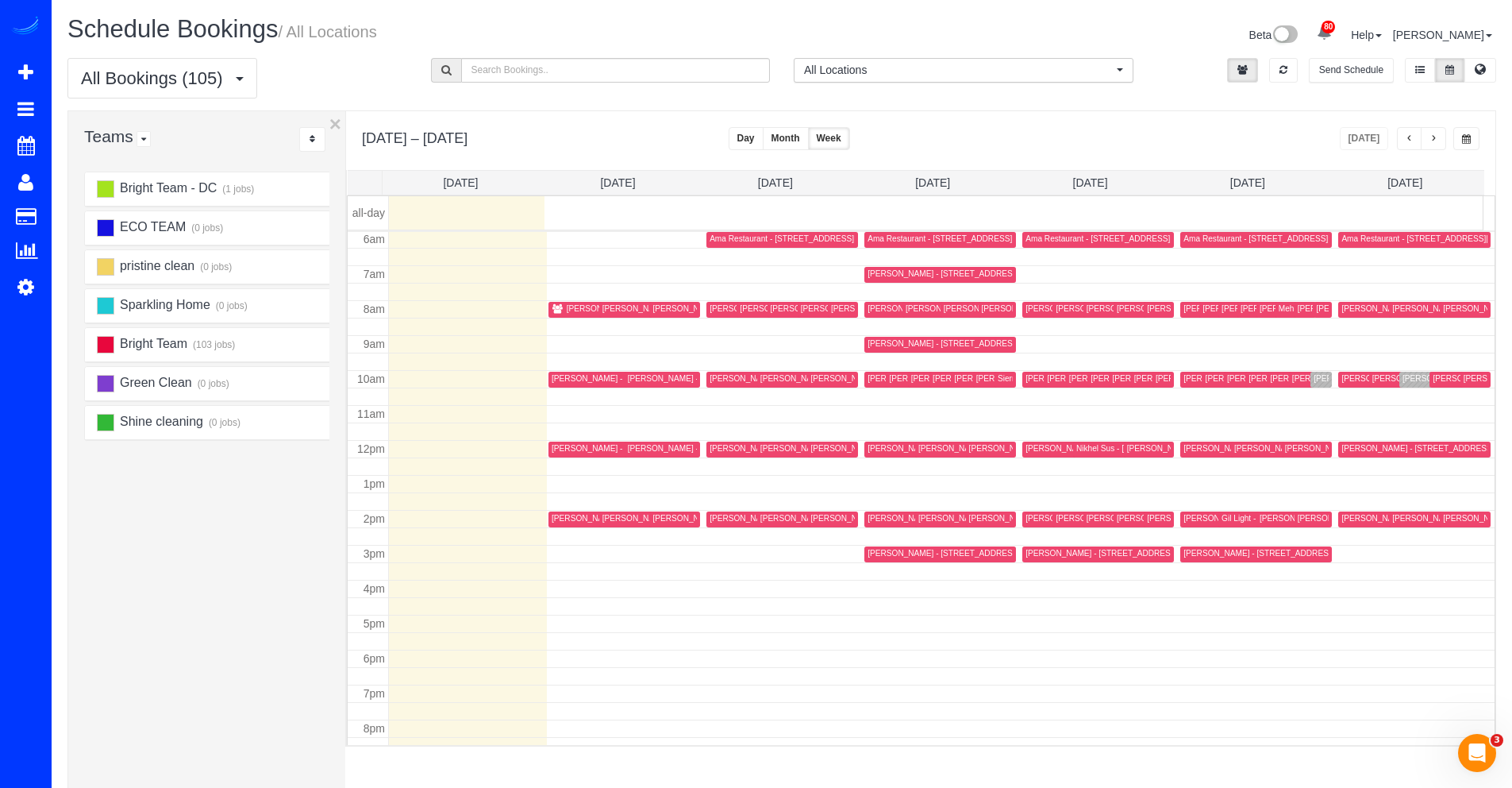
click at [1314, 377] on div "Margaret Youngblood - 407 11th St Se, Washington, DC 20003" at bounding box center [1412, 378] width 197 height 10
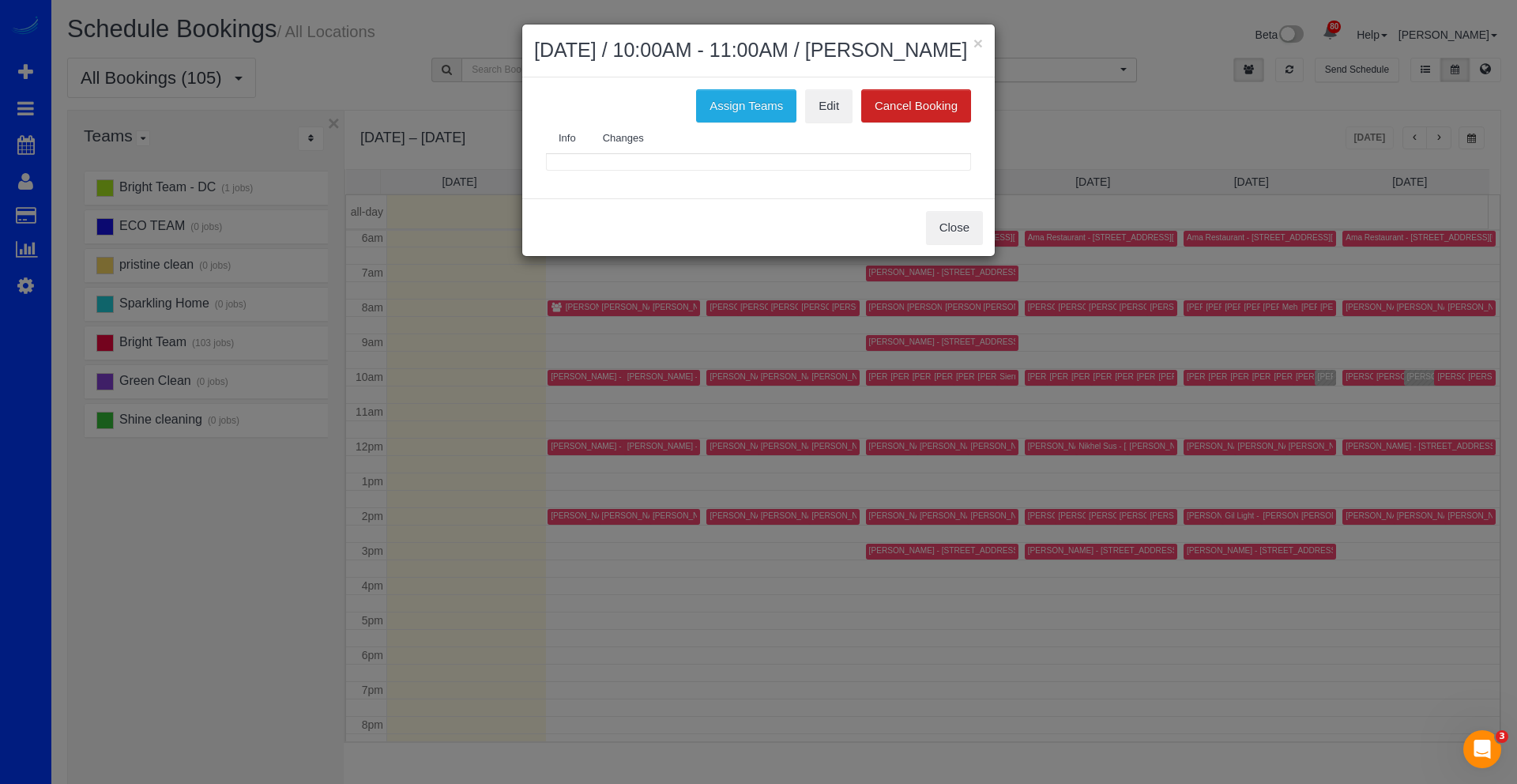
click at [1305, 375] on body "× September 05, 2025 / 10:00AM - 11:00AM / Margaret Youngblood Assign Teams Edi…" at bounding box center [758, 392] width 1517 height 784
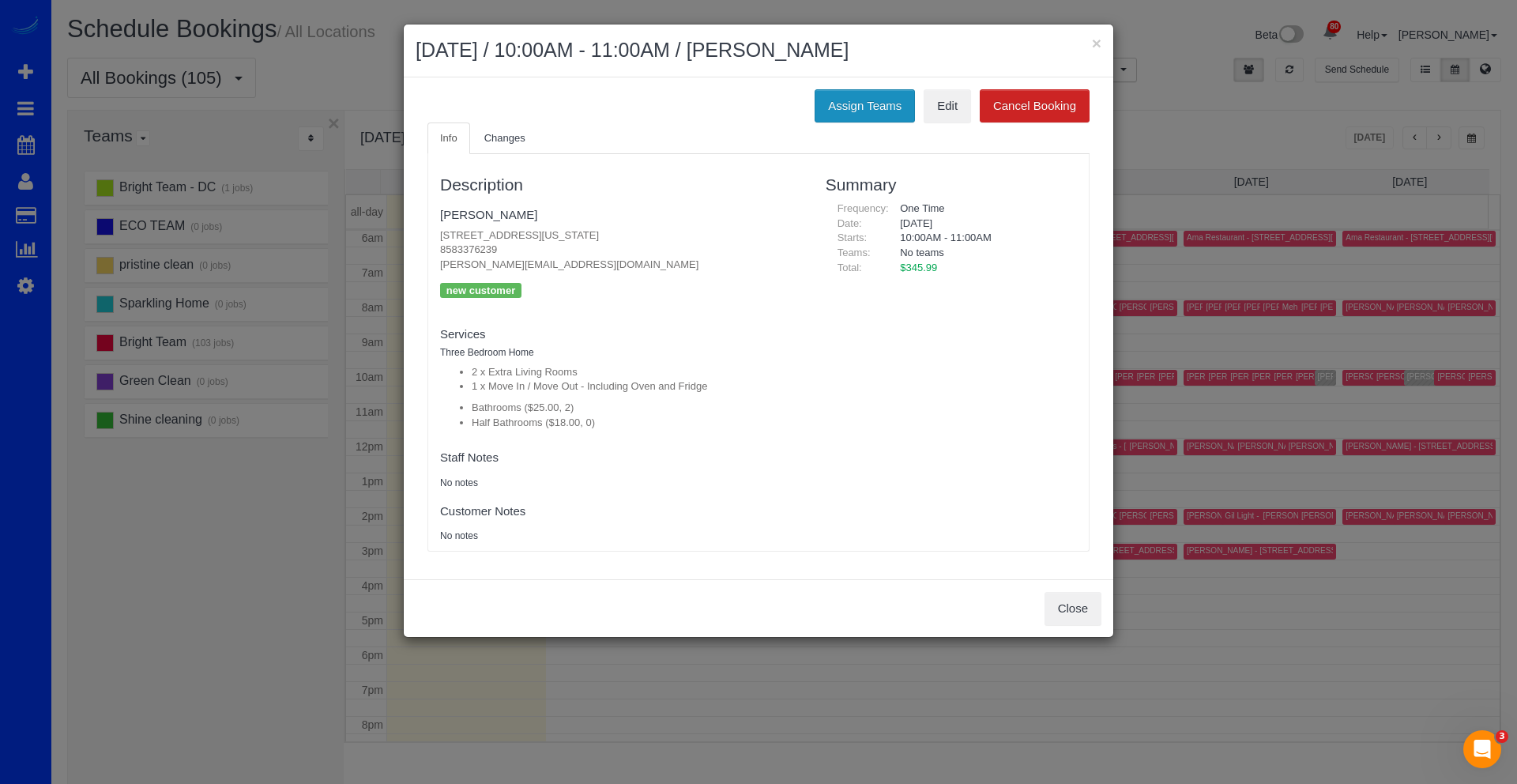
click at [860, 117] on button "Assign Teams" at bounding box center [865, 106] width 101 height 34
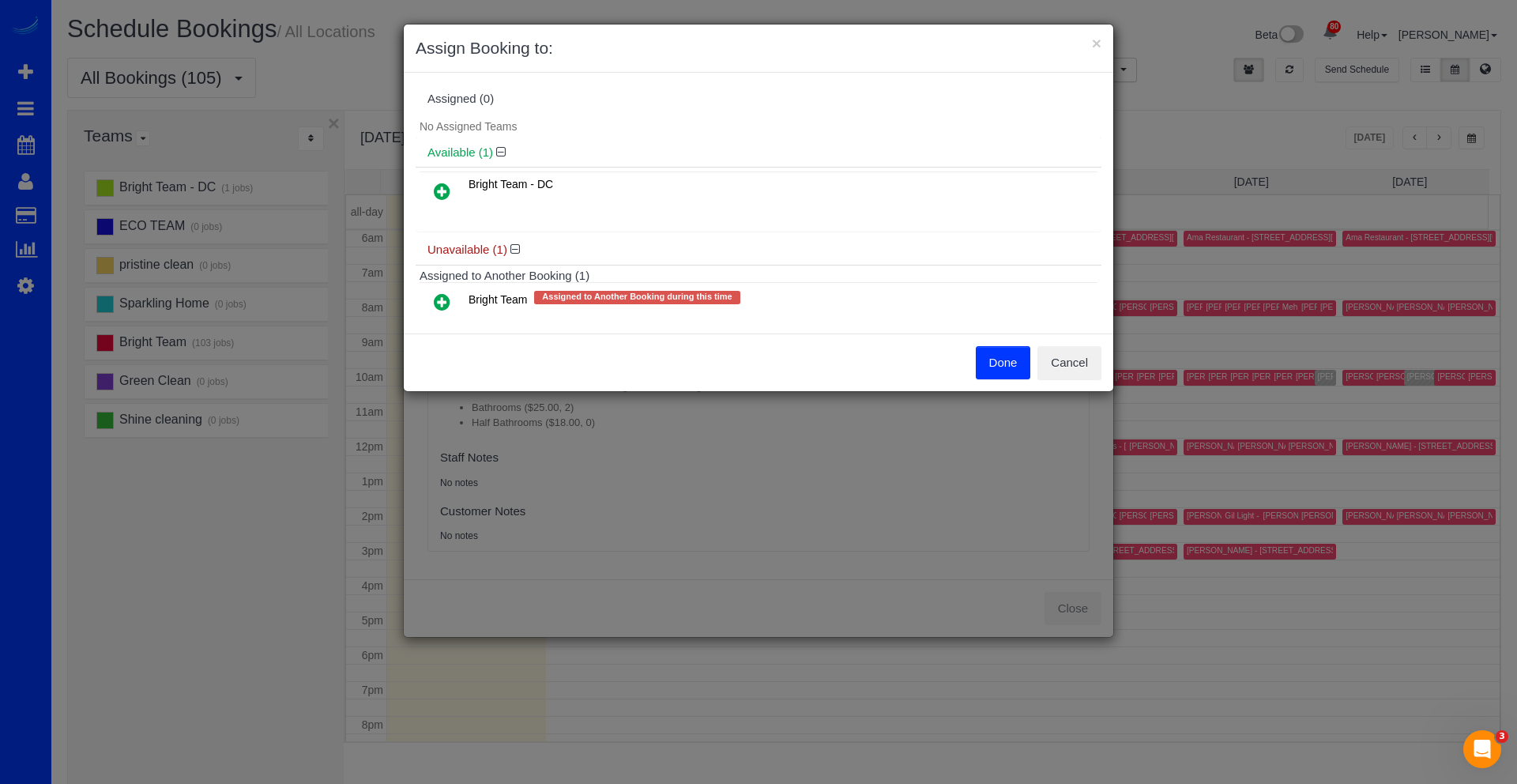
drag, startPoint x: 439, startPoint y: 305, endPoint x: 466, endPoint y: 304, distance: 27.0
click at [439, 305] on icon at bounding box center [442, 302] width 17 height 19
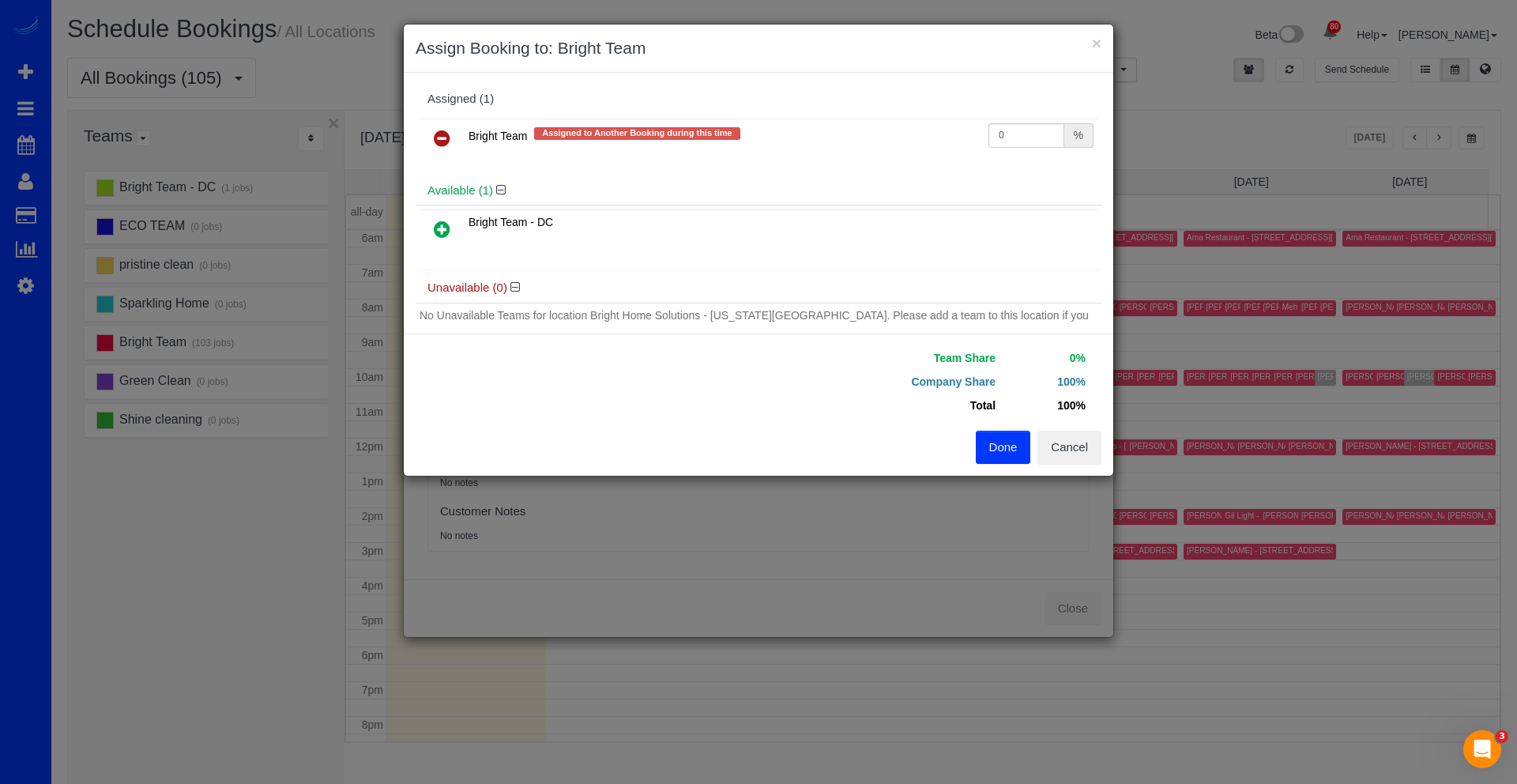
click at [1004, 441] on button "Done" at bounding box center [1003, 447] width 55 height 34
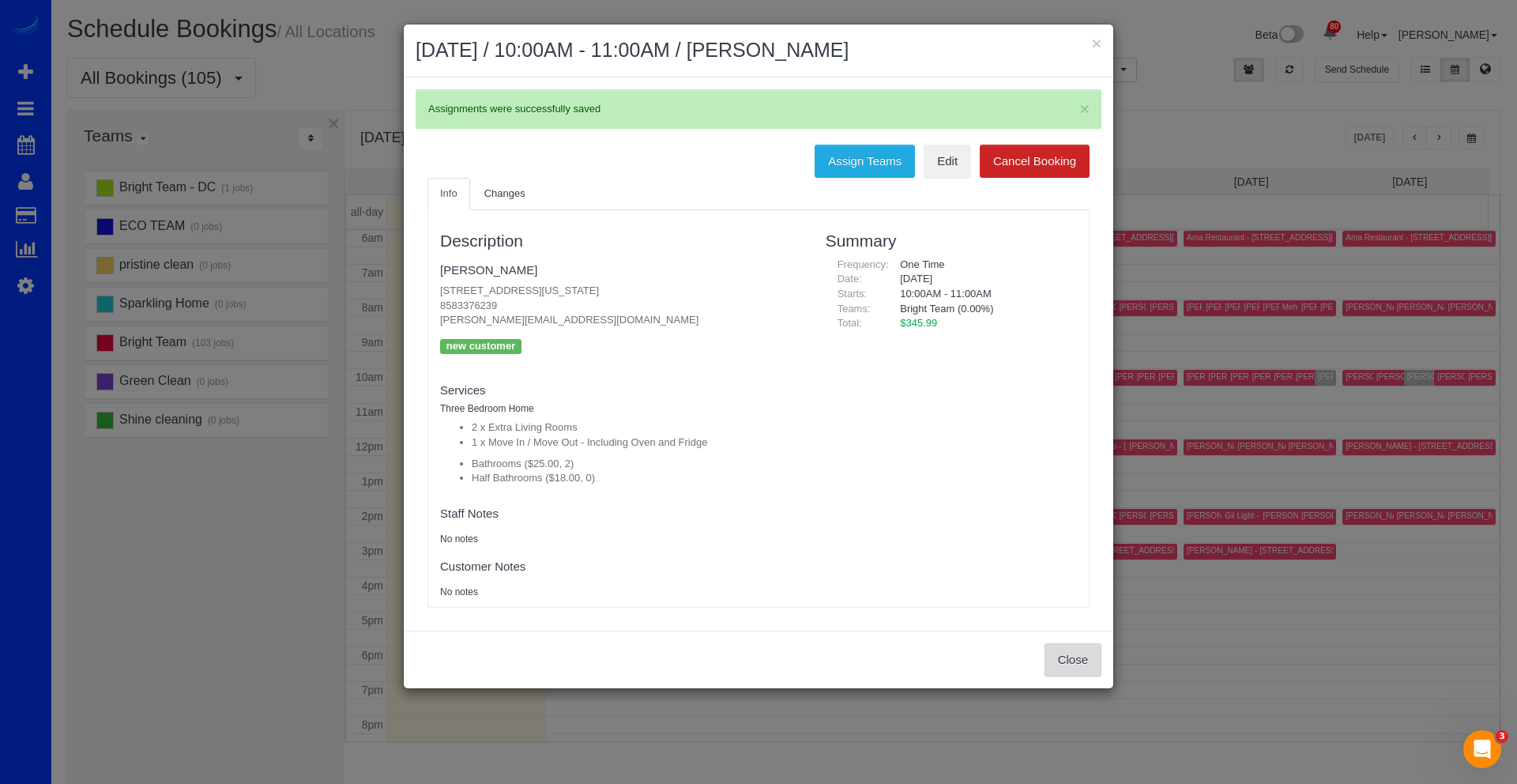
click at [1069, 664] on button "Close" at bounding box center [1072, 660] width 57 height 34
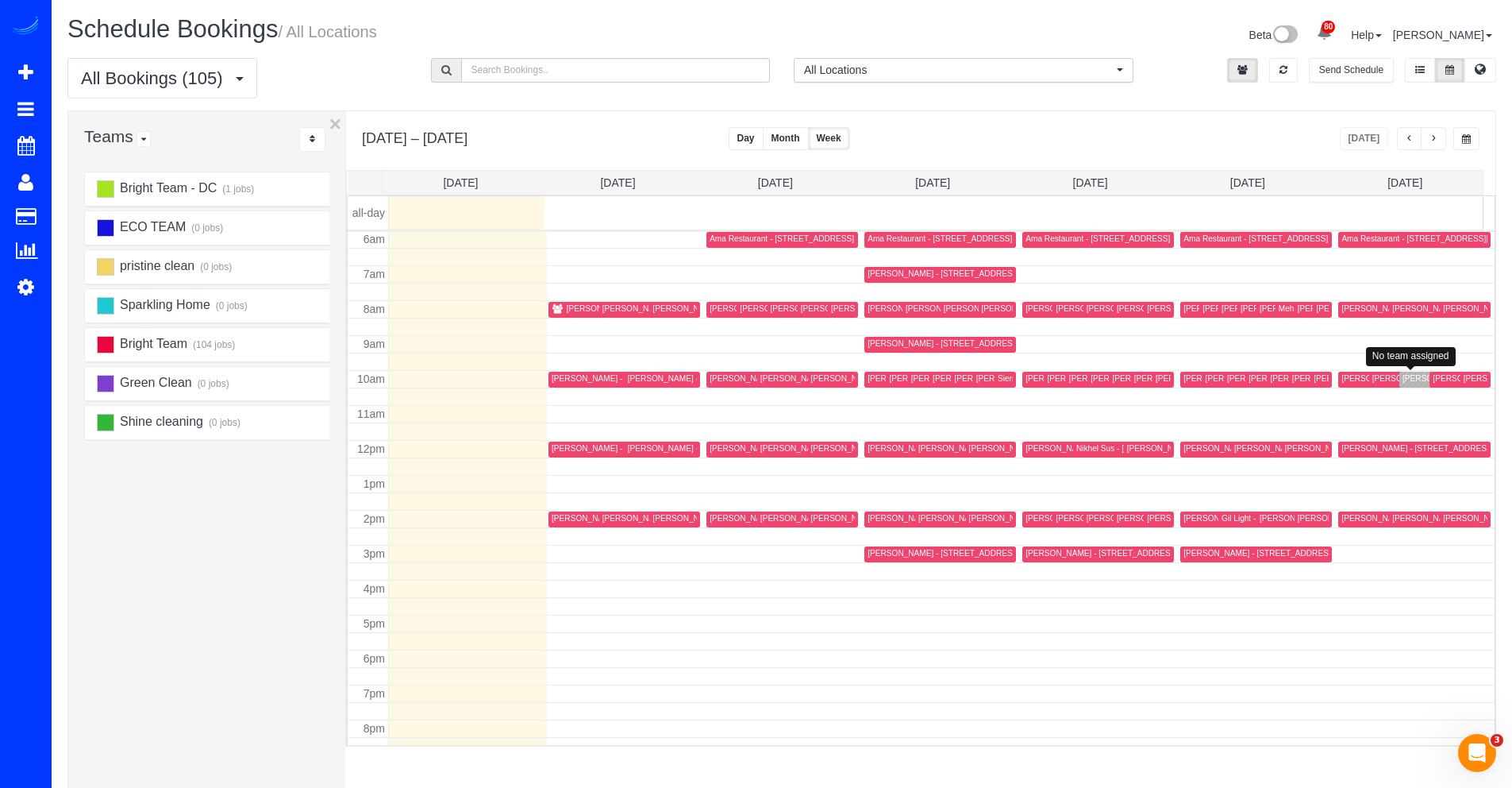
click at [1410, 378] on div "James Chance - 45 Sutton Square Sw, #704, Washington, DC 20024" at bounding box center [1534, 378] width 264 height 10
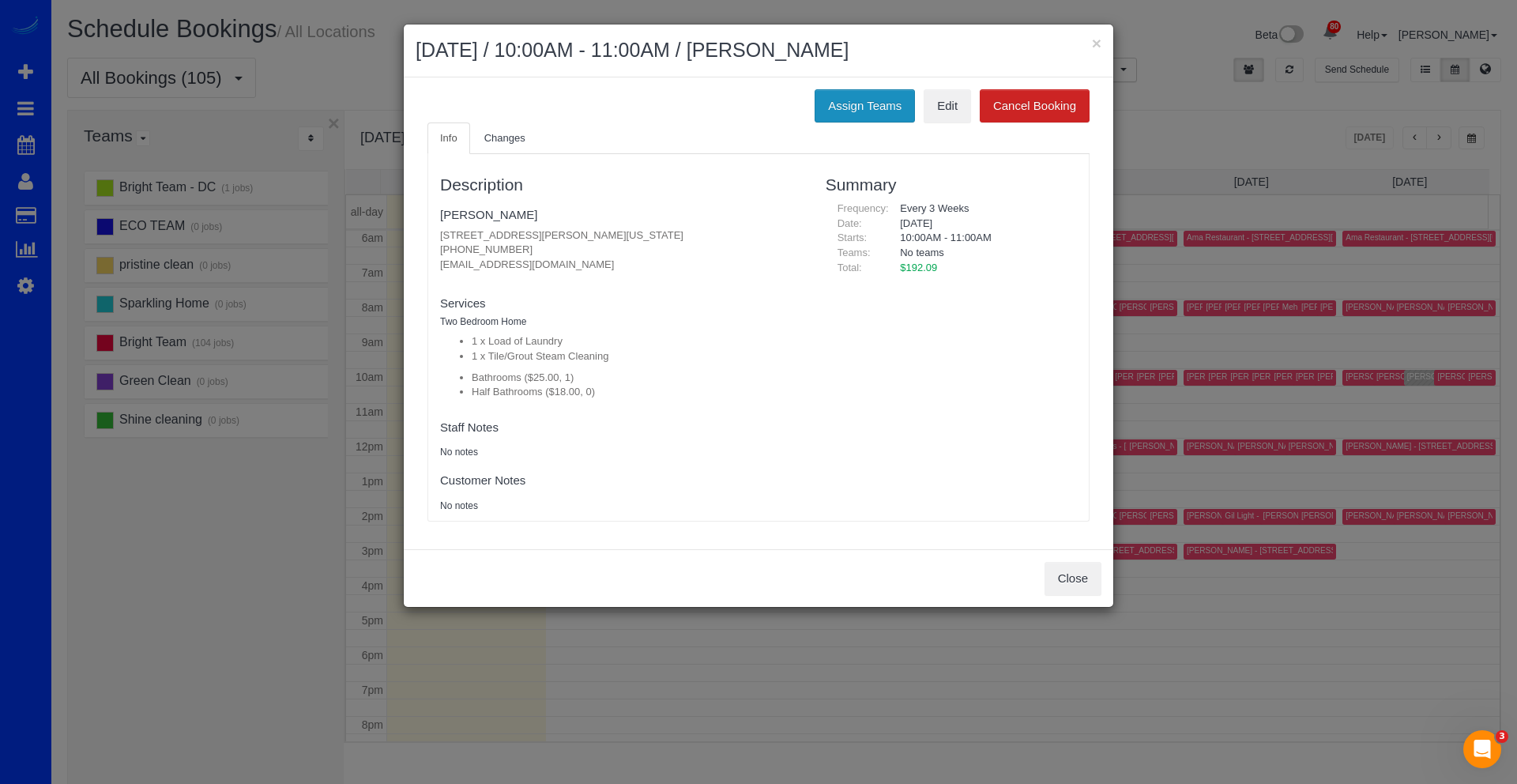
click at [862, 113] on button "Assign Teams" at bounding box center [865, 106] width 101 height 34
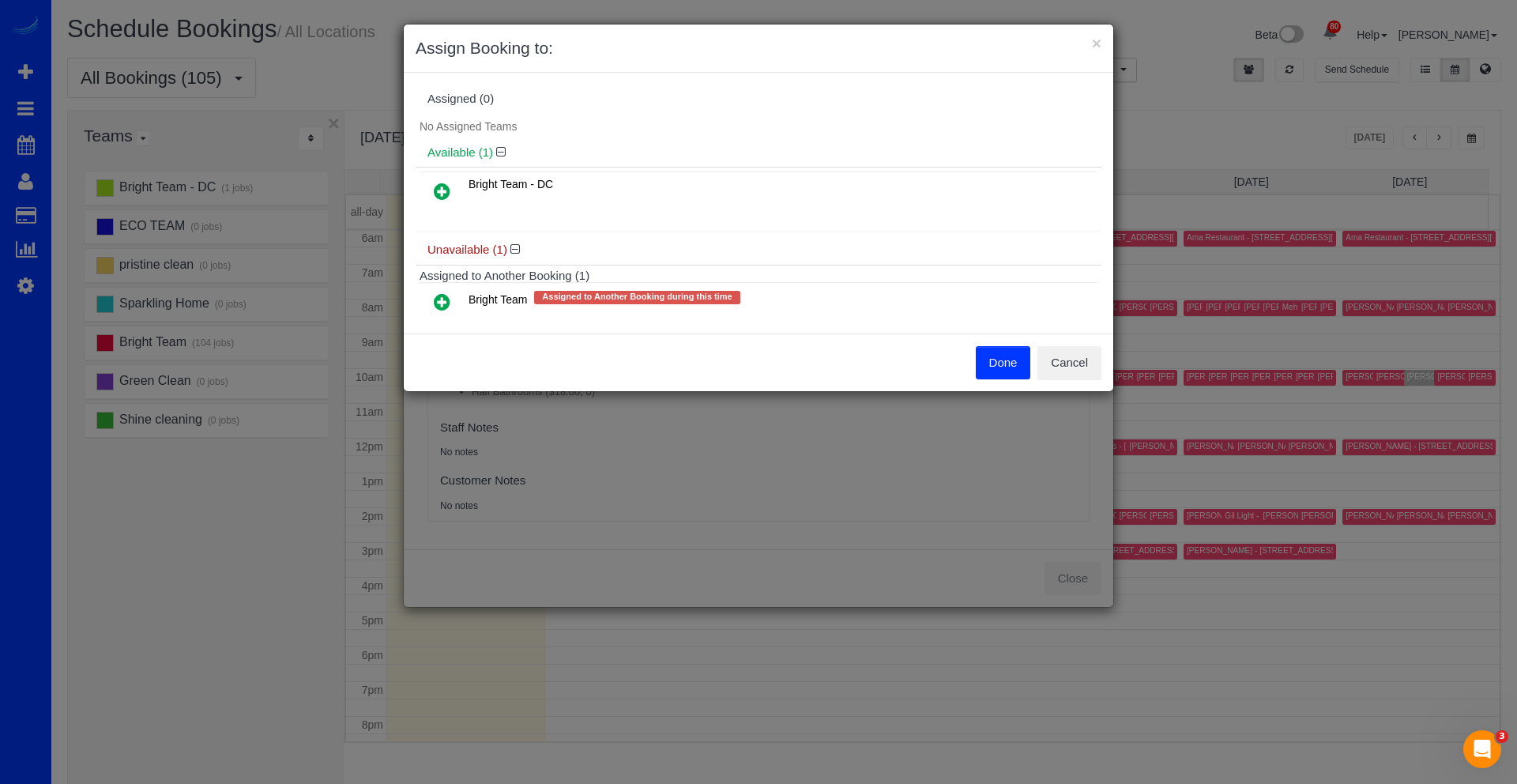
scroll to position [34, 0]
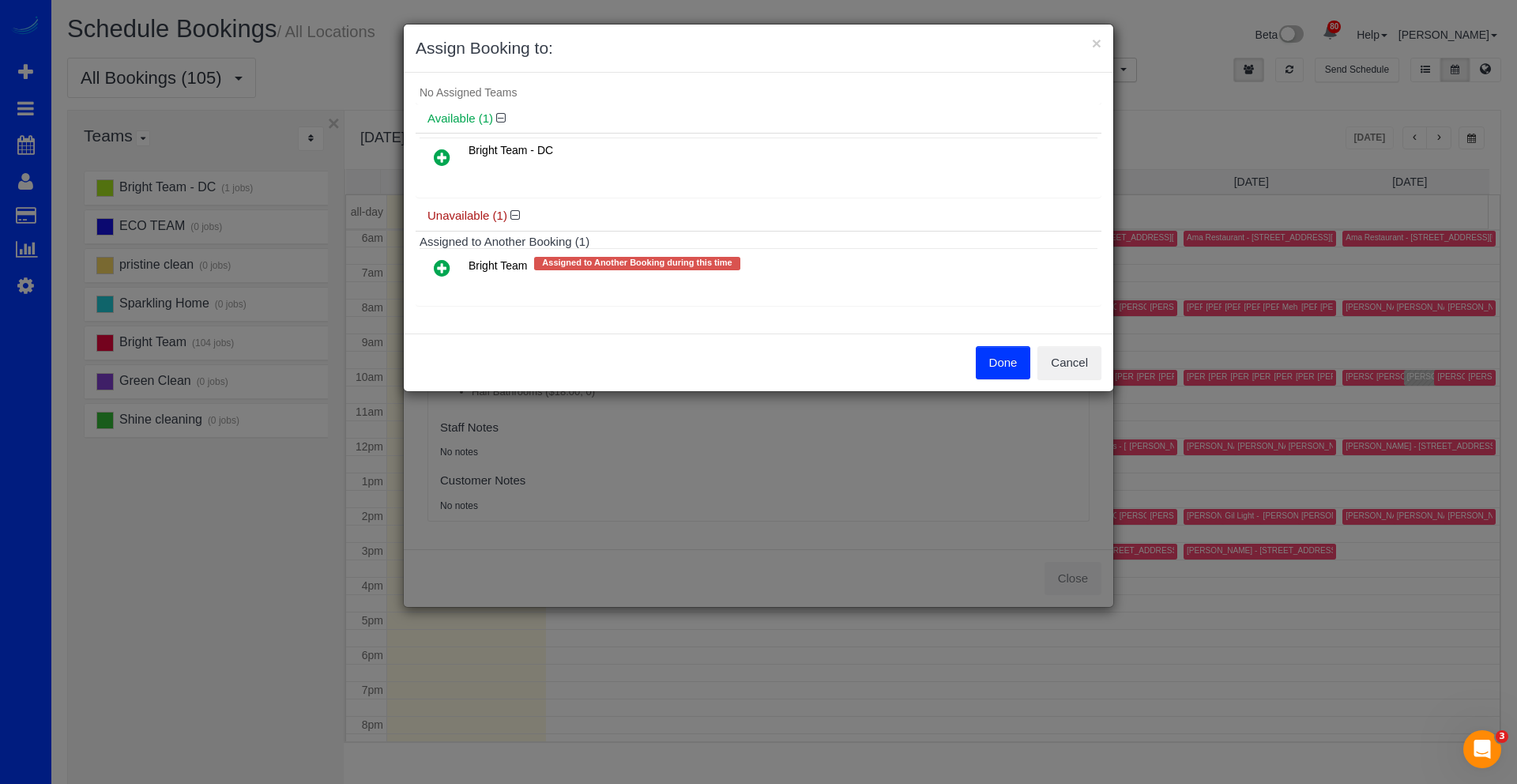
click at [443, 265] on icon at bounding box center [442, 268] width 17 height 19
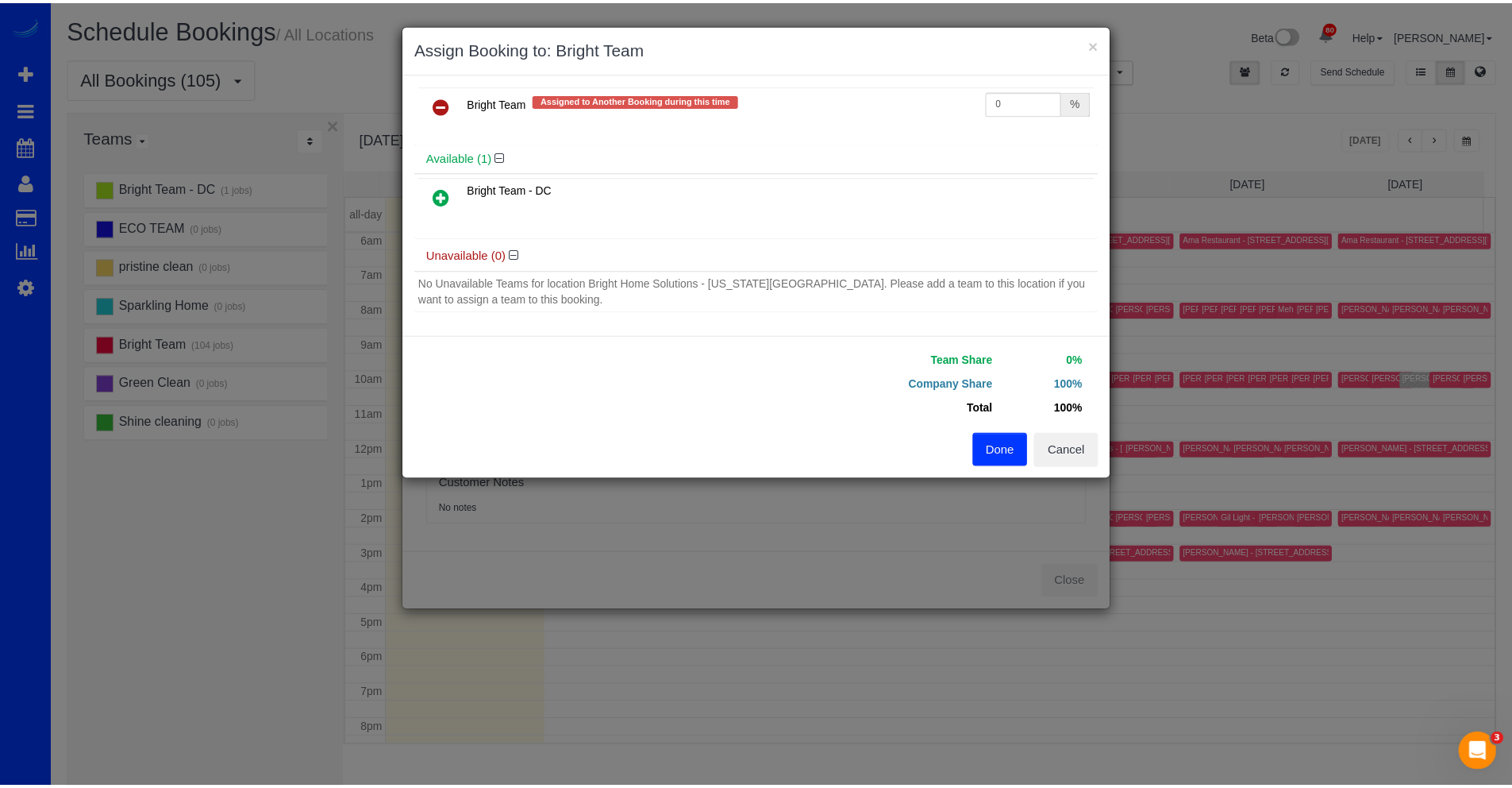
scroll to position [18, 0]
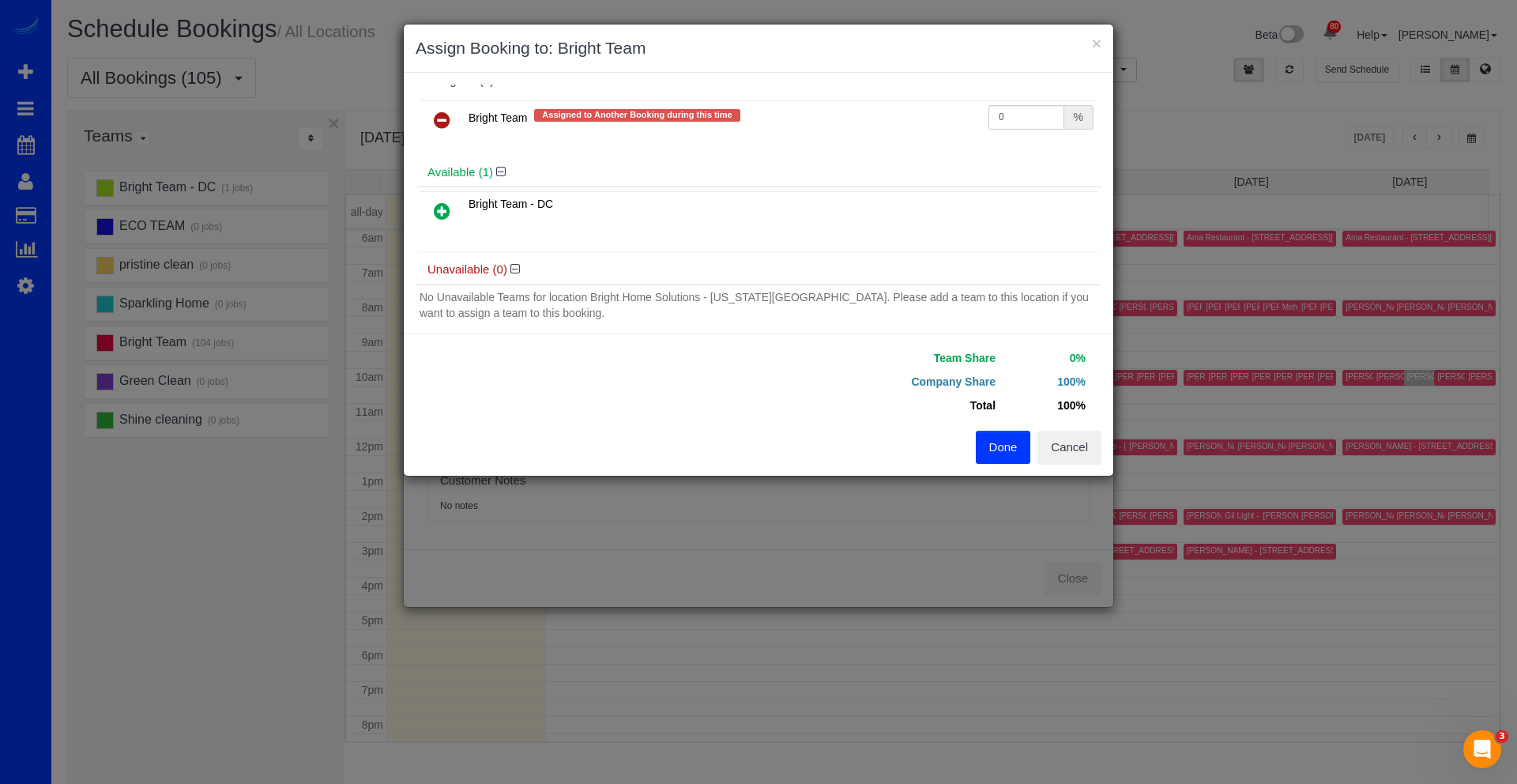
click at [992, 443] on button "Done" at bounding box center [1003, 447] width 55 height 34
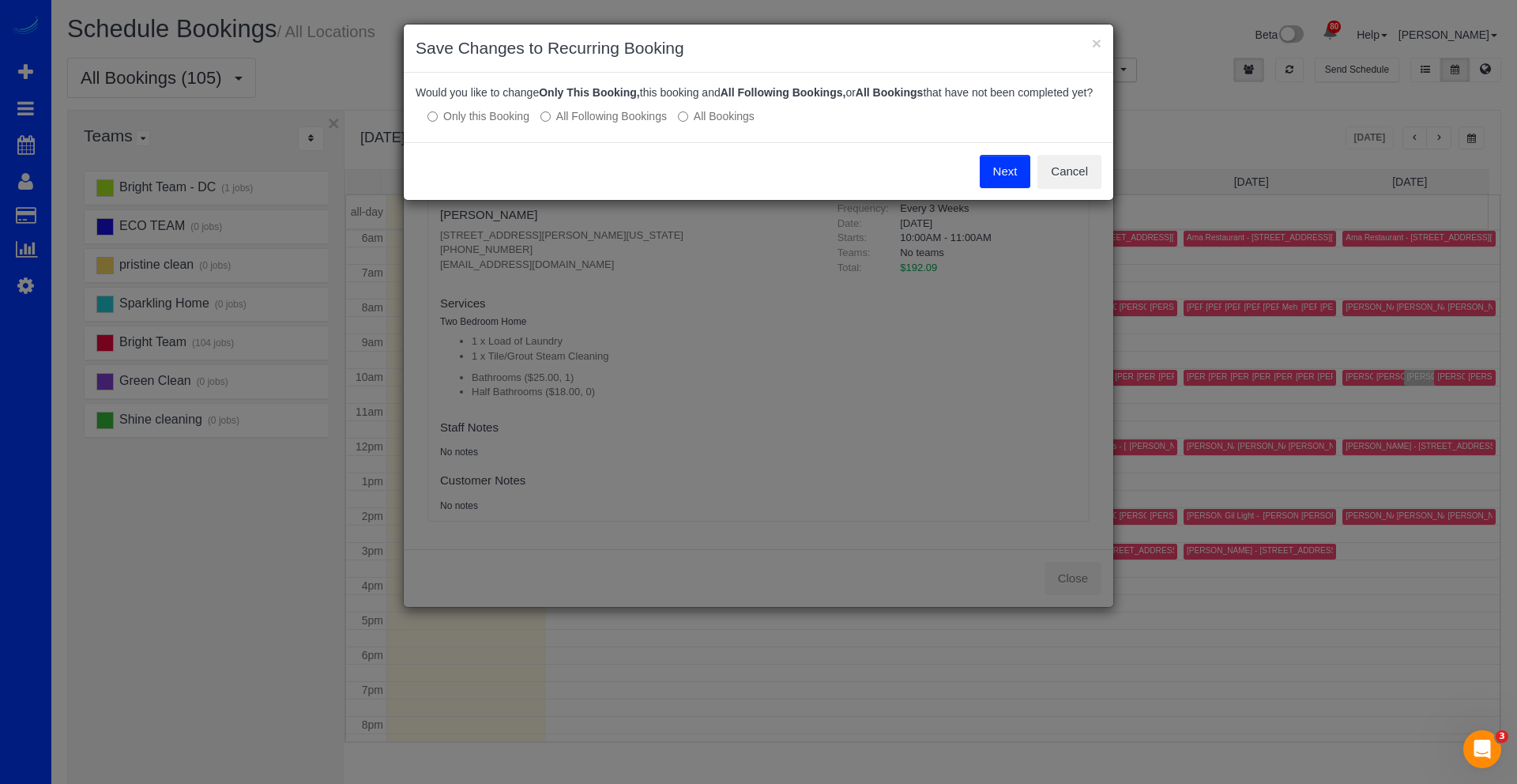
click at [590, 123] on label "All Following Bookings" at bounding box center [604, 117] width 126 height 16
click at [1012, 188] on button "Save" at bounding box center [1003, 172] width 53 height 34
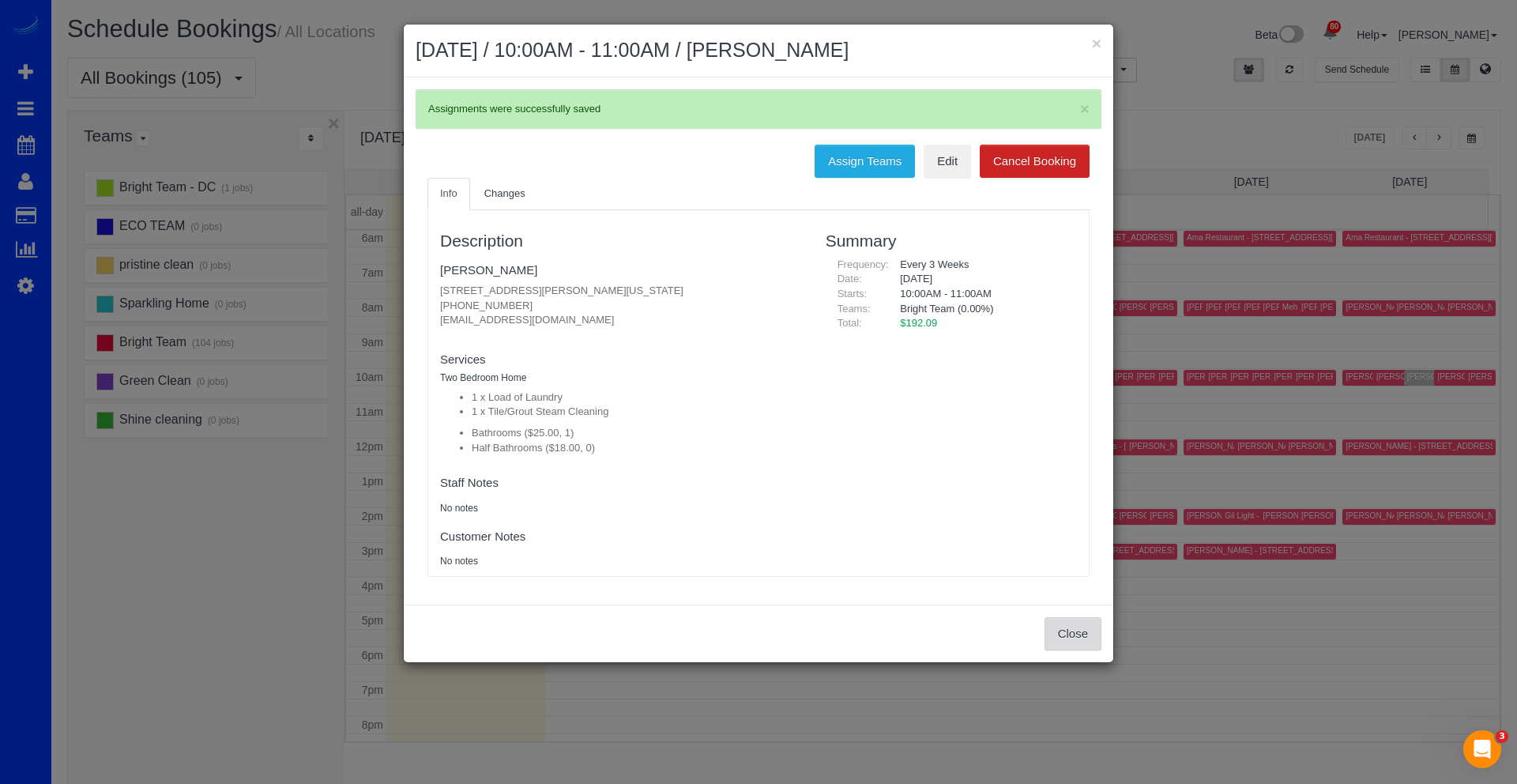
click at [1092, 630] on button "Close" at bounding box center [1072, 634] width 57 height 34
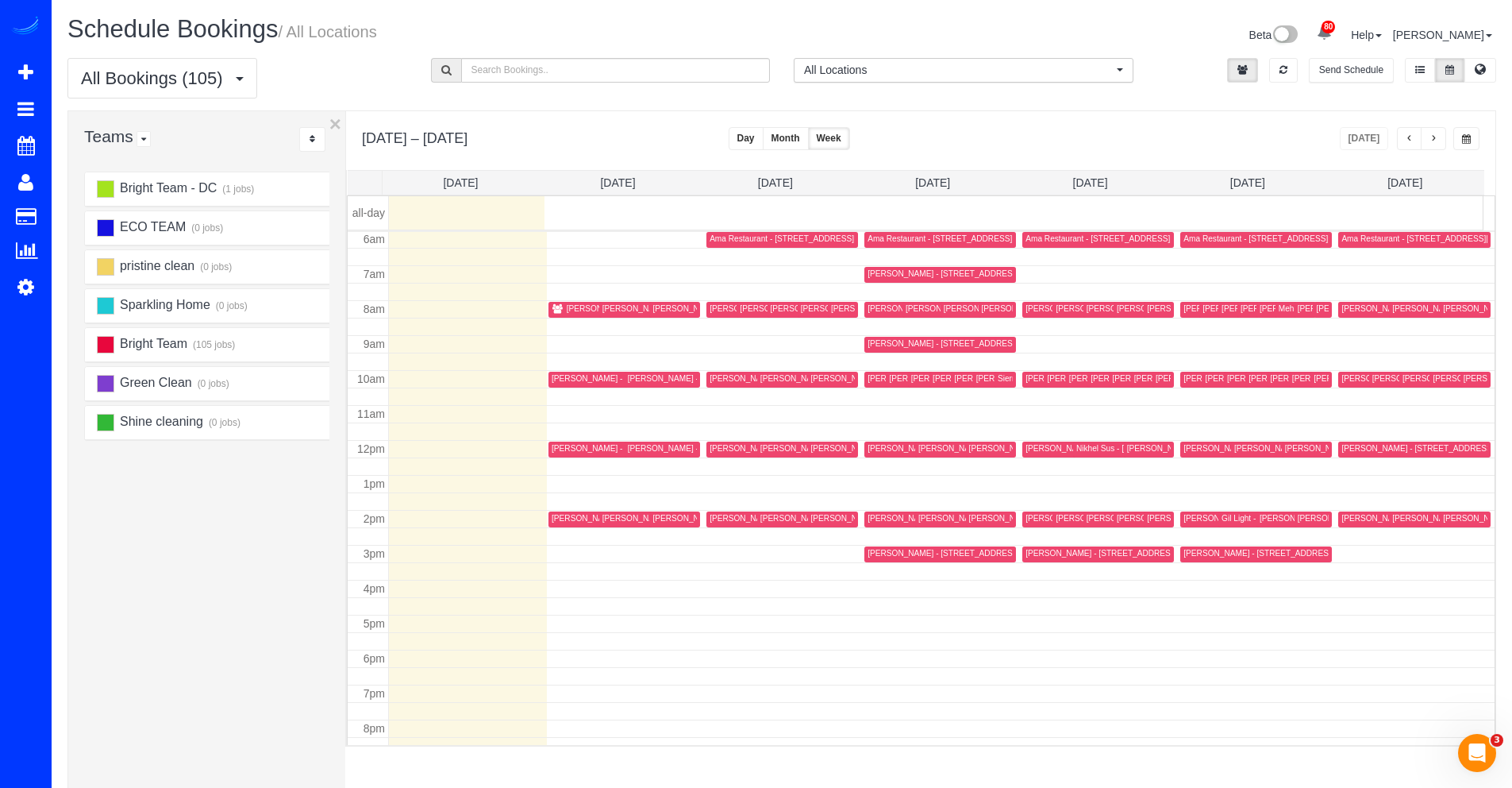
click at [1408, 142] on span "button" at bounding box center [1410, 139] width 8 height 10
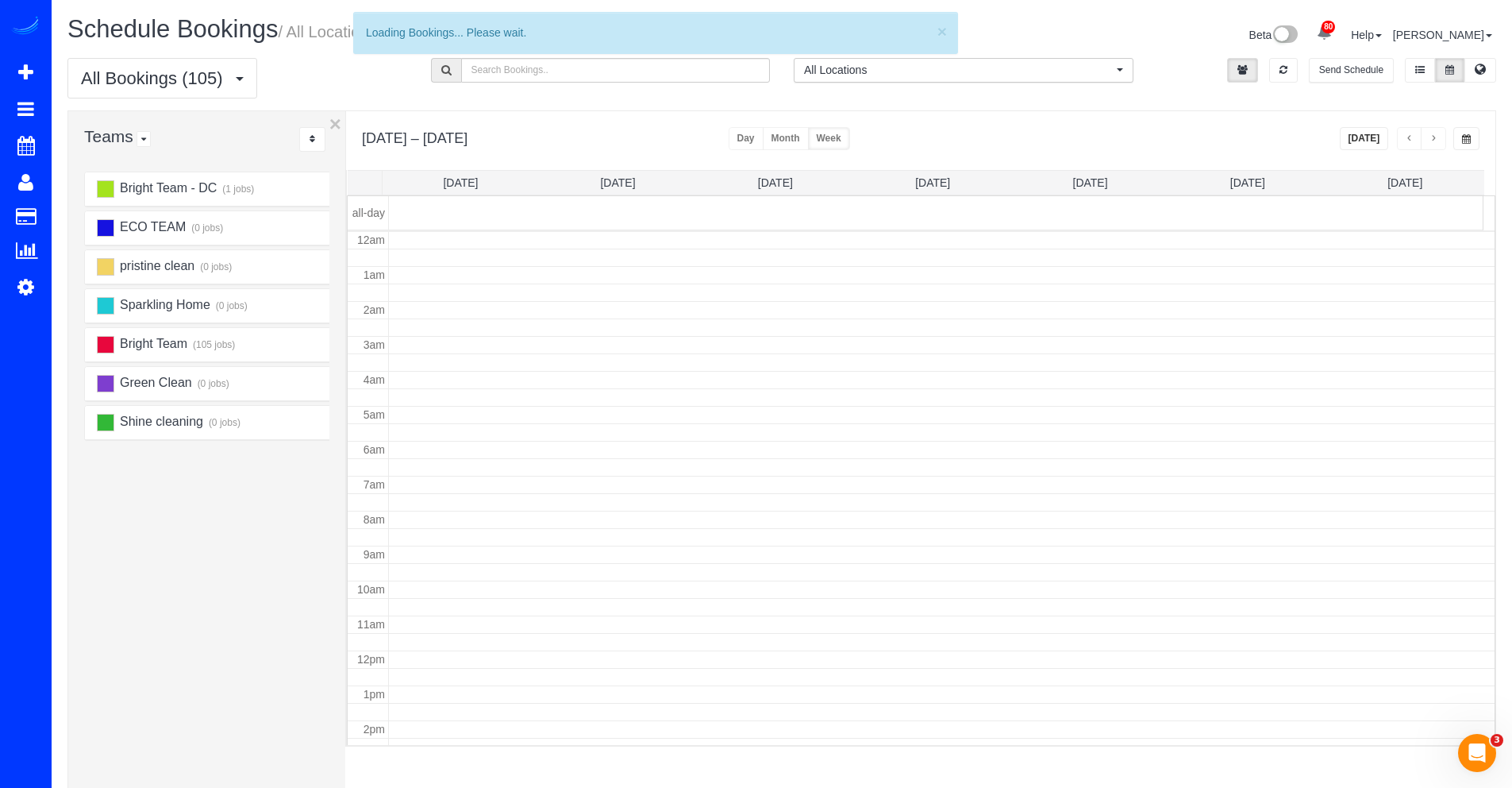
scroll to position [210, 0]
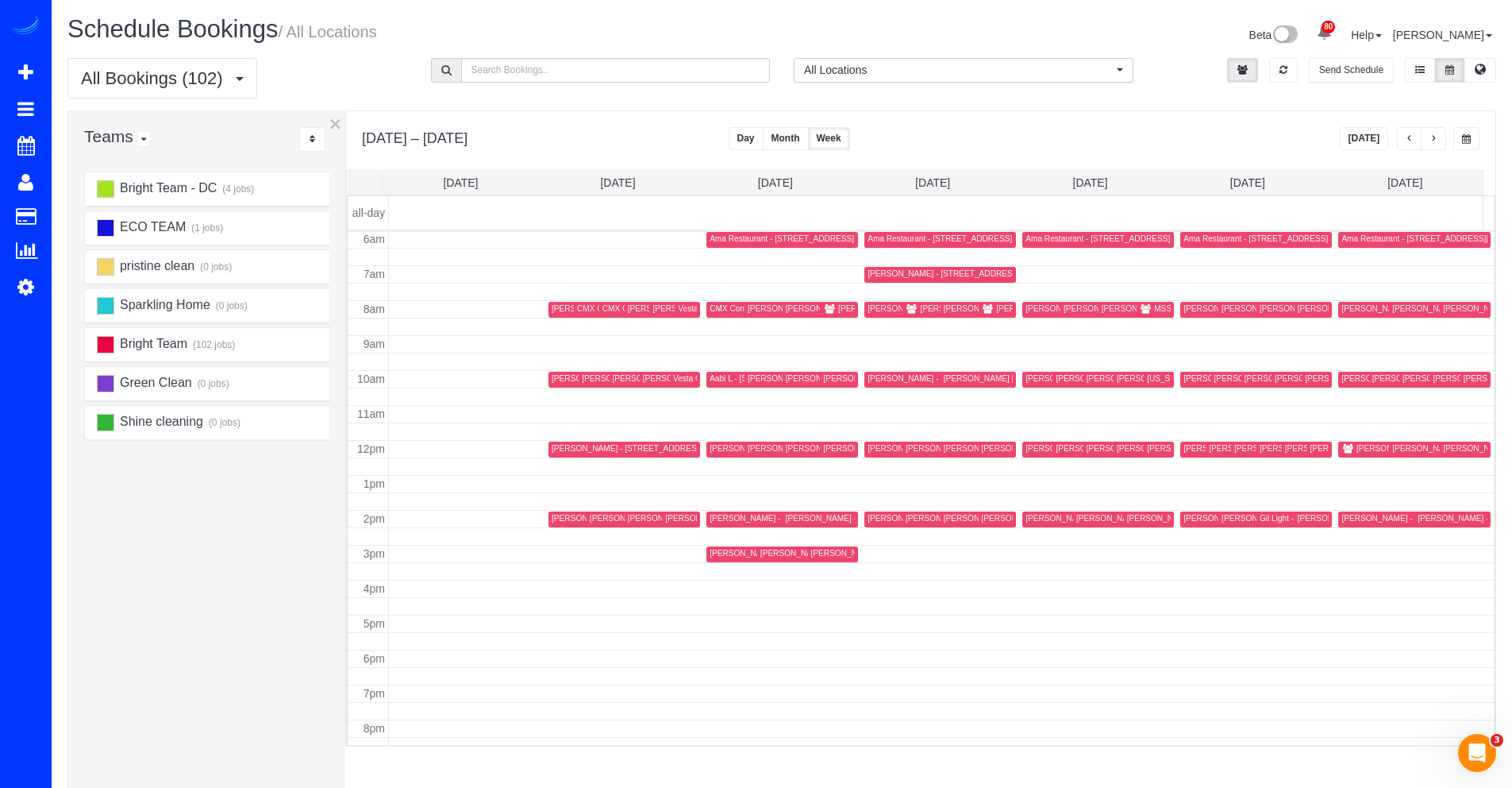
click at [1431, 142] on span "button" at bounding box center [1433, 139] width 8 height 10
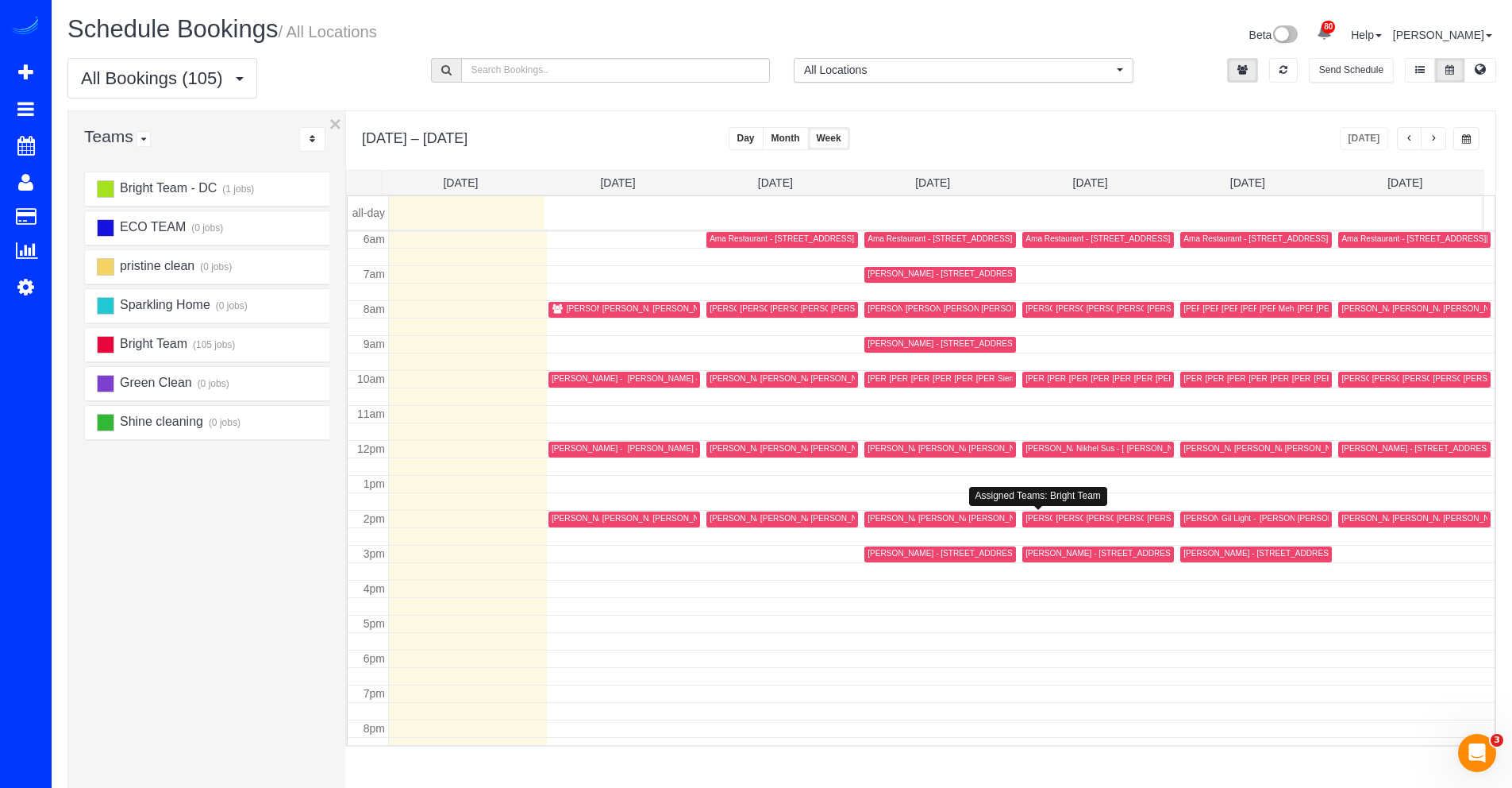
click at [1037, 522] on div "Jennifer Fischell - 3827 Albemarle Street Nw, Washington, DC 20016" at bounding box center [1124, 518] width 197 height 10
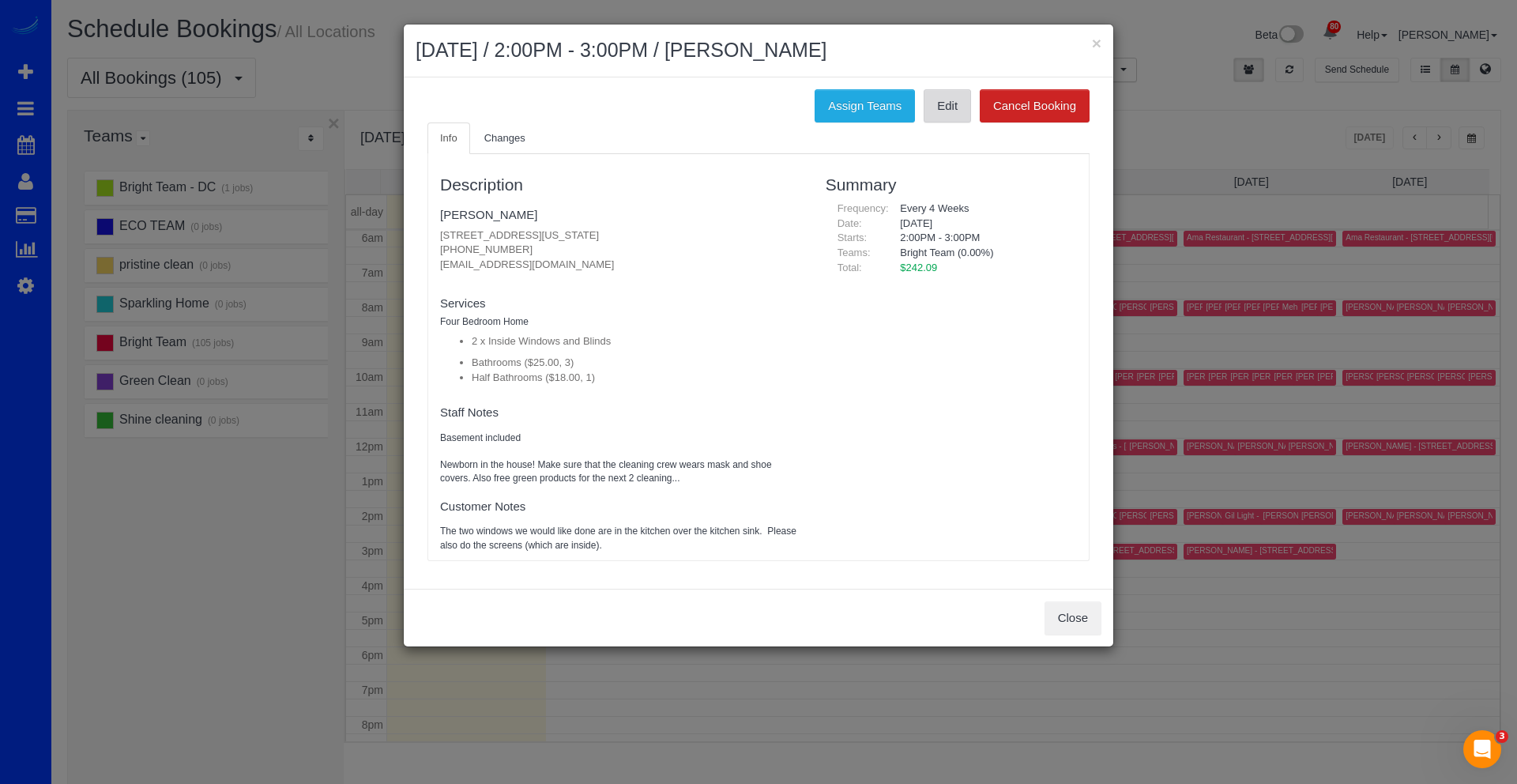
click at [945, 108] on link "Edit" at bounding box center [947, 106] width 47 height 34
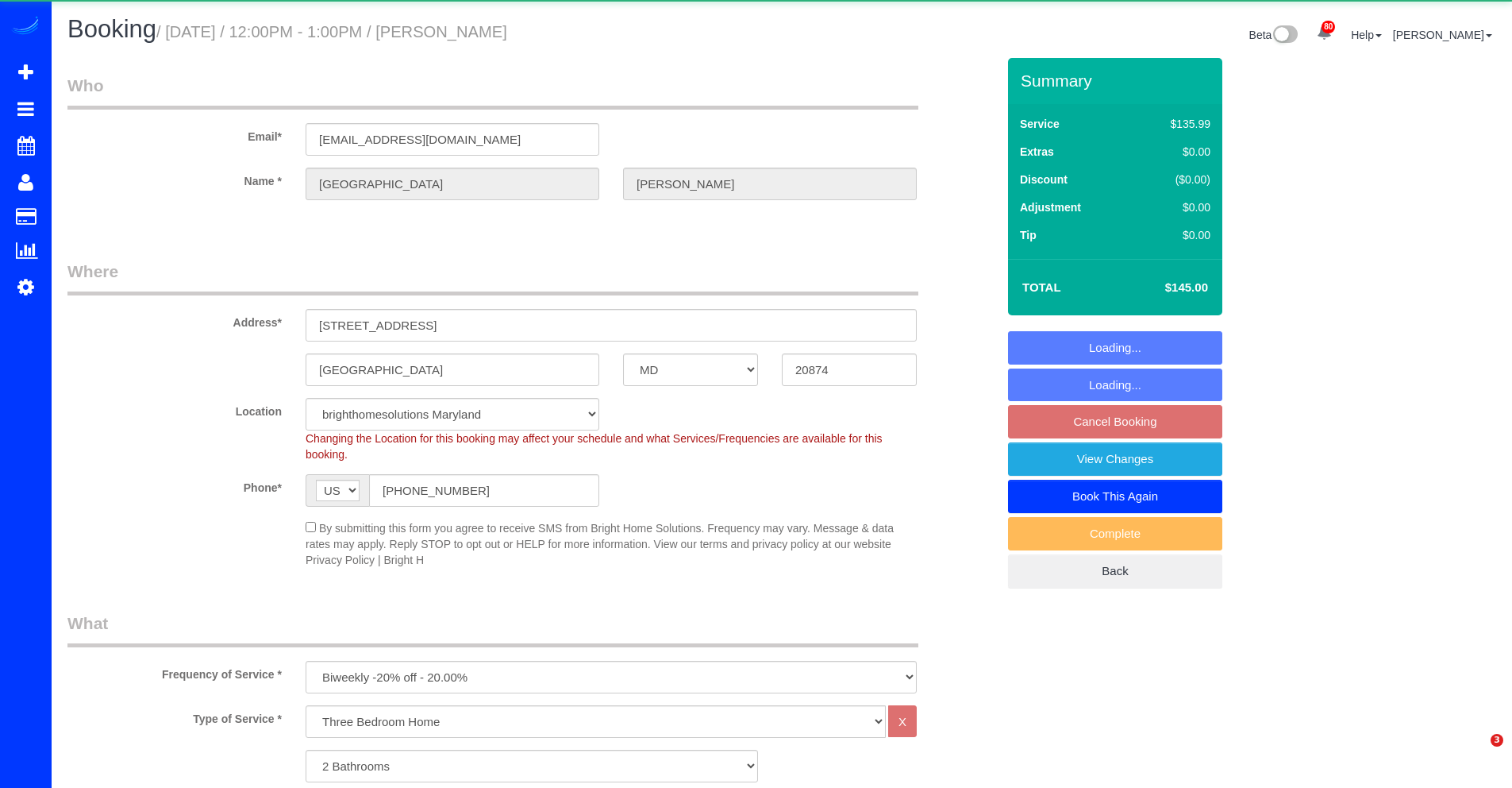
select select "MD"
select select "object:1074"
select select "spot3"
select select "2"
select select "1"
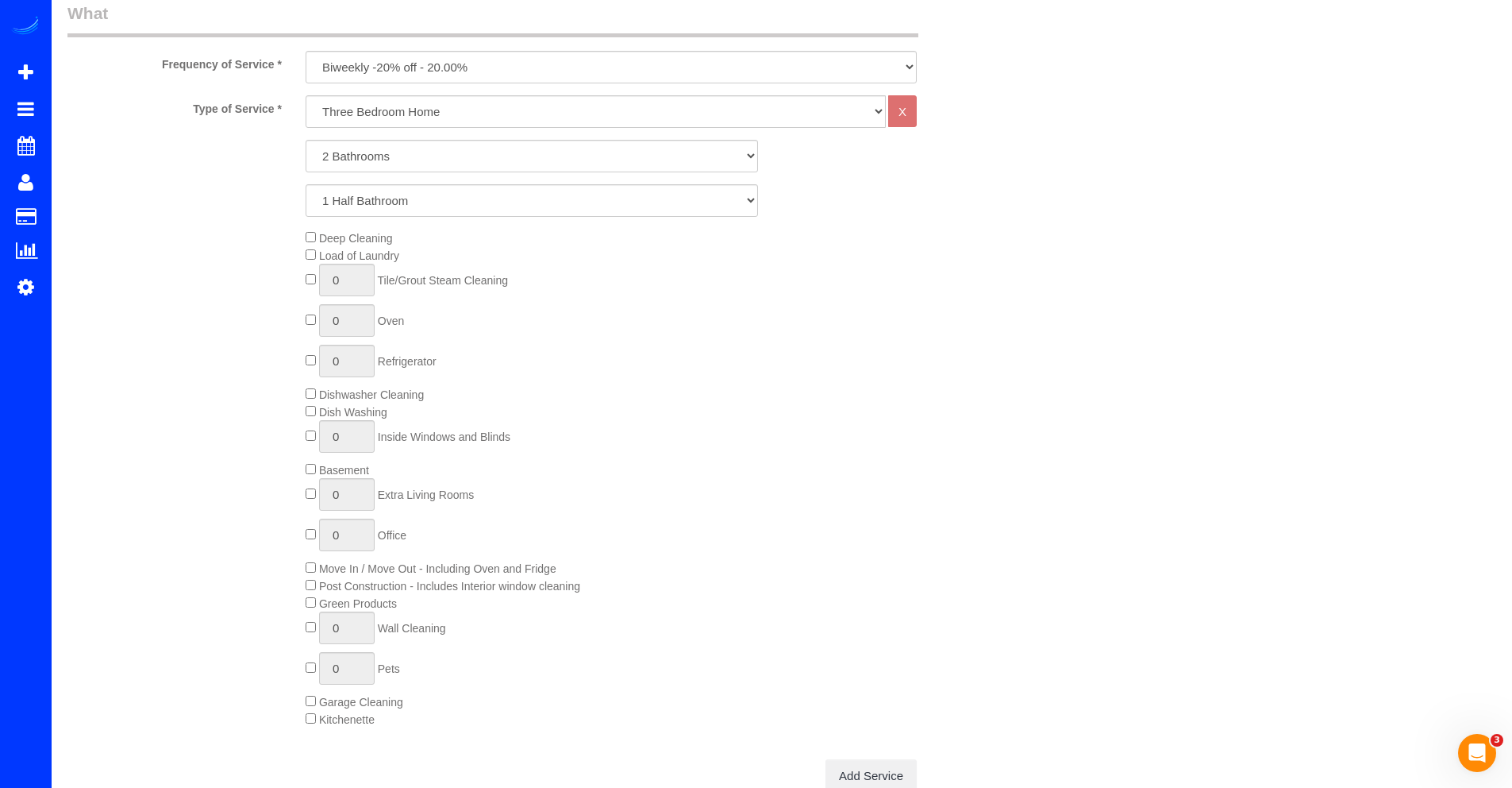
scroll to position [434, 0]
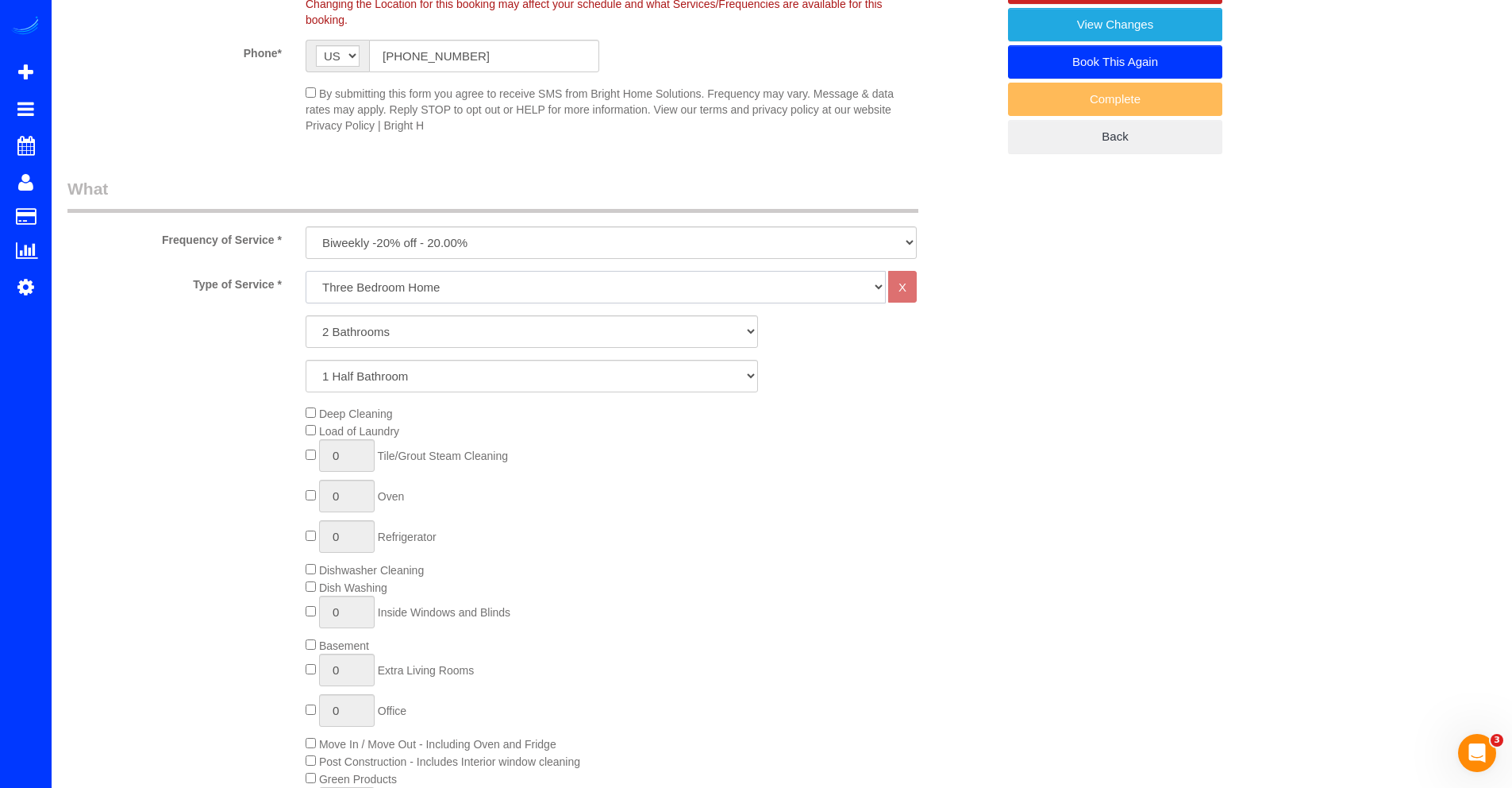
click at [420, 290] on select "One Bedroom Home Two Bedroom Home Three Bedroom Home Four Bedroom Home Five Bed…" at bounding box center [595, 286] width 580 height 33
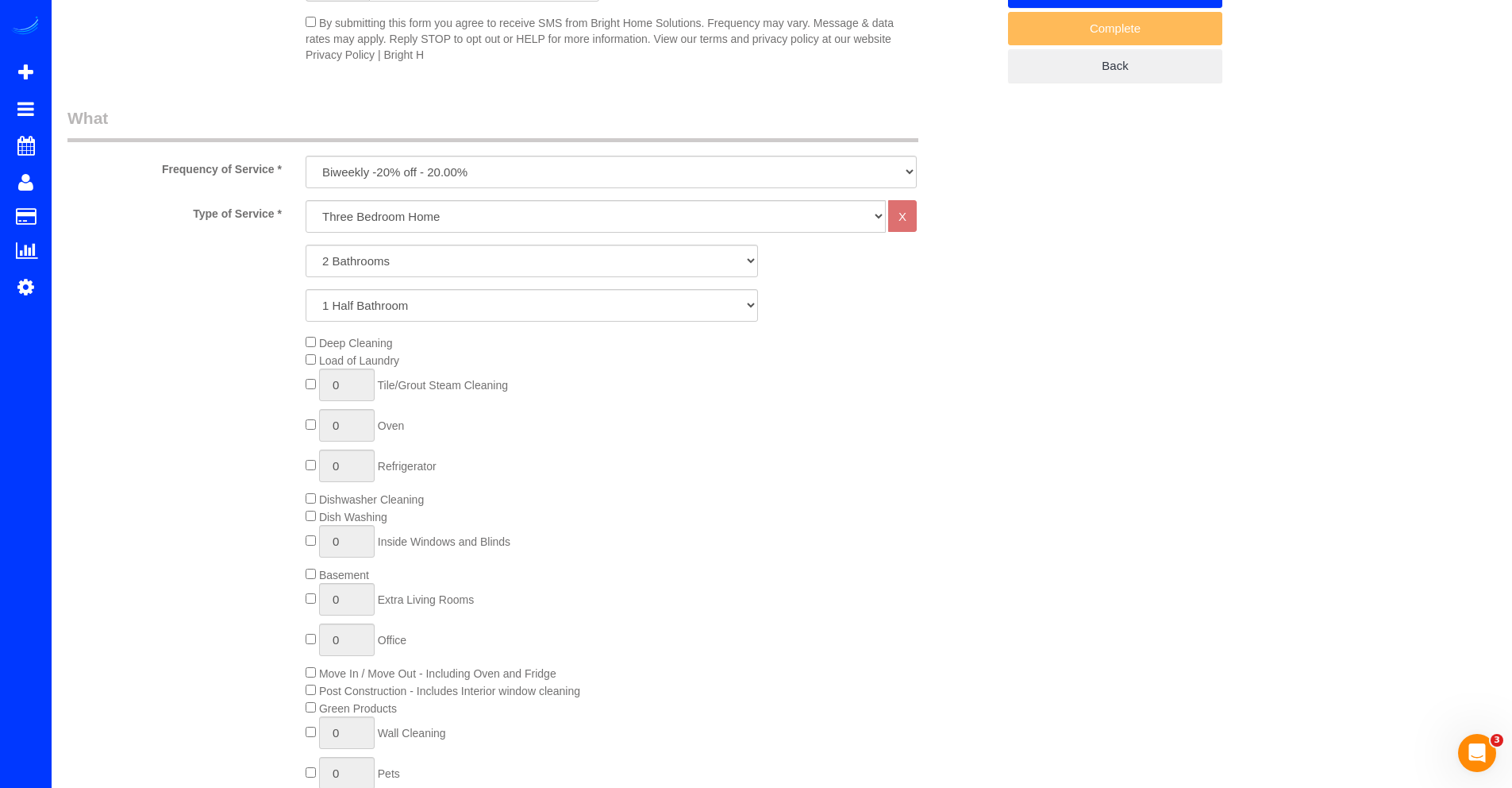
scroll to position [0, 0]
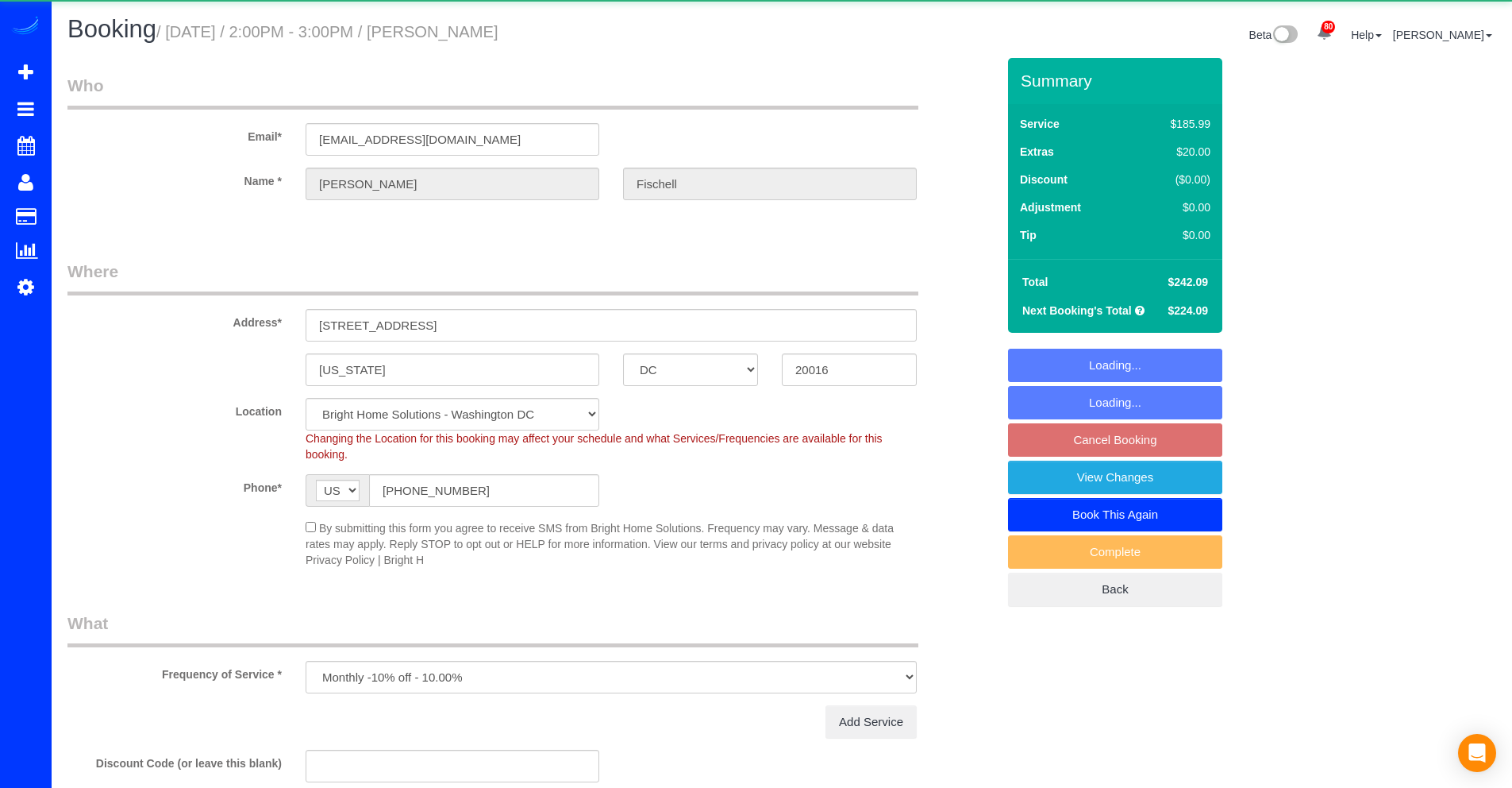
select select "DC"
select select "spot4"
select select "object:872"
select select "3"
select select "1"
